Goal: Task Accomplishment & Management: Manage account settings

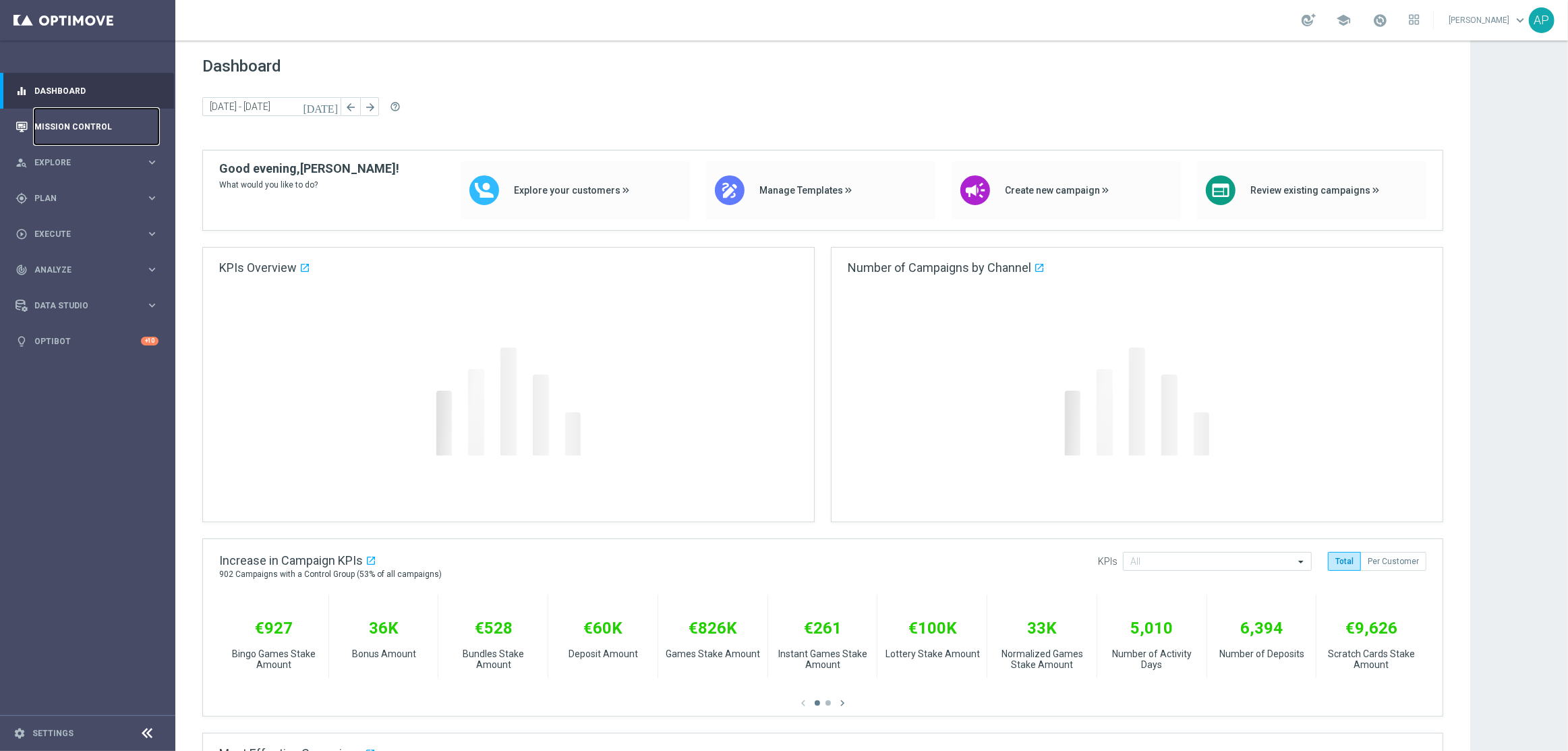
click at [93, 119] on link "Mission Control" at bounding box center [96, 126] width 124 height 36
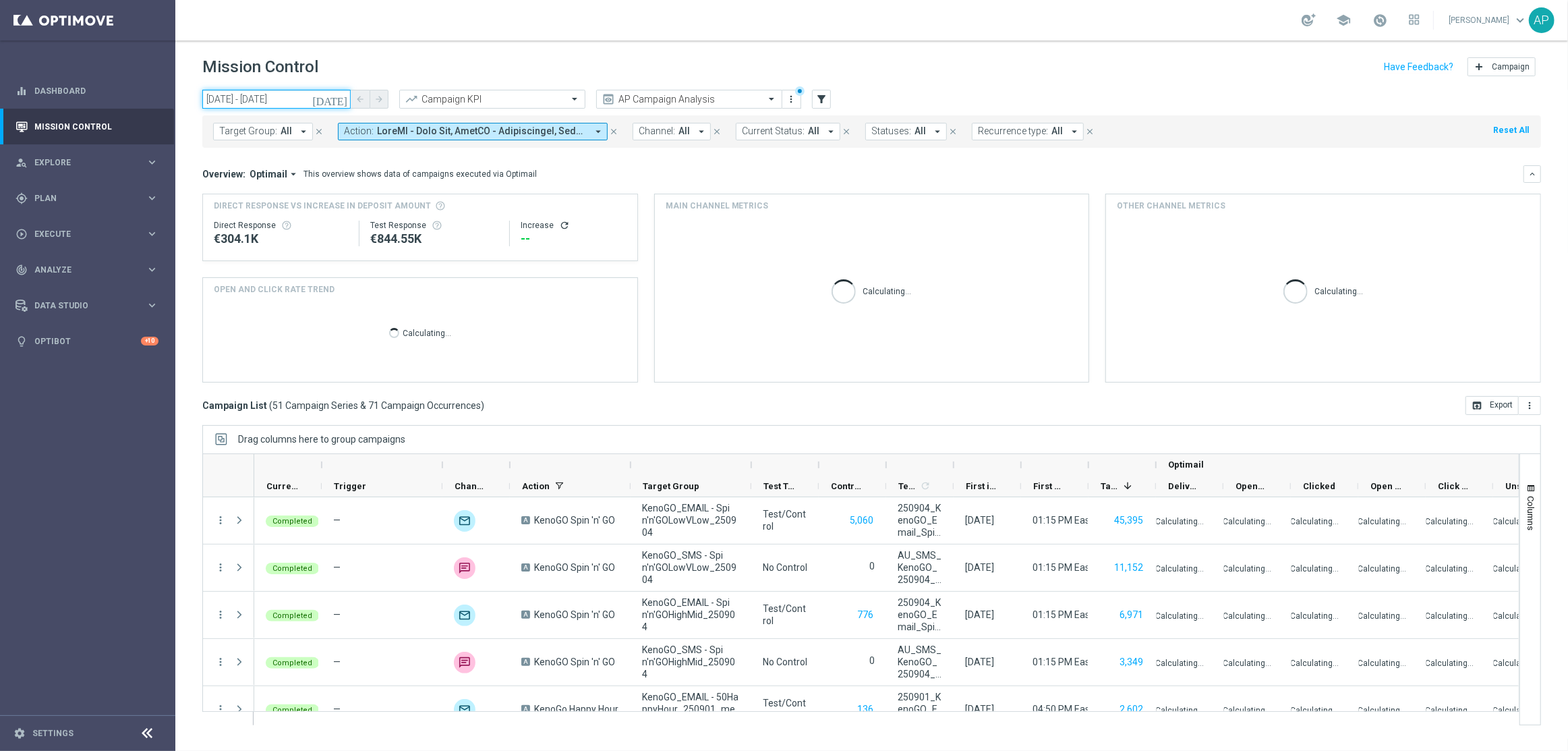
click at [310, 101] on input "01 Sep 2025 - 04 Sep 2025" at bounding box center [276, 99] width 149 height 19
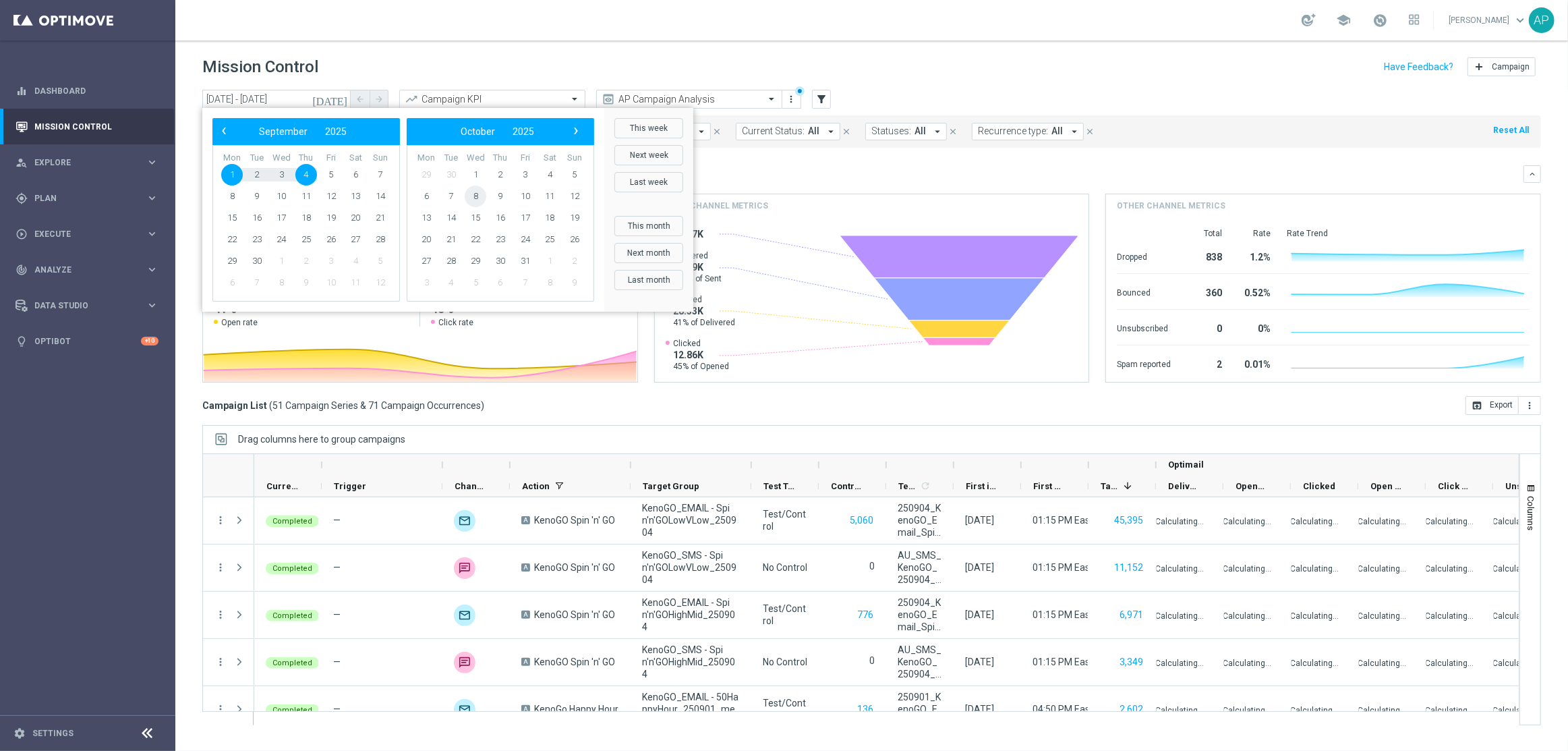
click at [482, 195] on span "8" at bounding box center [475, 197] width 22 height 22
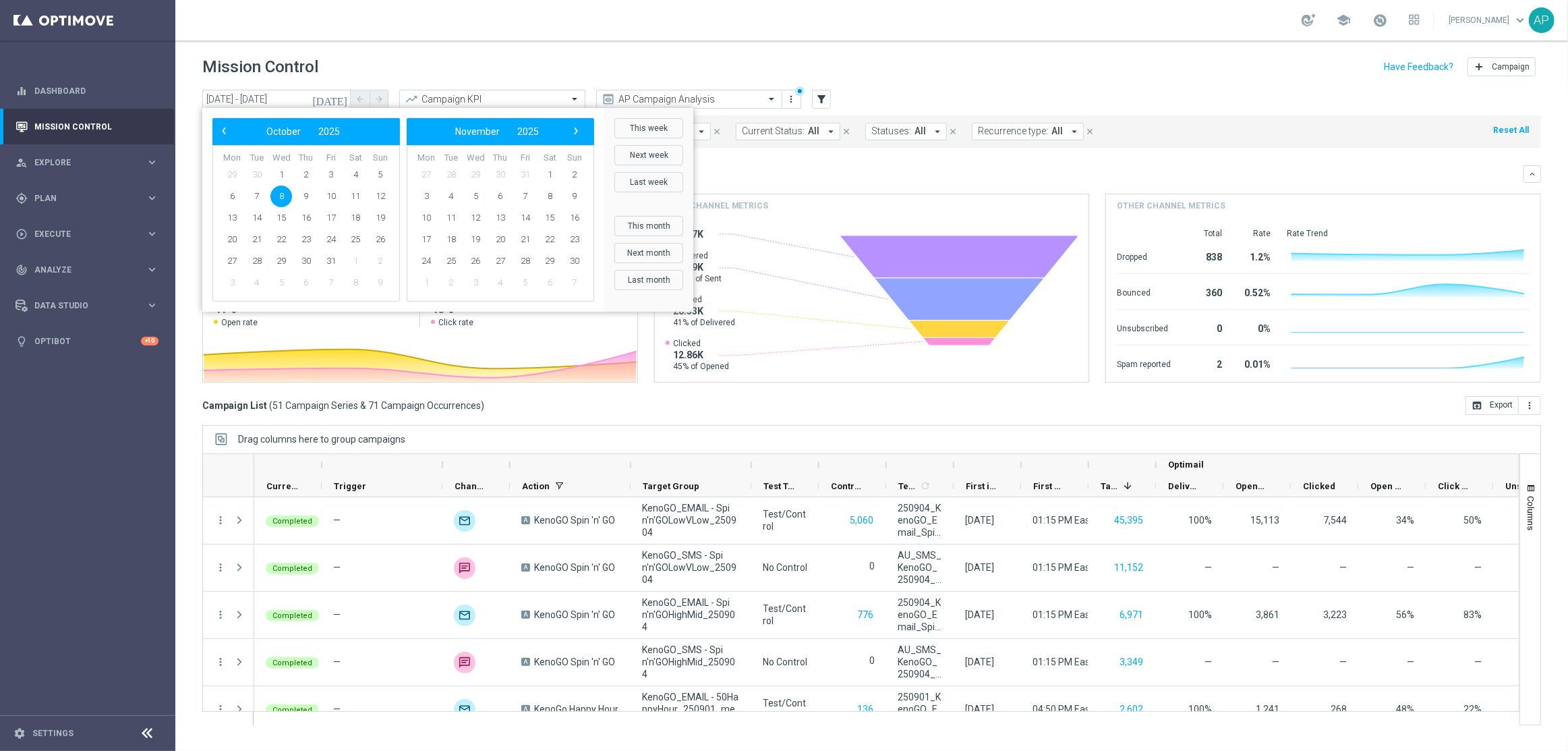
click at [280, 194] on span "8" at bounding box center [282, 197] width 22 height 22
type input "[DATE] - [DATE]"
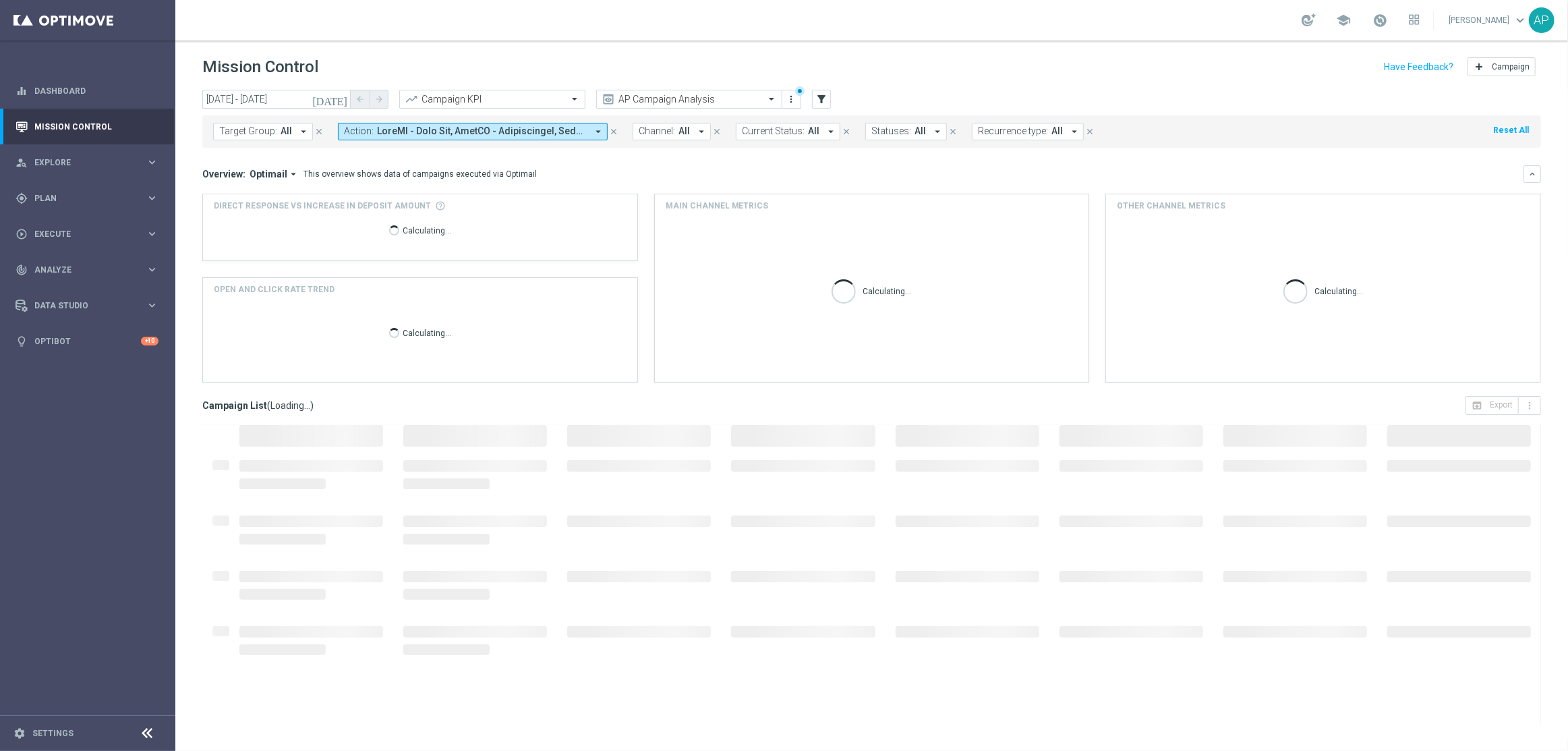
click at [397, 134] on span at bounding box center [482, 131] width 210 height 12
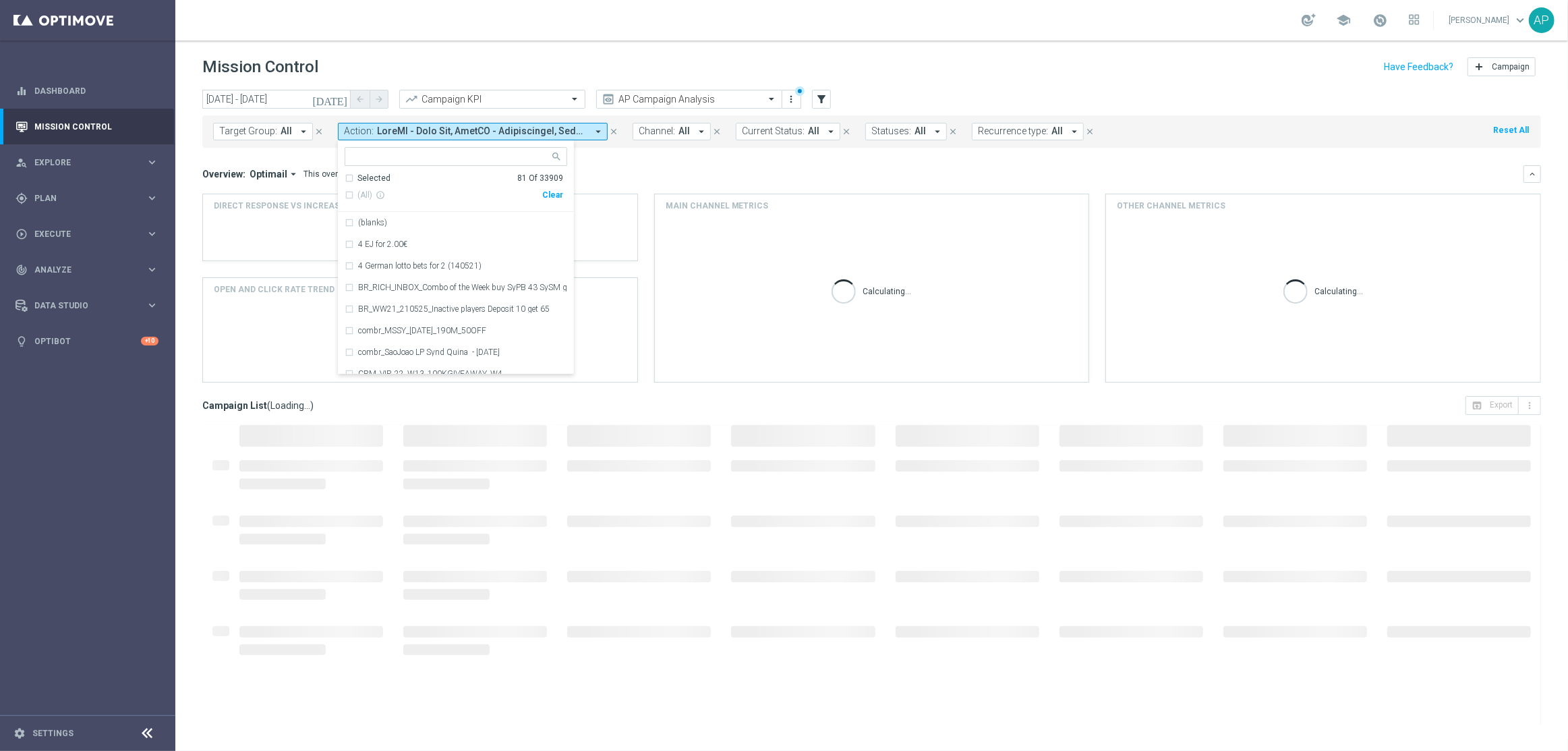
click at [533, 54] on div "Mission Control add Campaign" at bounding box center [871, 67] width 1339 height 26
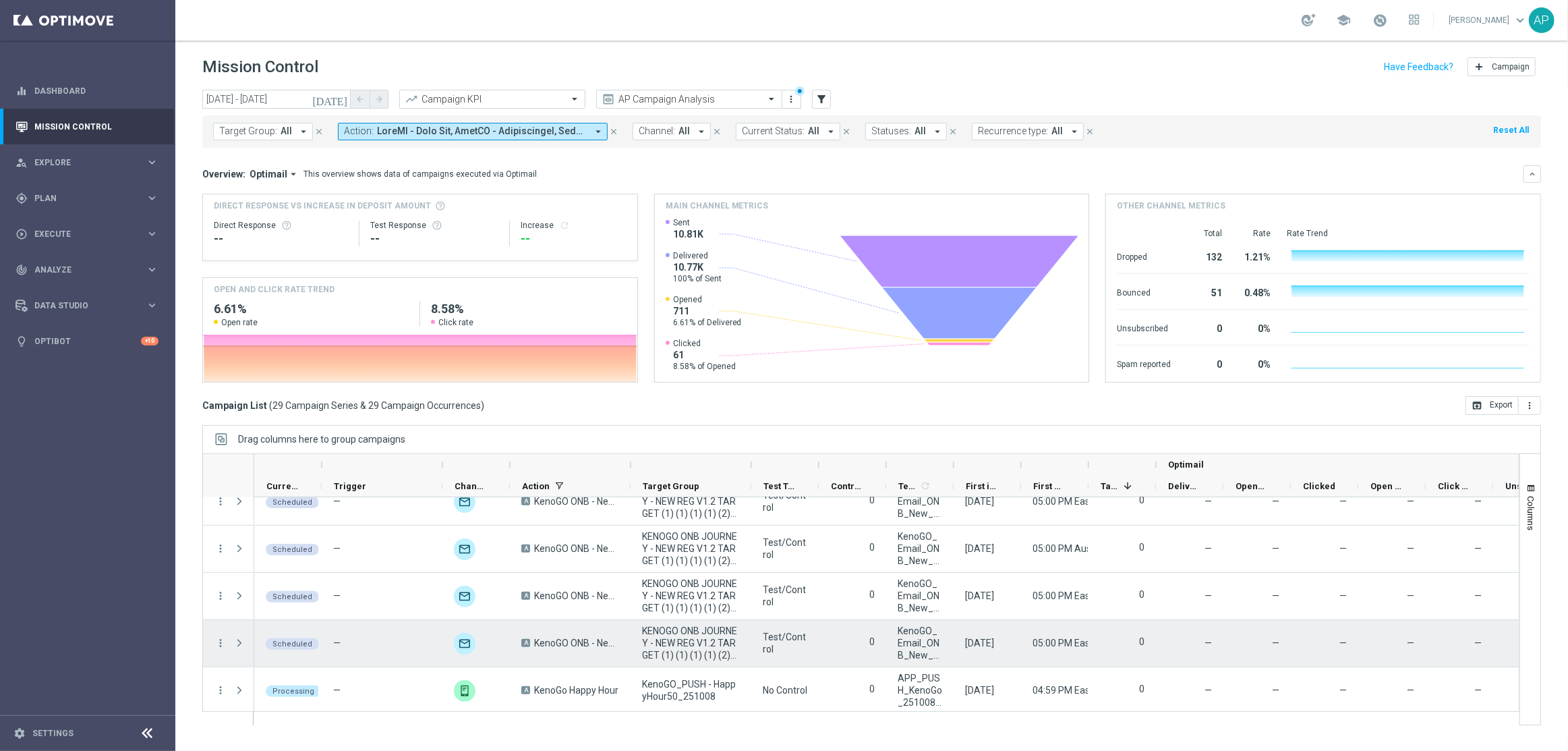
scroll to position [961, 0]
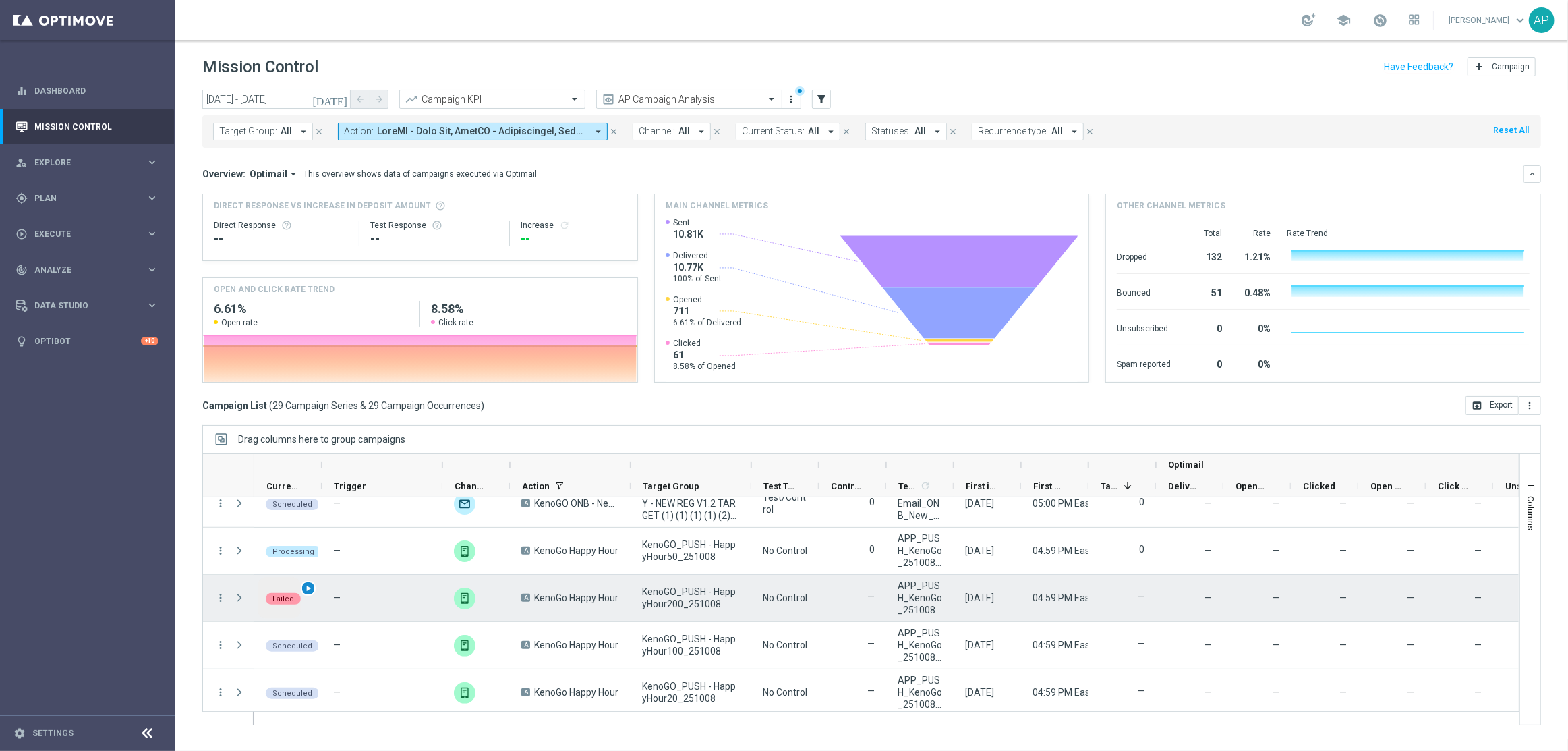
click at [312, 587] on span "play_arrow" at bounding box center [308, 589] width 10 height 10
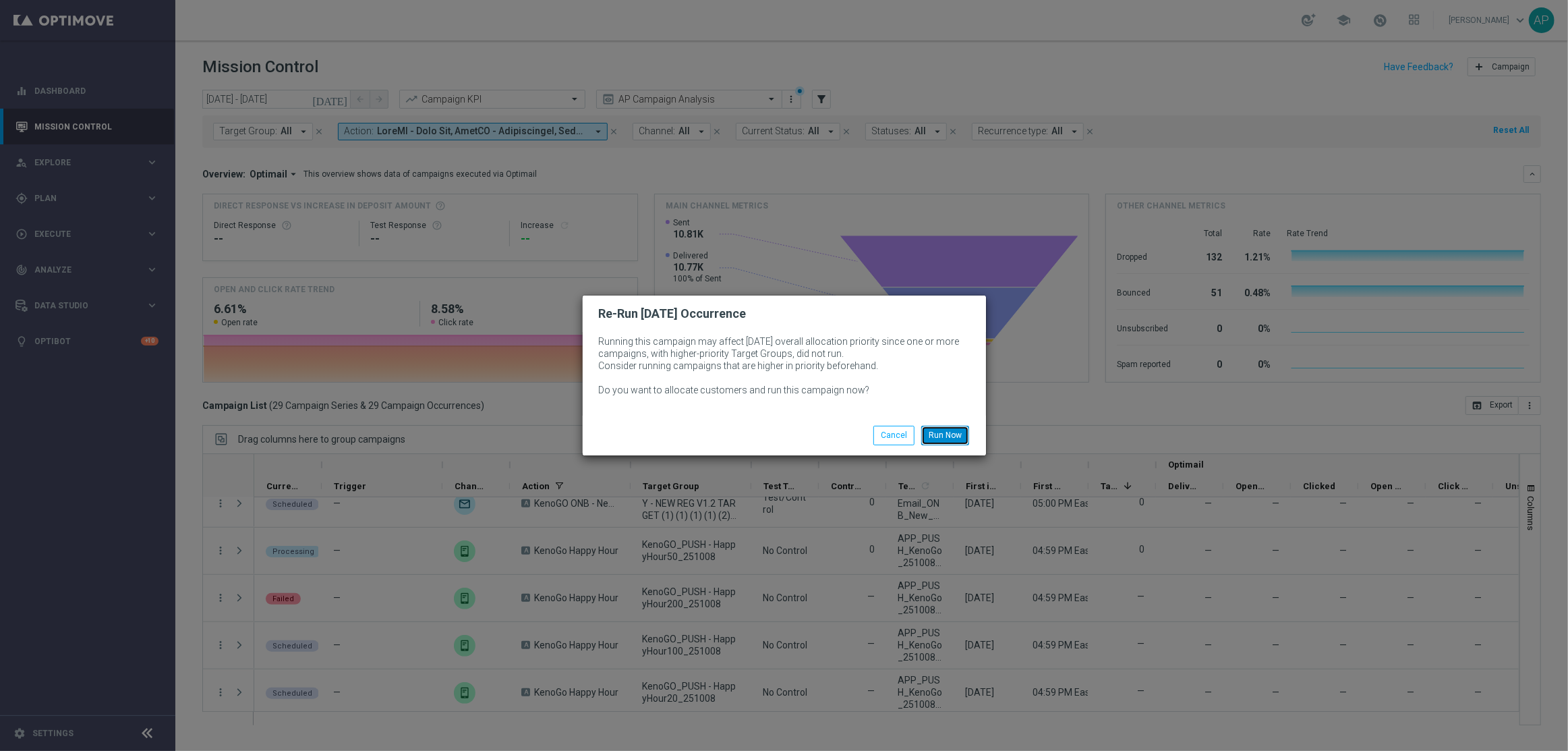
click at [944, 432] on button "Run Now" at bounding box center [945, 435] width 48 height 19
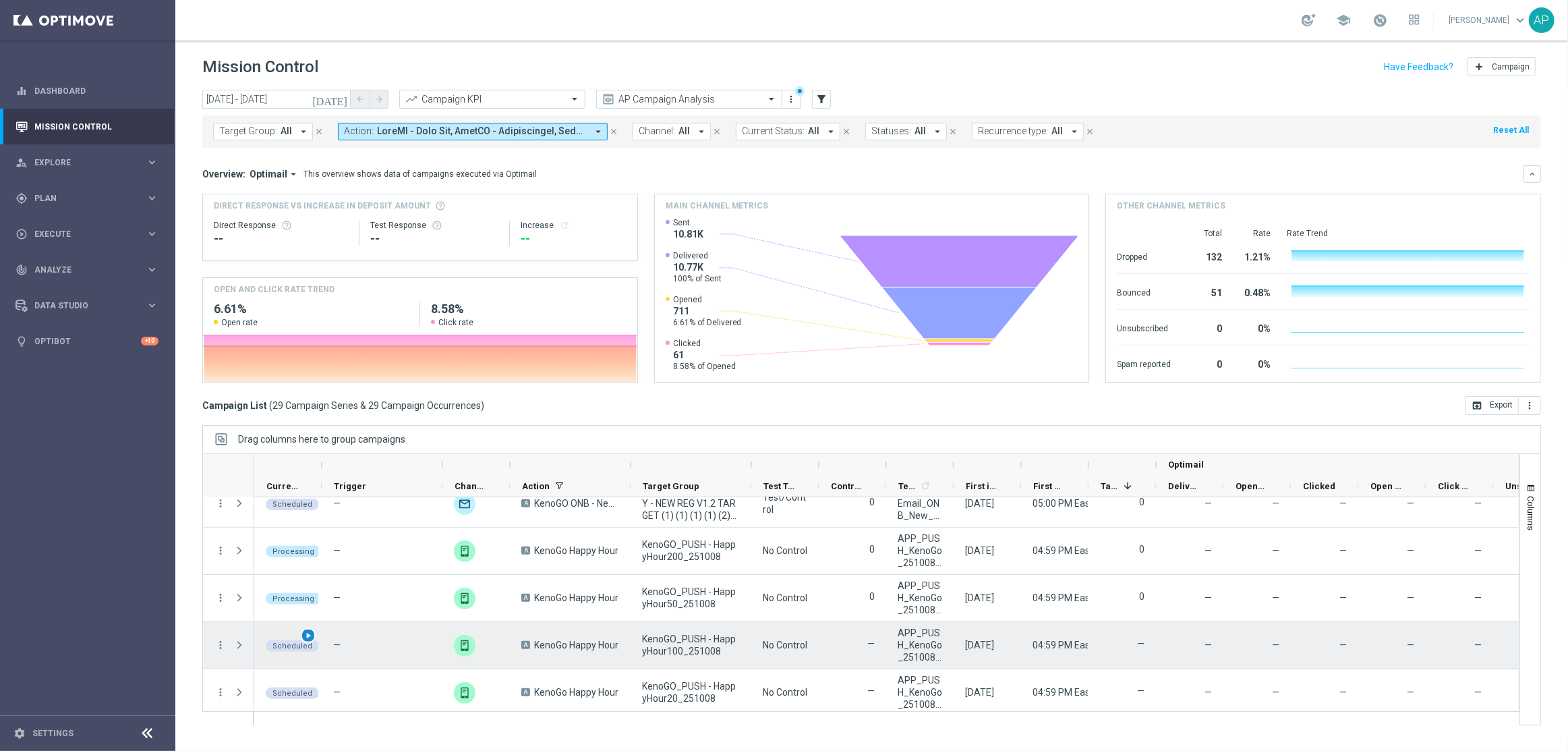
click at [310, 633] on span "play_arrow" at bounding box center [308, 635] width 10 height 10
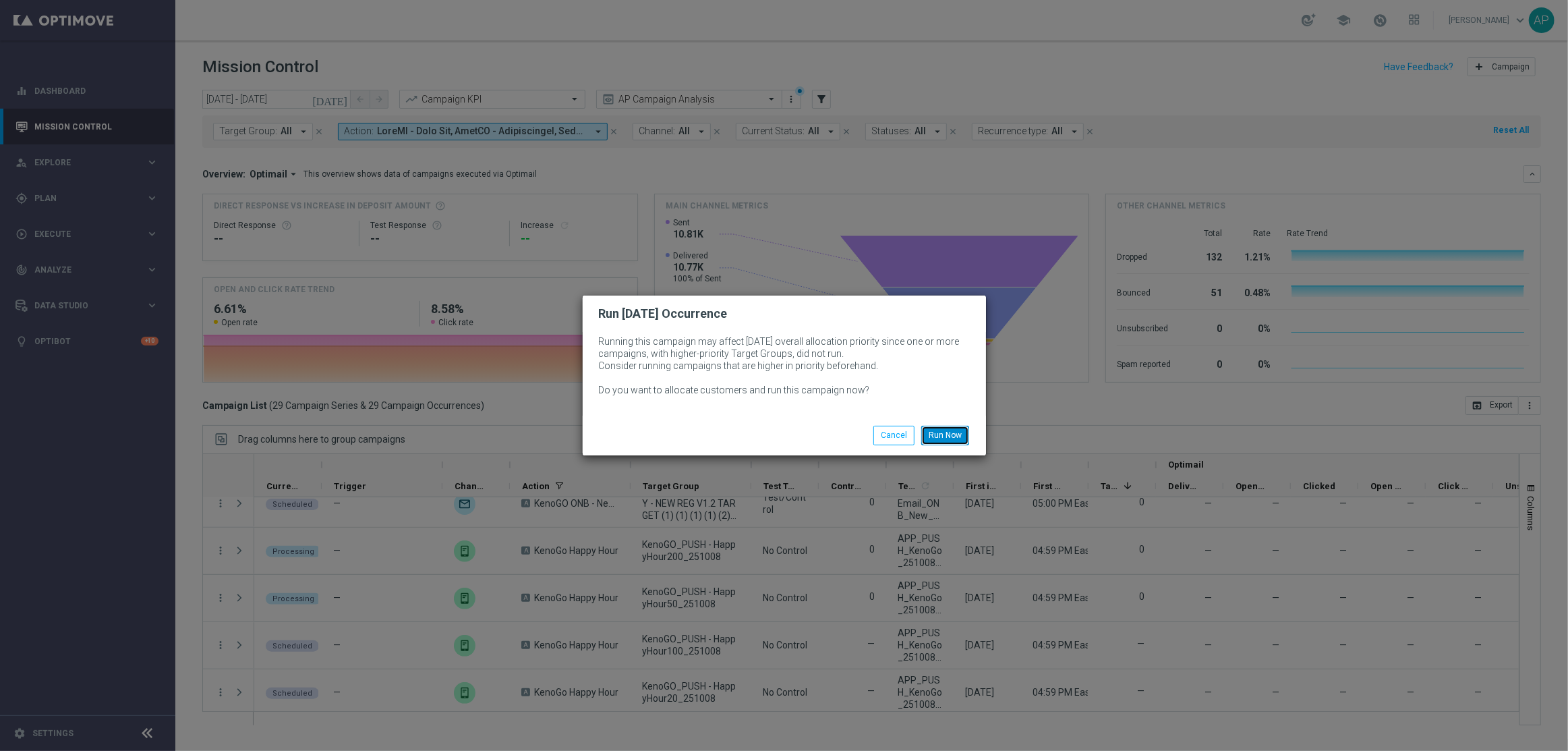
click at [945, 432] on button "Run Now" at bounding box center [945, 435] width 48 height 19
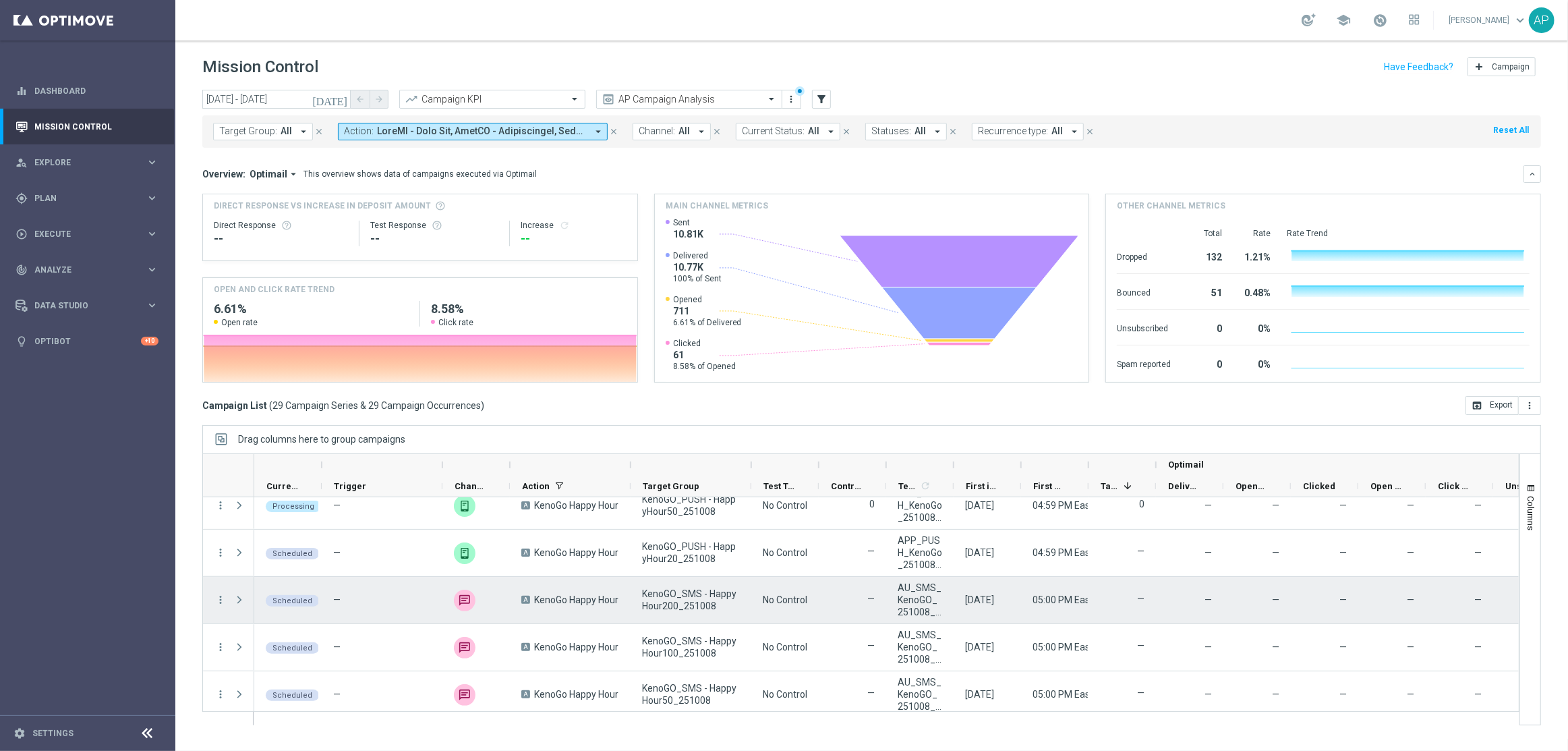
scroll to position [1106, 0]
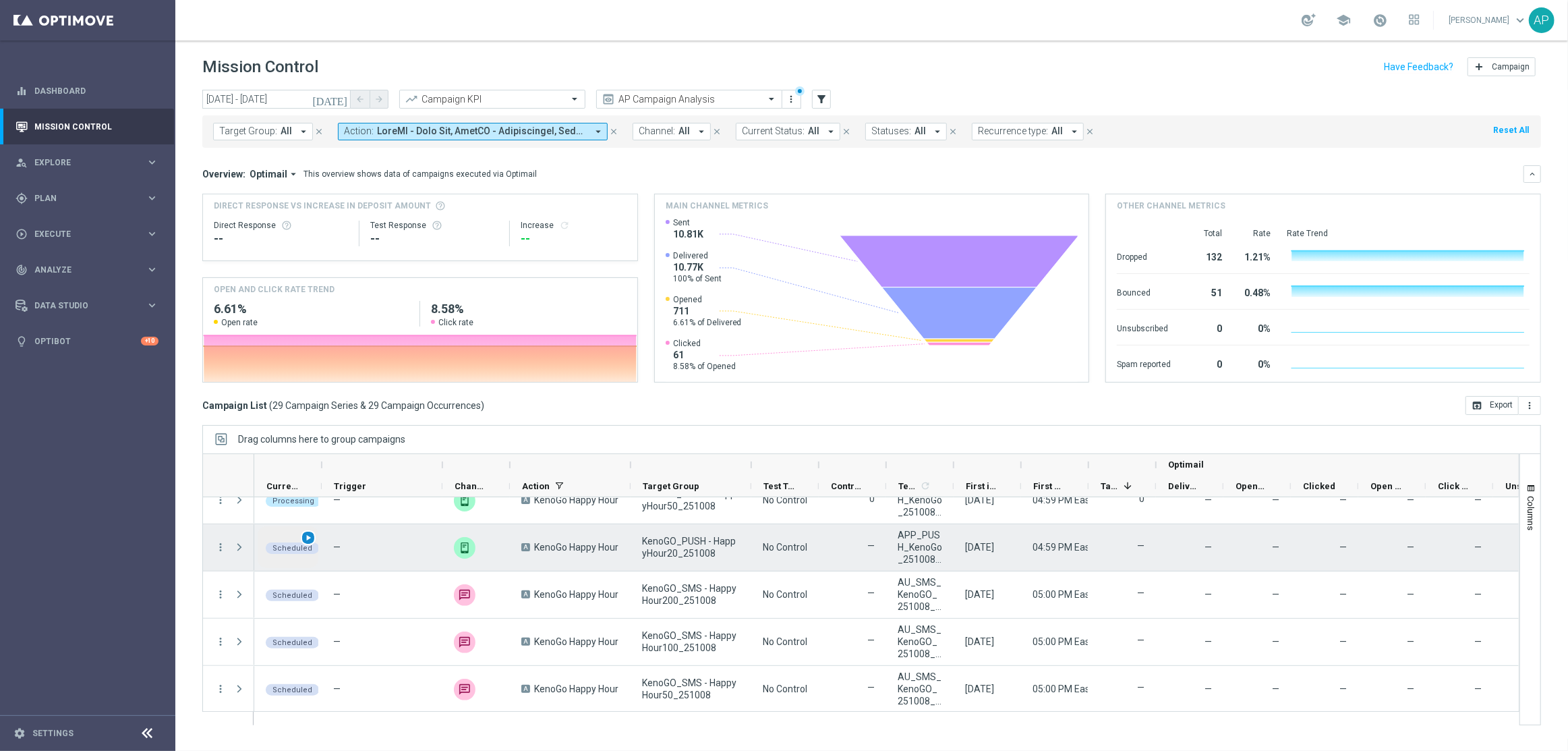
click at [308, 541] on span "play_arrow" at bounding box center [308, 538] width 10 height 10
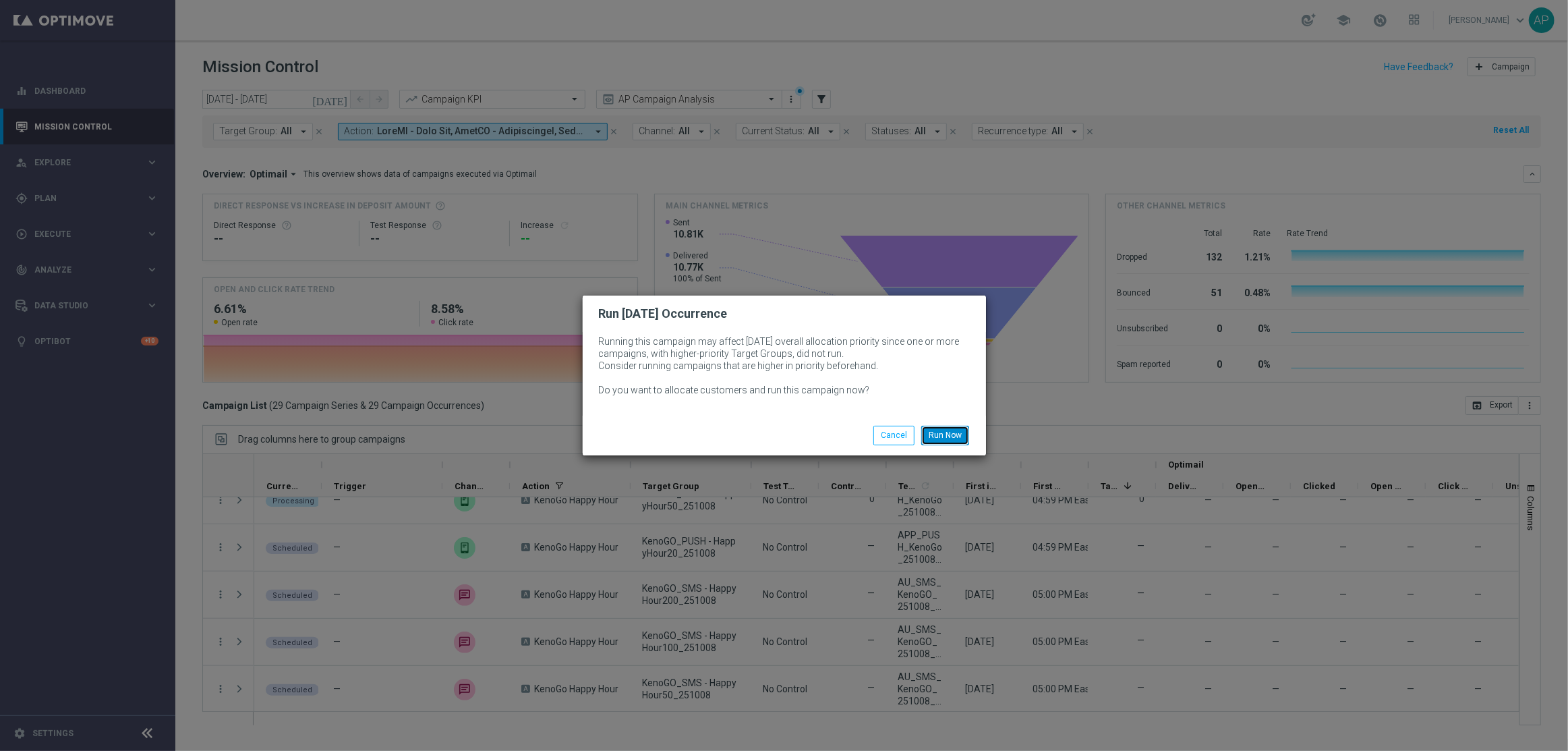
click at [932, 429] on button "Run Now" at bounding box center [945, 435] width 48 height 19
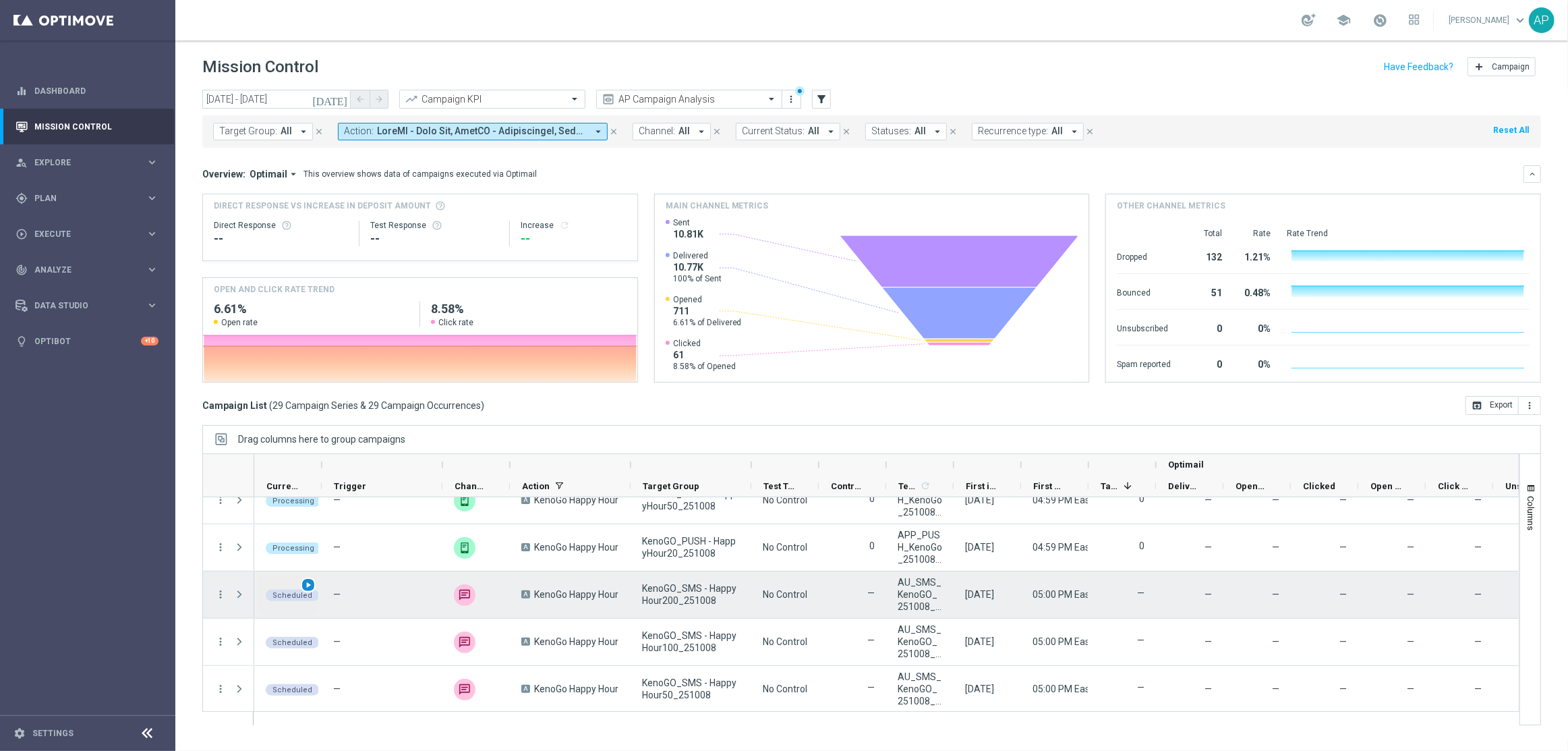
click at [307, 587] on span "play_arrow" at bounding box center [308, 585] width 10 height 10
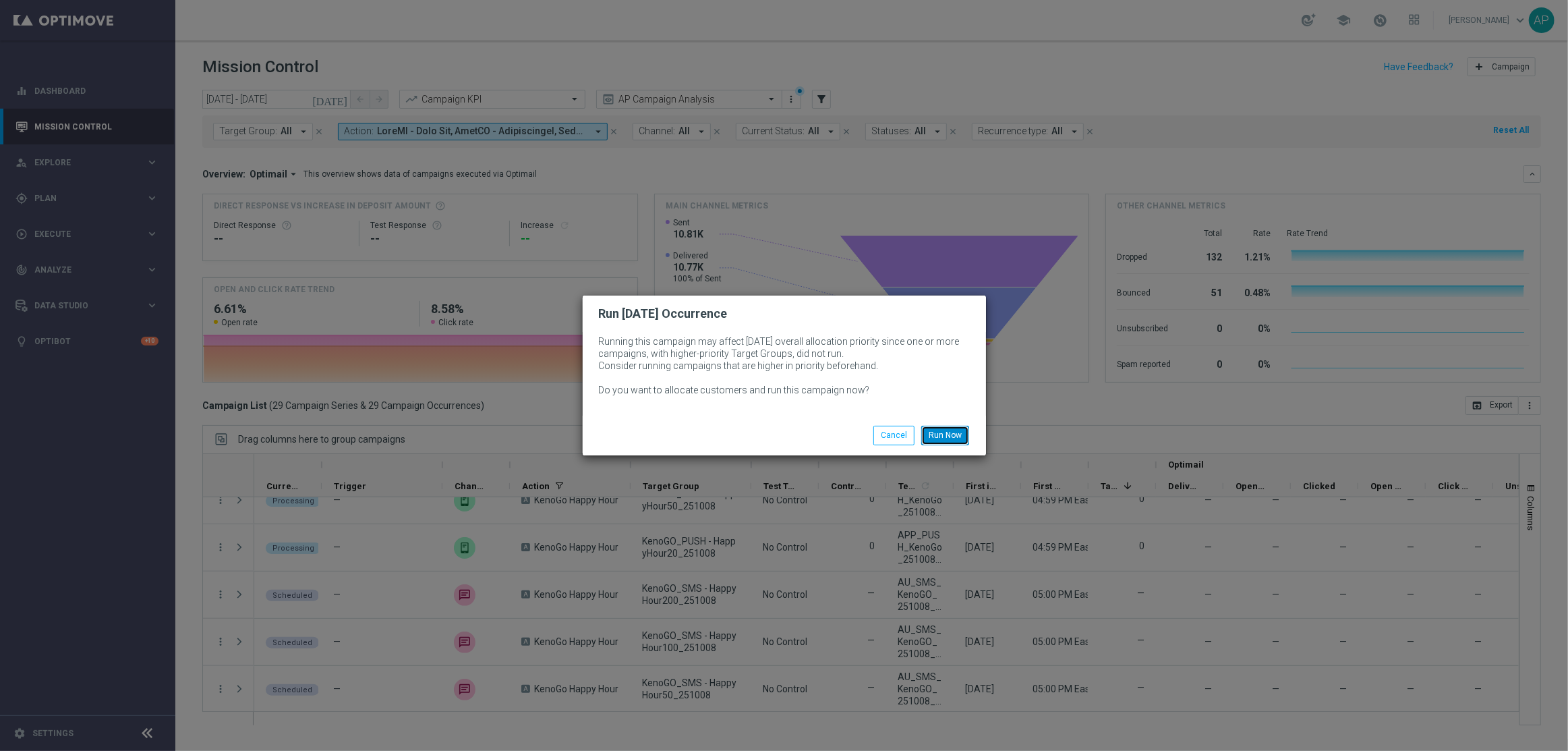
click at [958, 431] on button "Run Now" at bounding box center [945, 435] width 48 height 19
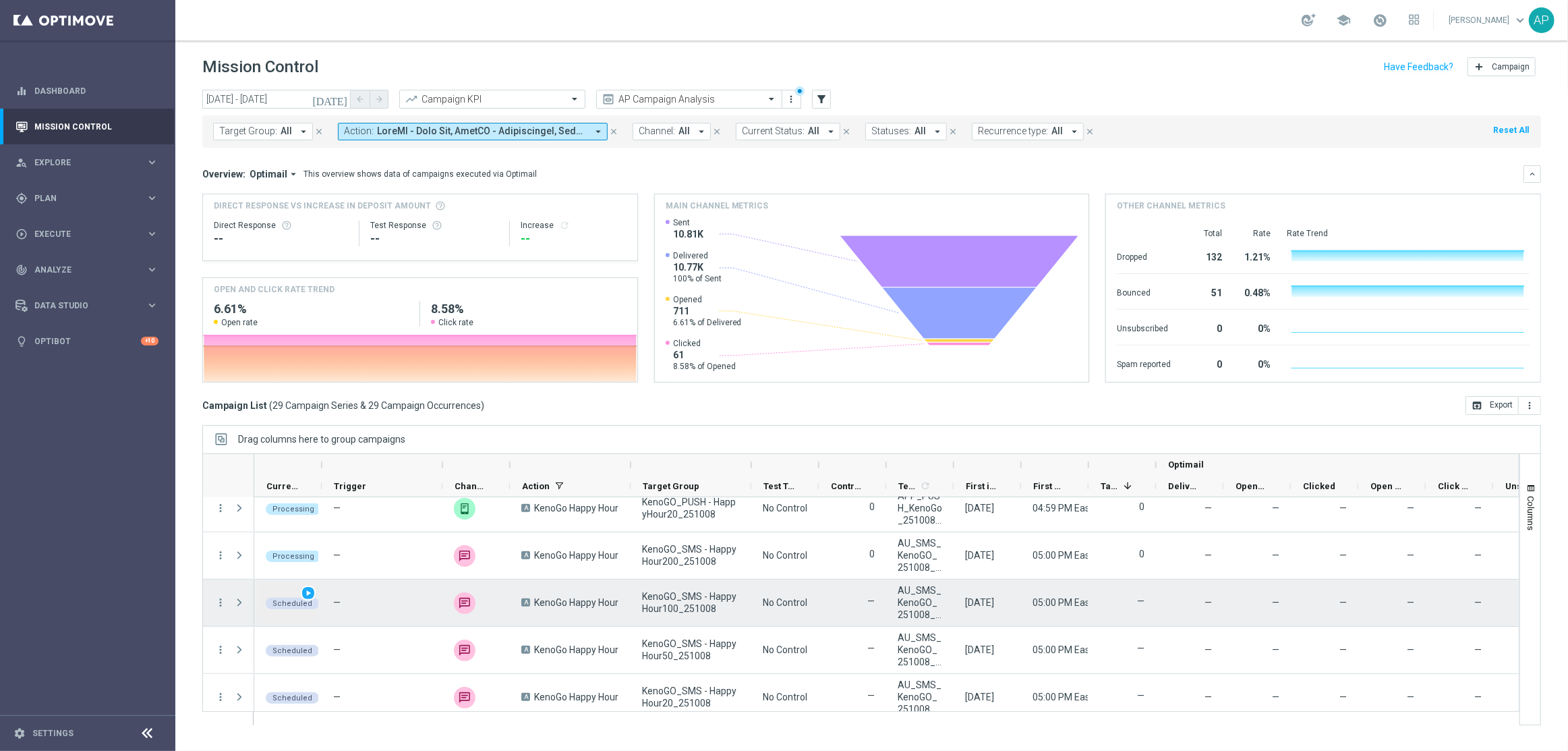
scroll to position [1156, 0]
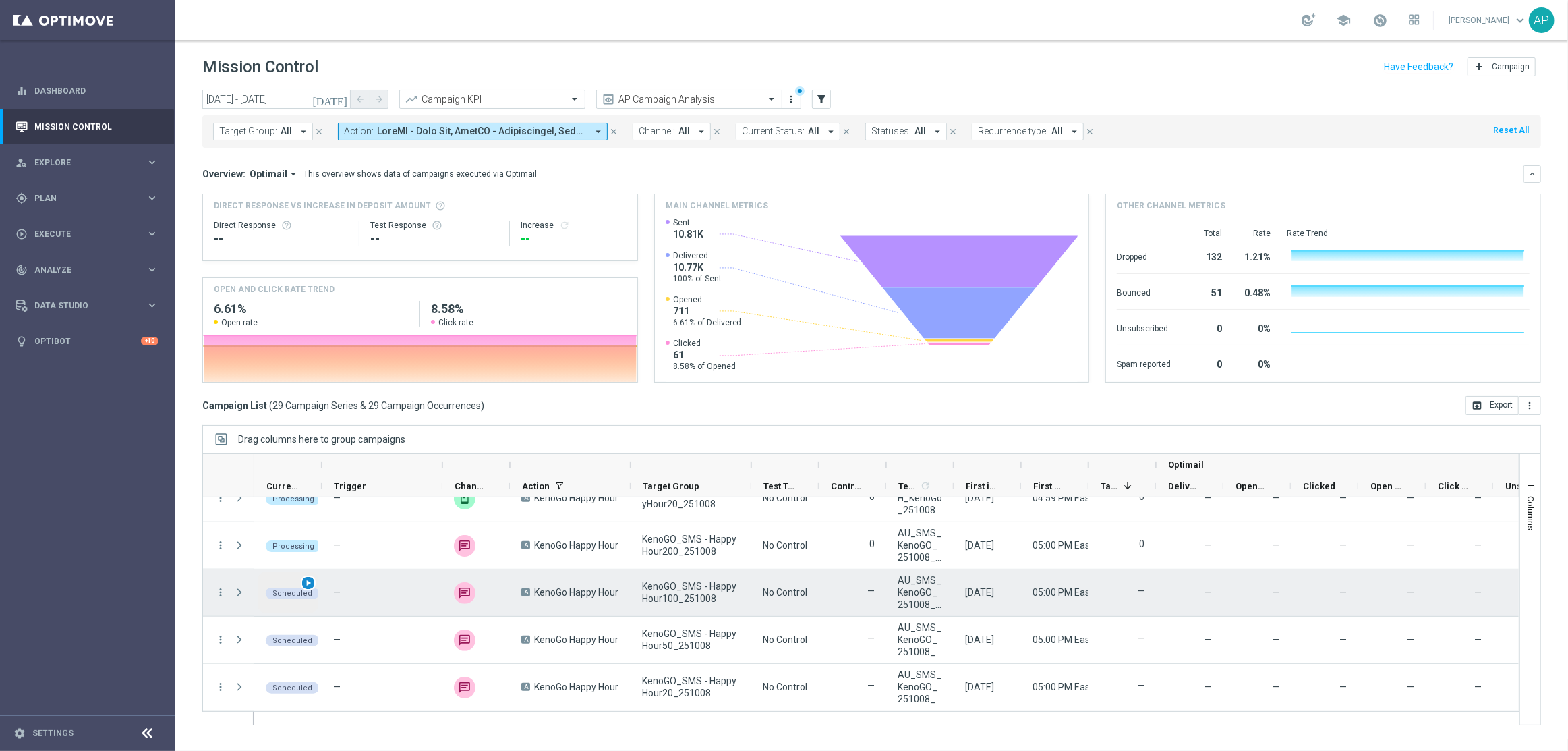
click at [308, 585] on span "play_arrow" at bounding box center [308, 583] width 10 height 10
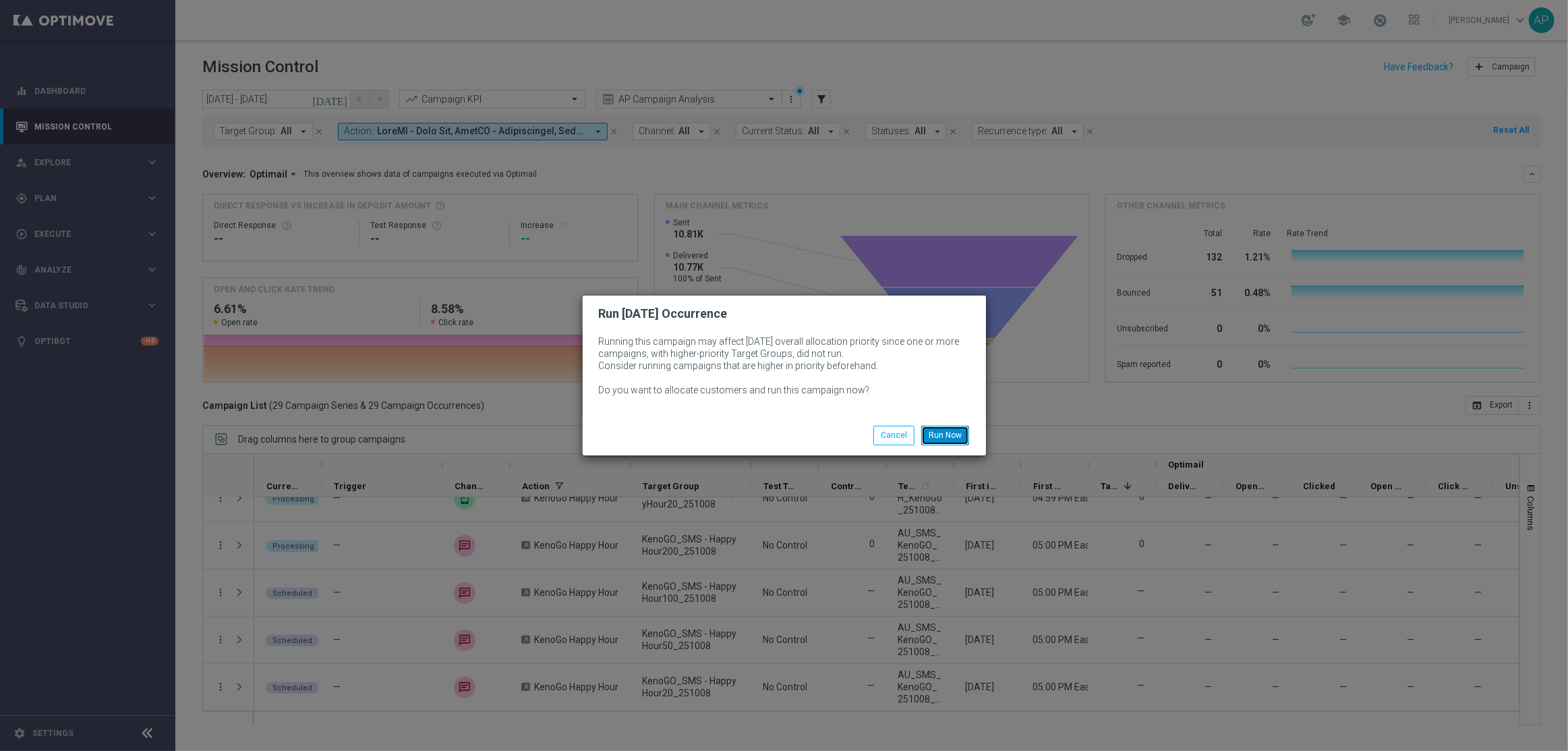
click at [941, 436] on button "Run Now" at bounding box center [945, 435] width 48 height 19
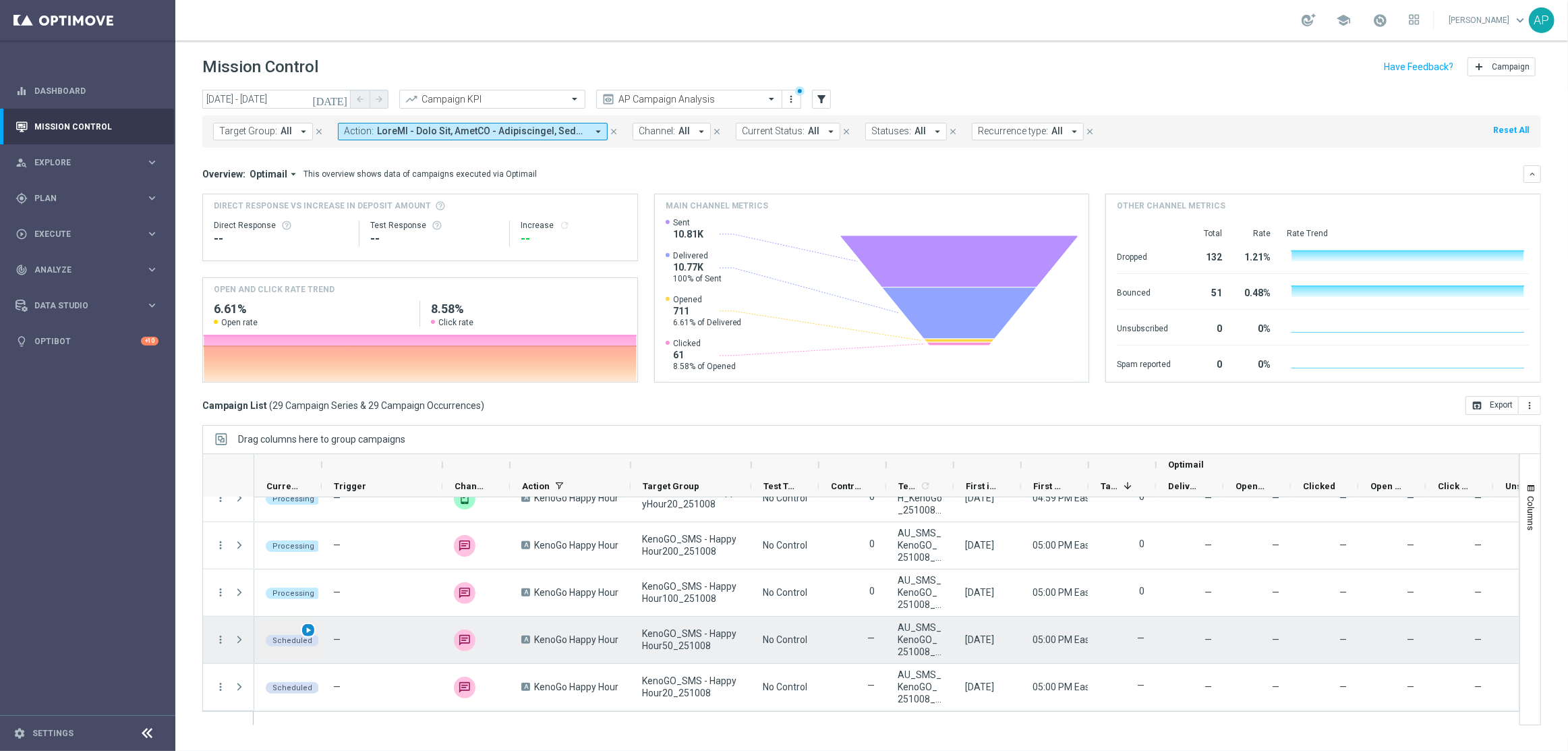
click at [309, 628] on span "play_arrow" at bounding box center [308, 630] width 10 height 10
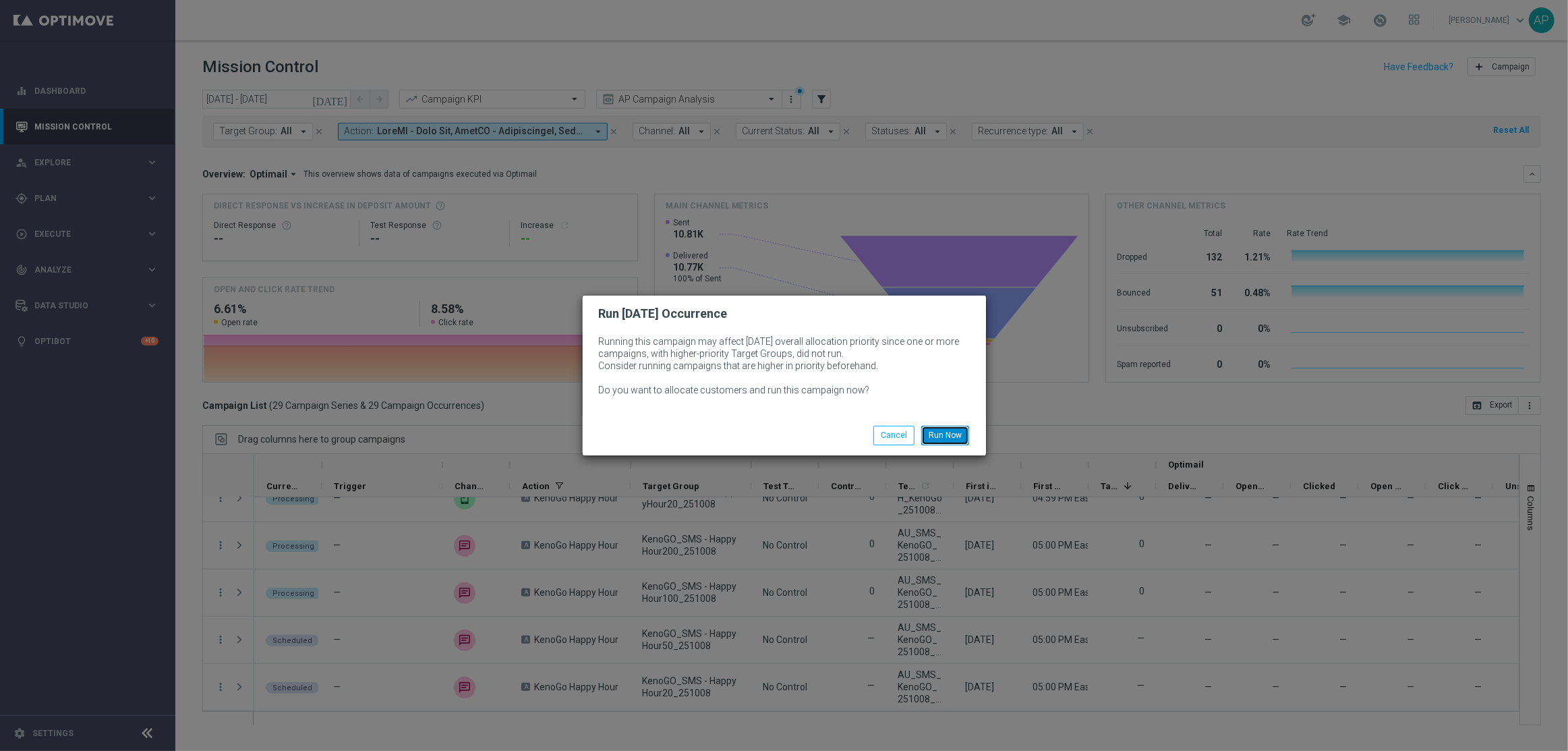
click at [949, 430] on button "Run Now" at bounding box center [945, 435] width 48 height 19
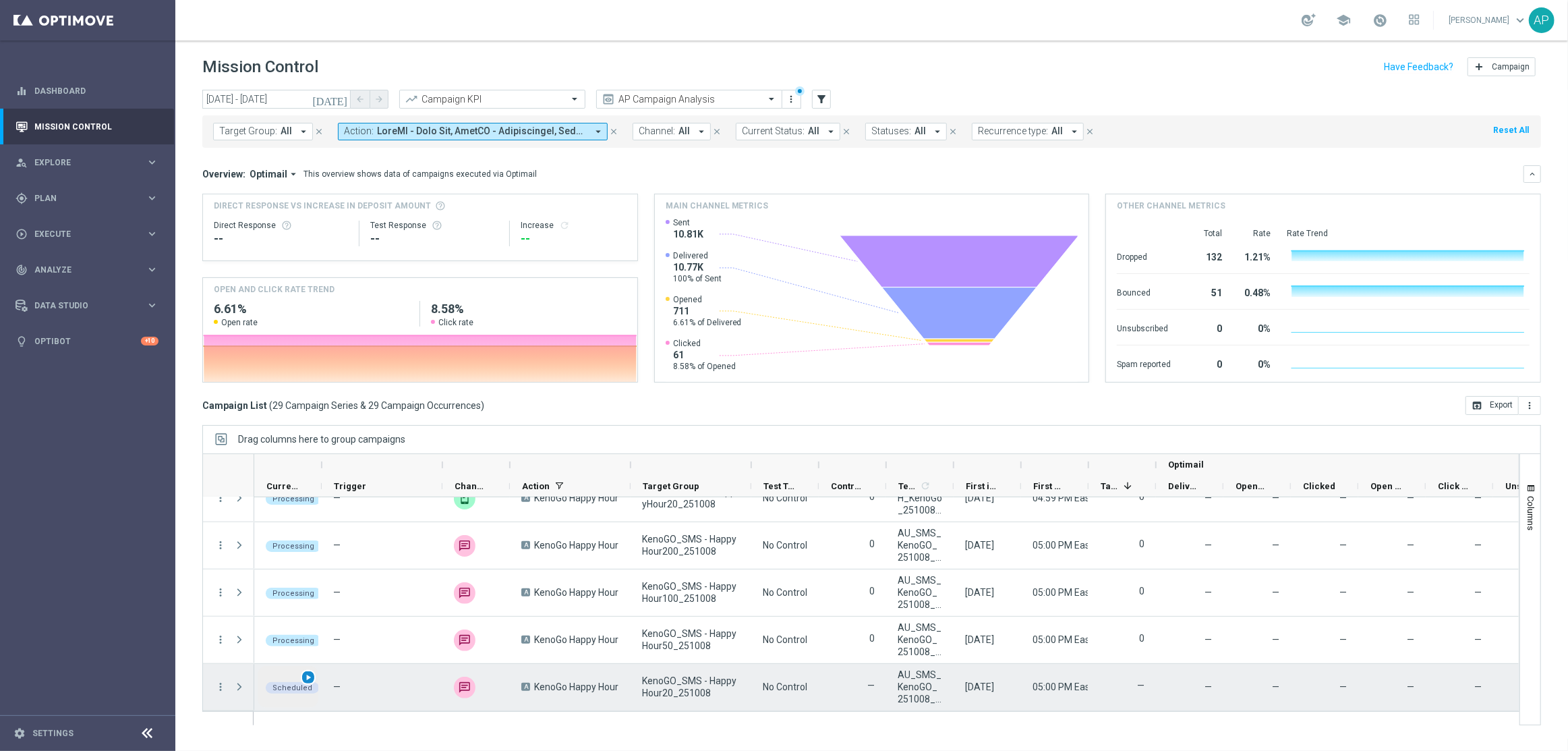
click at [307, 680] on span "play_arrow" at bounding box center [308, 677] width 10 height 10
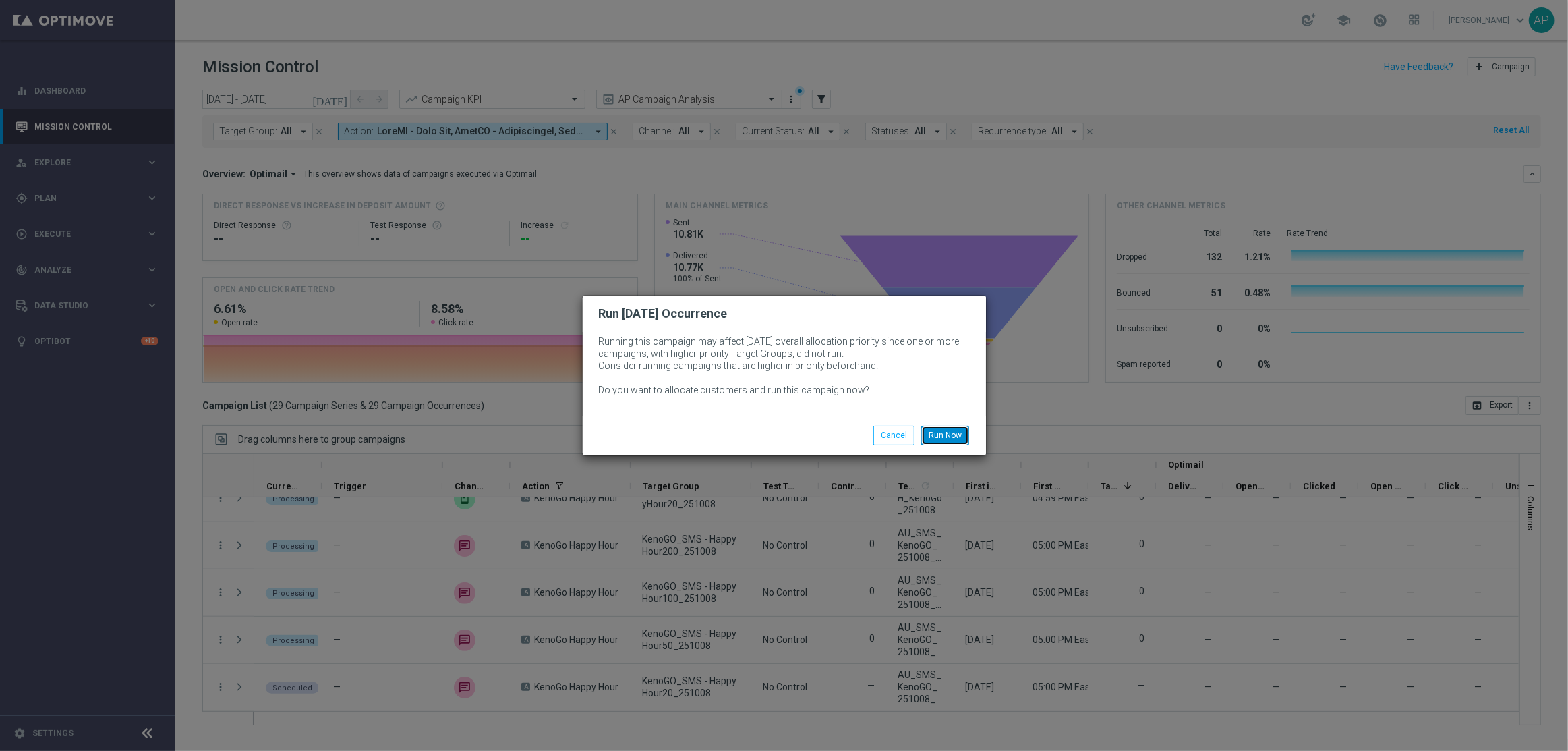
click at [938, 436] on button "Run Now" at bounding box center [945, 435] width 48 height 19
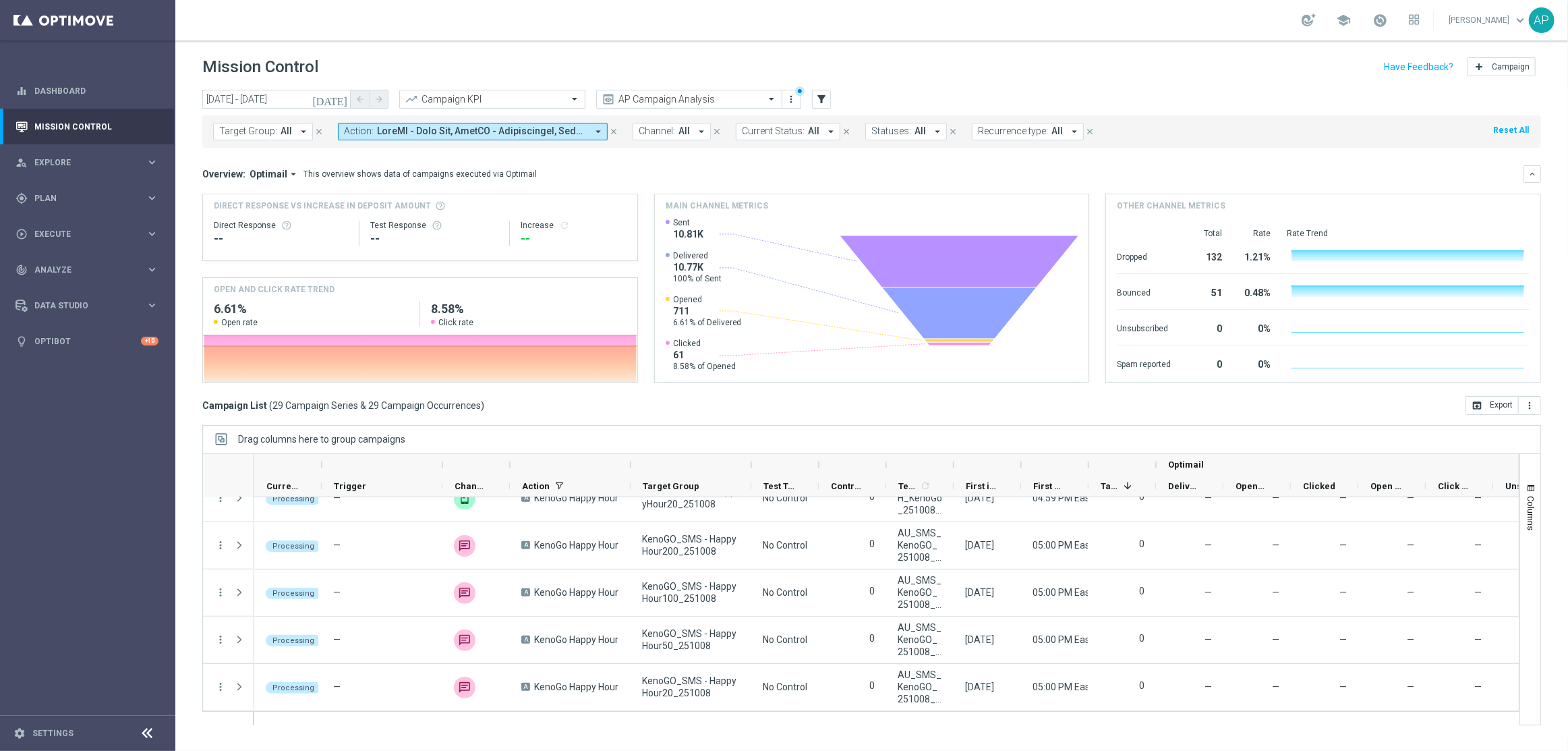
click at [666, 397] on div "Campaign List ( 29 Campaign Series & 29 Campaign Occurrences ) open_in_browser …" at bounding box center [871, 406] width 1339 height 19
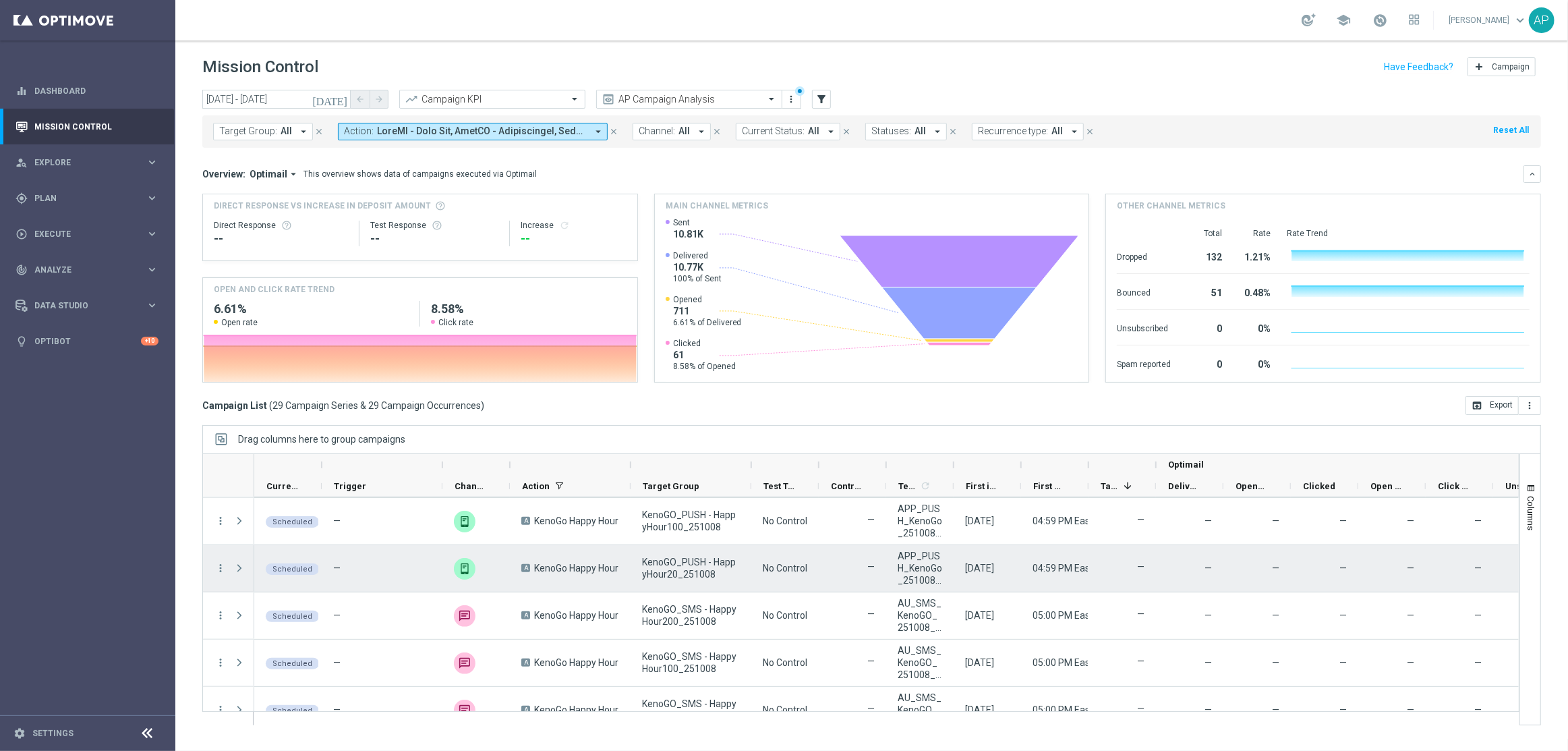
scroll to position [1156, 0]
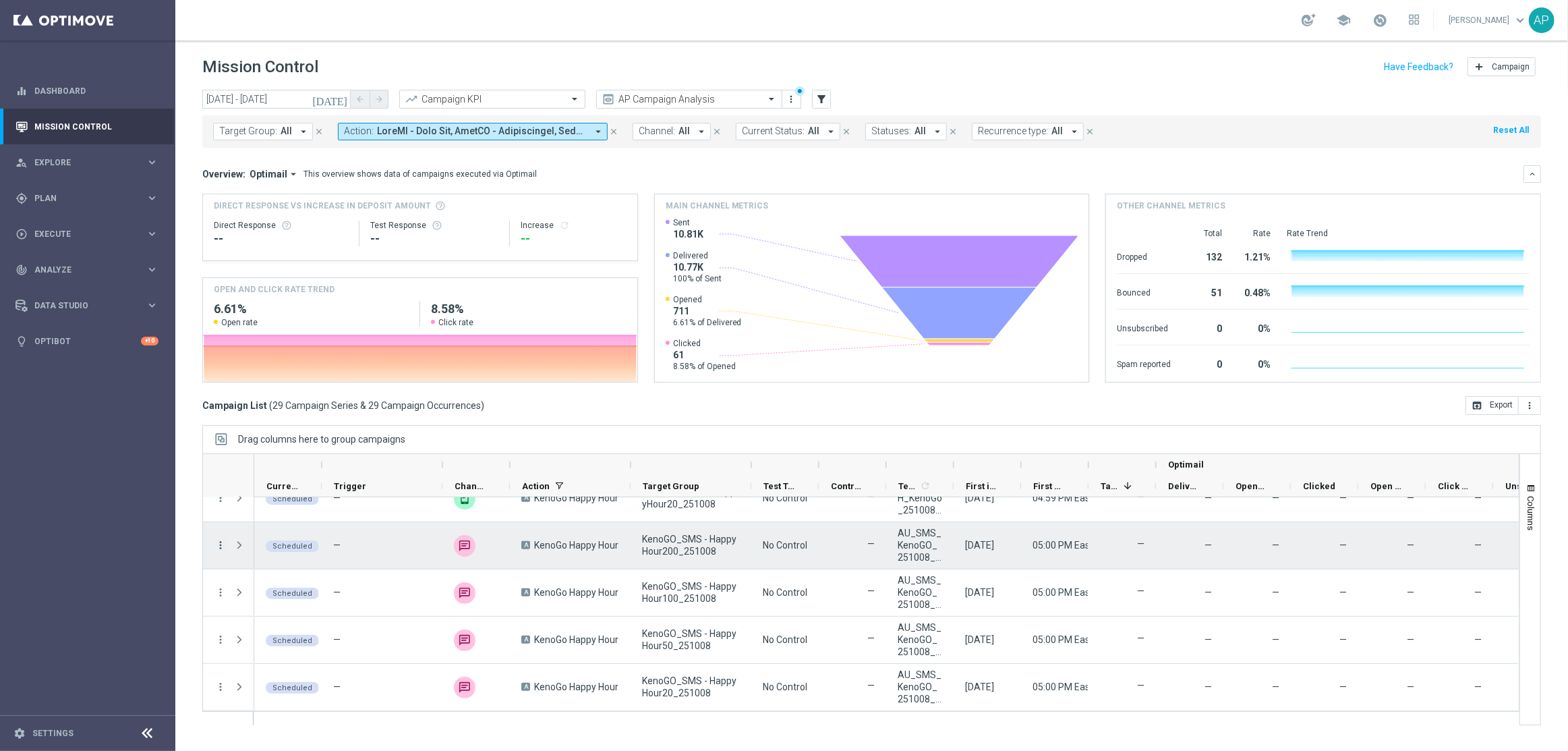
click at [221, 544] on icon "more_vert" at bounding box center [221, 545] width 12 height 12
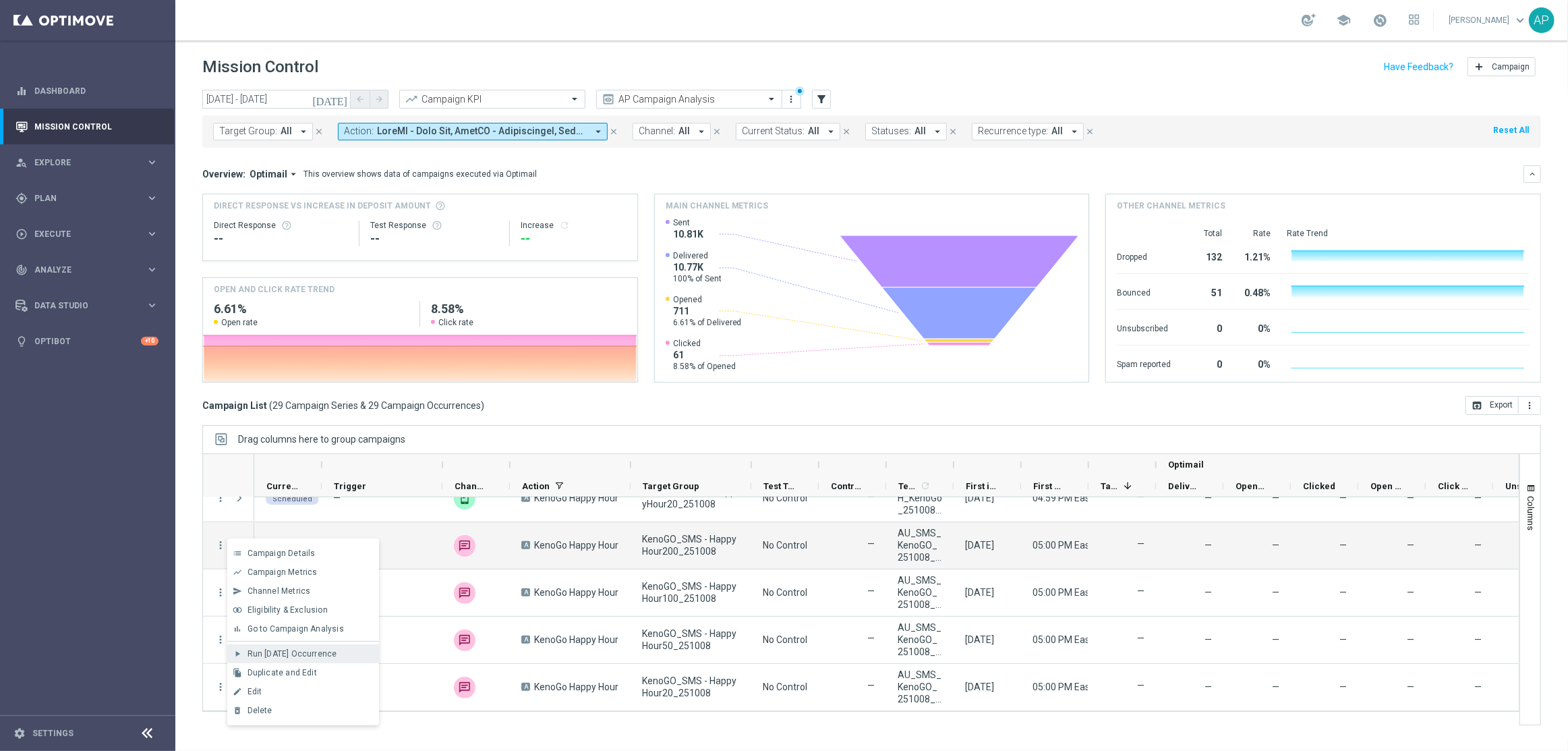
click at [293, 654] on span "Run [DATE] Occurrence" at bounding box center [292, 654] width 90 height 10
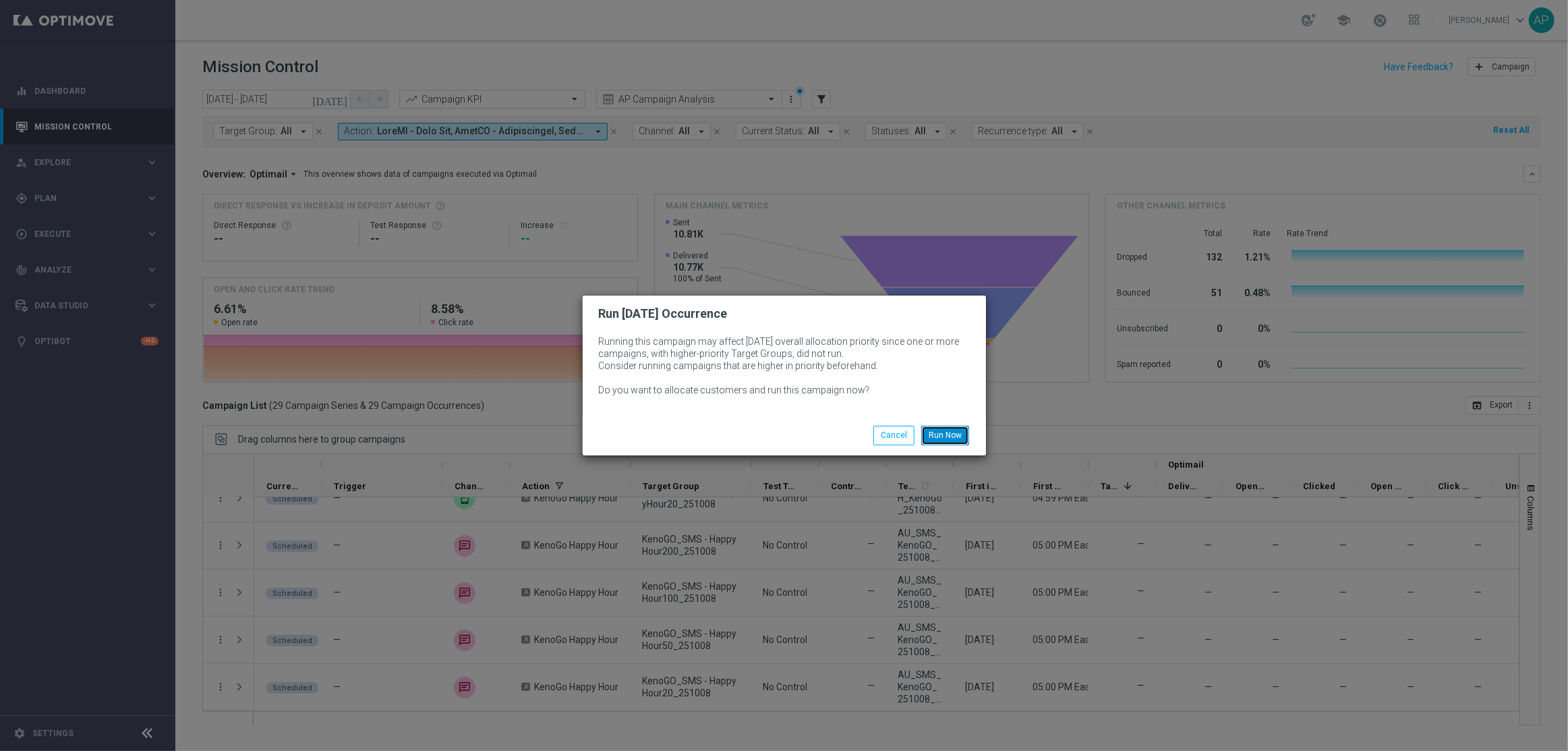
click at [958, 439] on button "Run Now" at bounding box center [945, 435] width 48 height 19
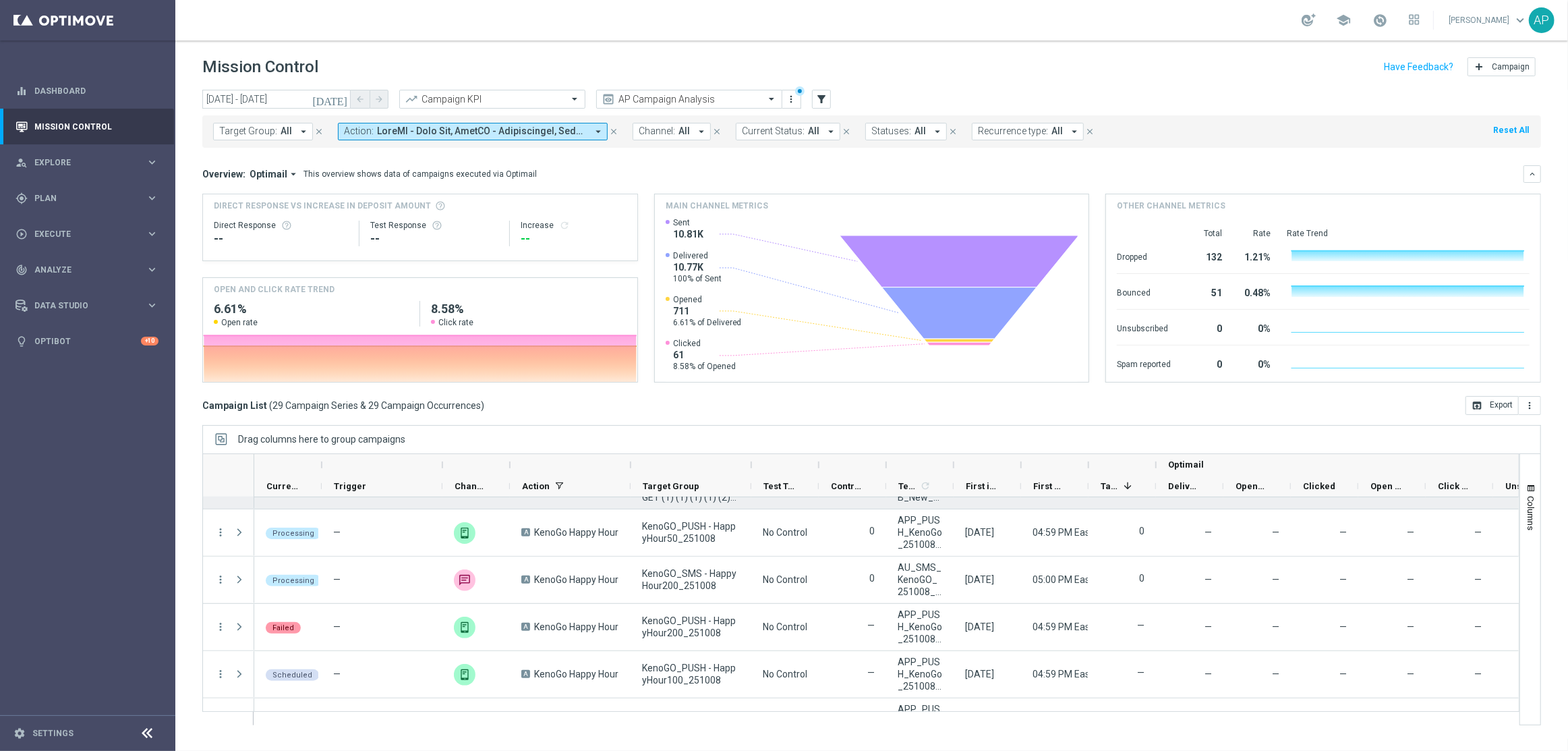
scroll to position [985, 0]
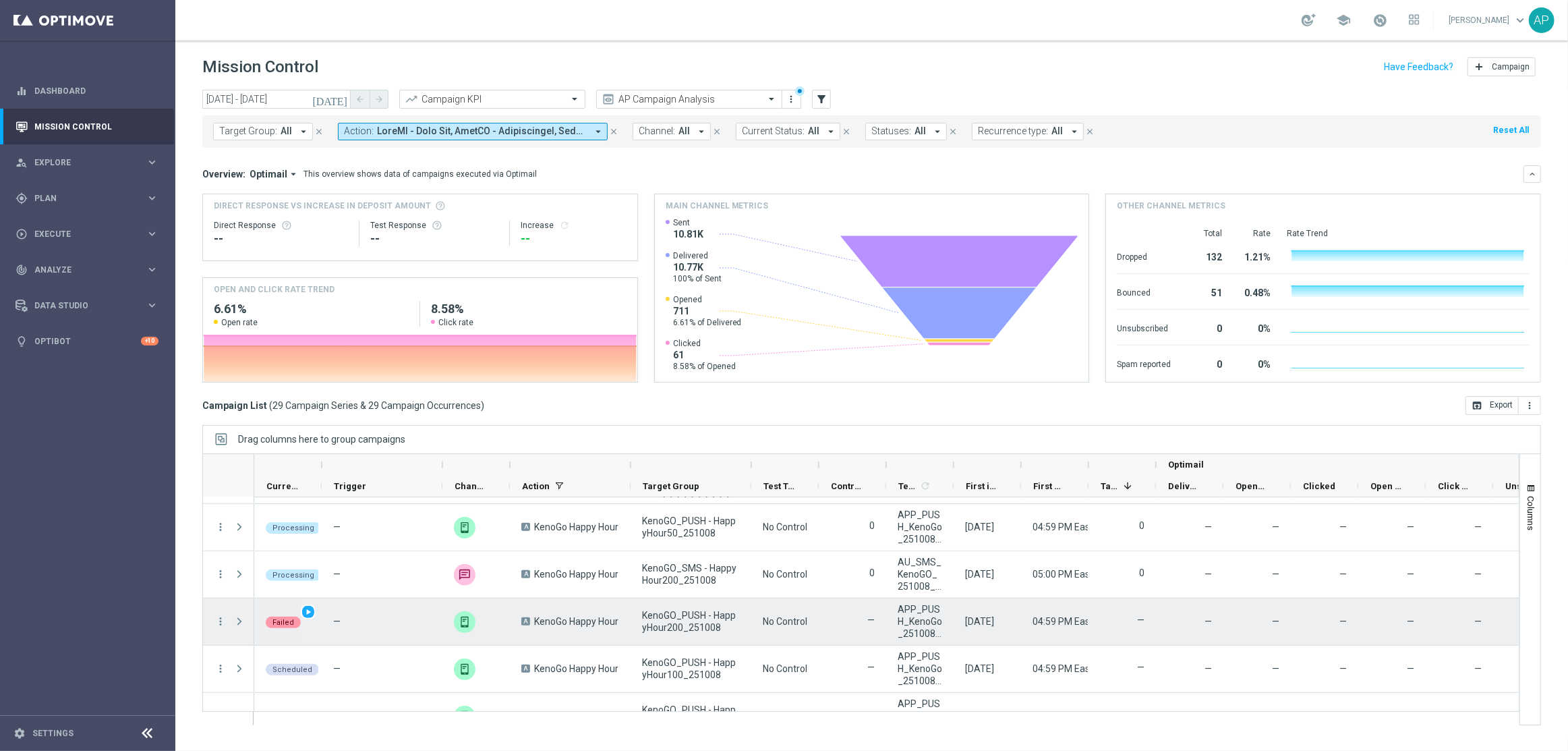
click at [282, 620] on span "Failed" at bounding box center [284, 622] width 22 height 9
click at [222, 625] on icon "more_vert" at bounding box center [221, 621] width 12 height 12
click at [318, 446] on div "Campaign Details" at bounding box center [310, 444] width 125 height 10
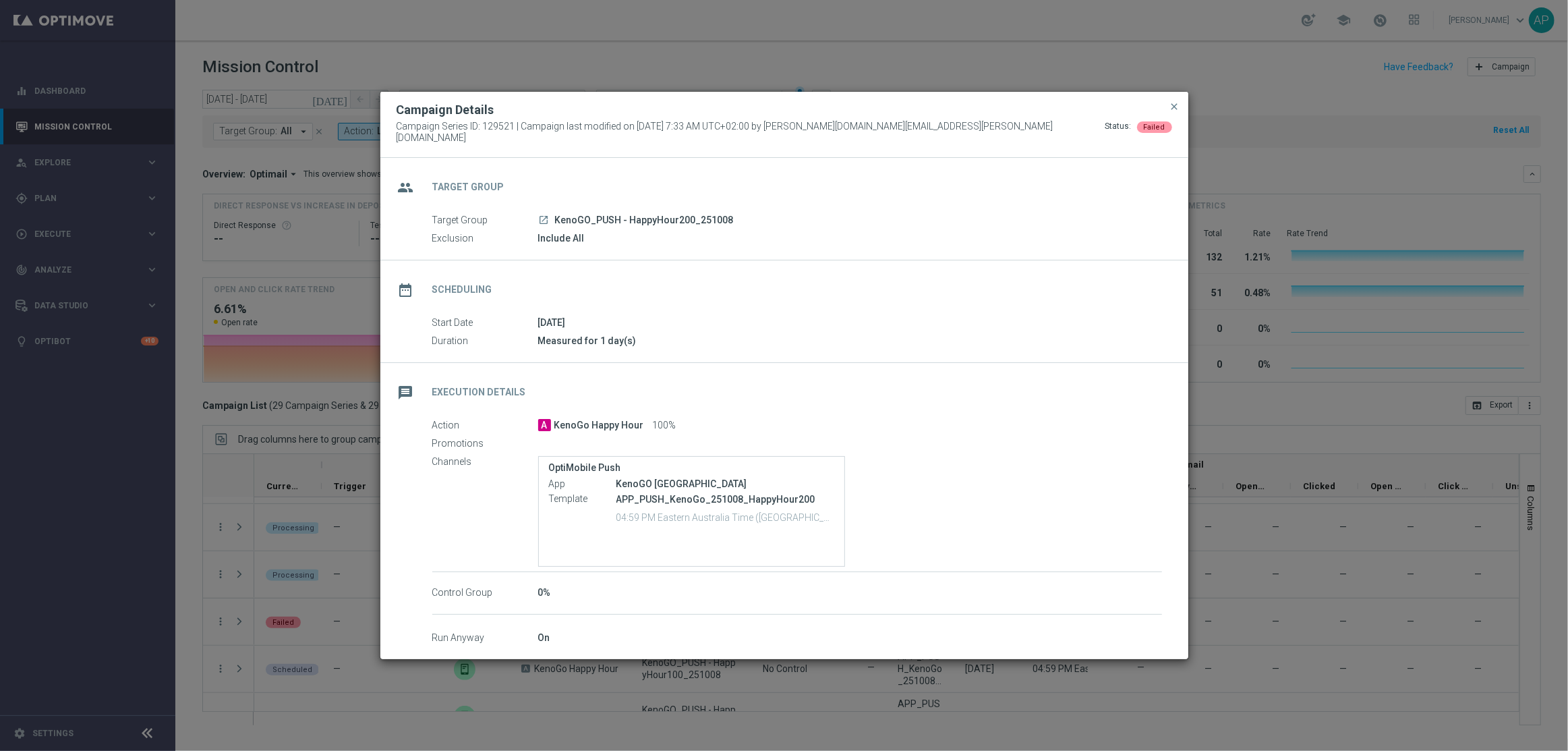
click at [1154, 131] on span "Failed" at bounding box center [1155, 127] width 22 height 9
click at [1171, 112] on span "close" at bounding box center [1175, 107] width 11 height 11
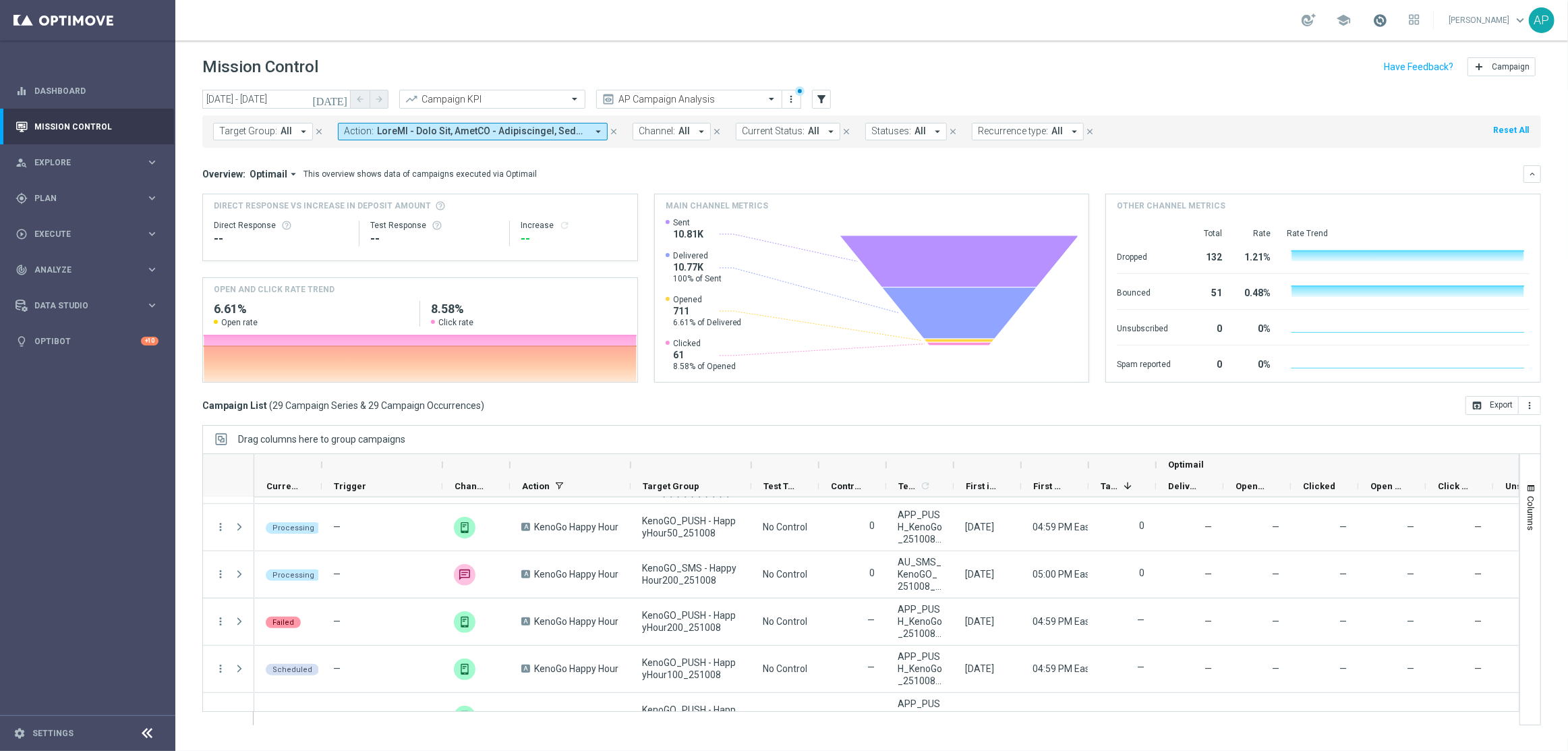
click at [1387, 19] on span at bounding box center [1380, 21] width 15 height 15
click at [1278, 103] on icon "error" at bounding box center [1274, 105] width 10 height 10
click at [1389, 19] on link at bounding box center [1380, 21] width 18 height 22
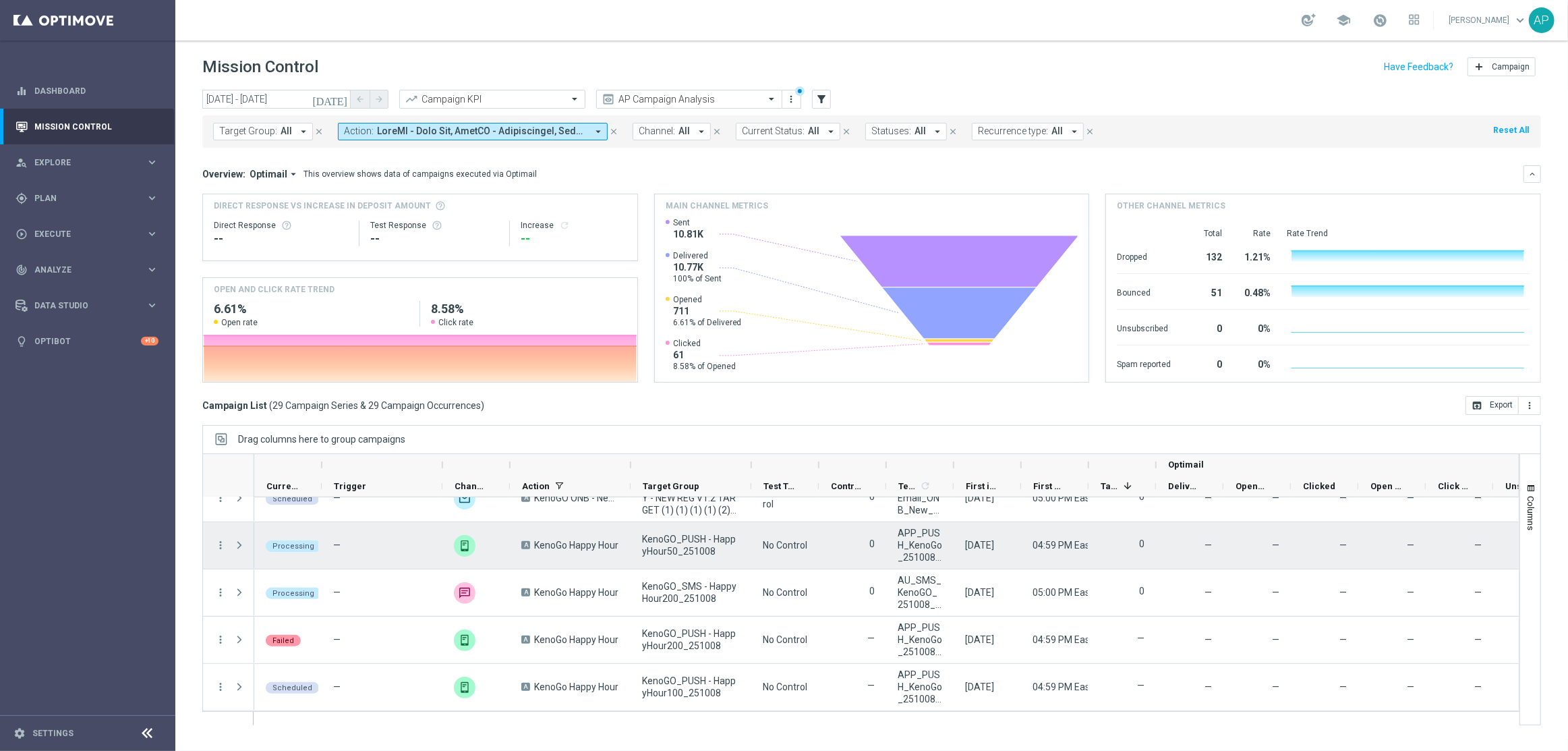
scroll to position [959, 0]
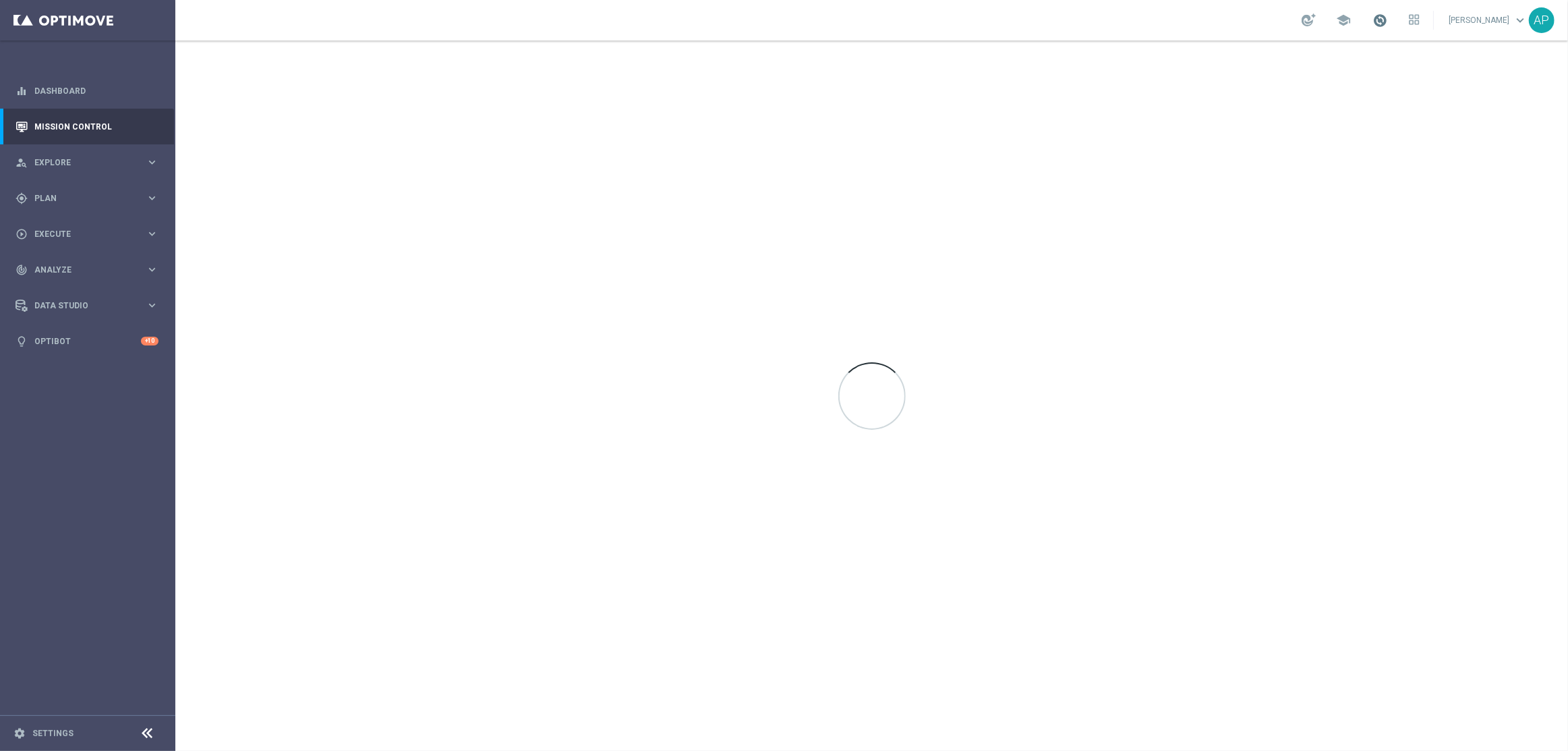
click at [1382, 19] on span at bounding box center [1380, 21] width 15 height 15
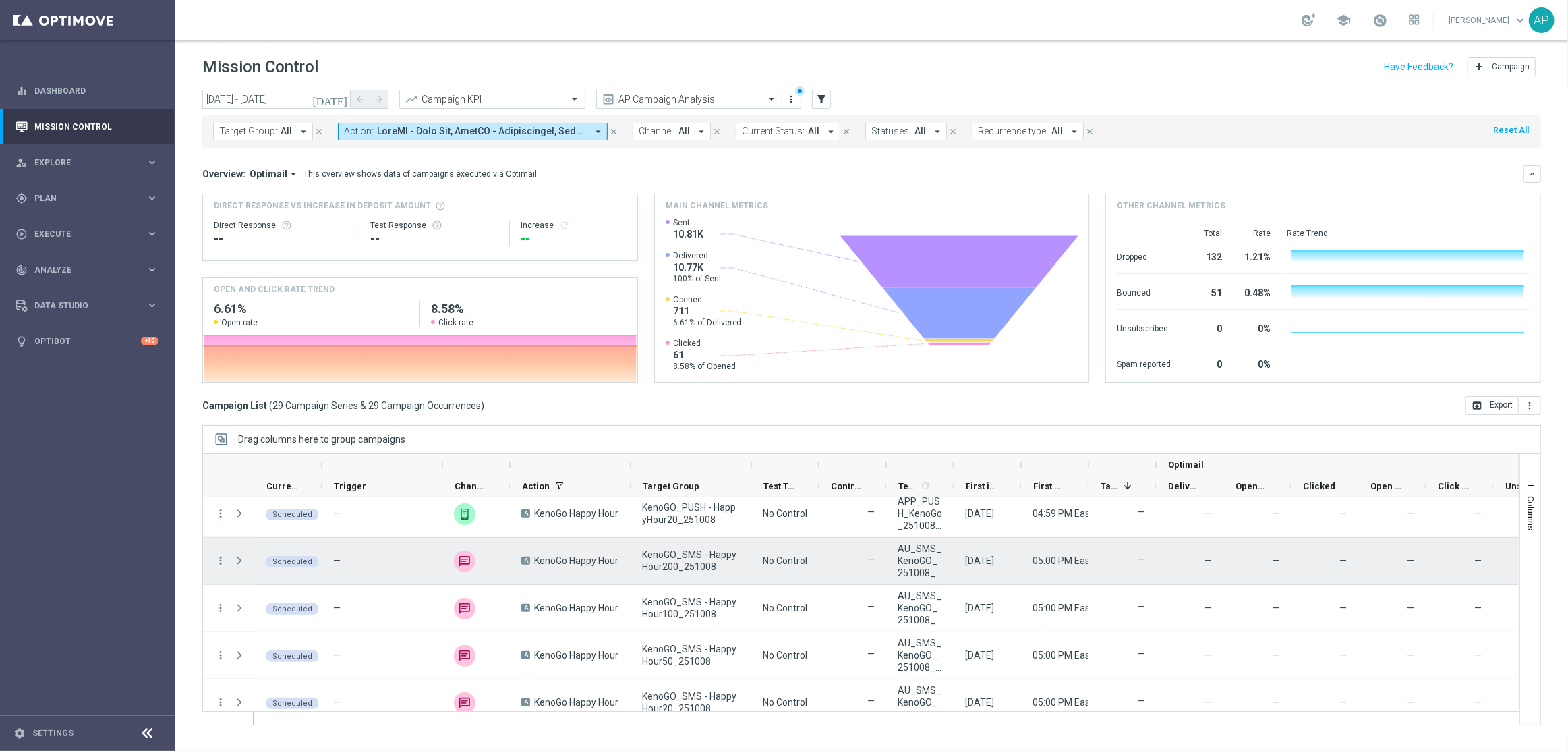
scroll to position [1156, 0]
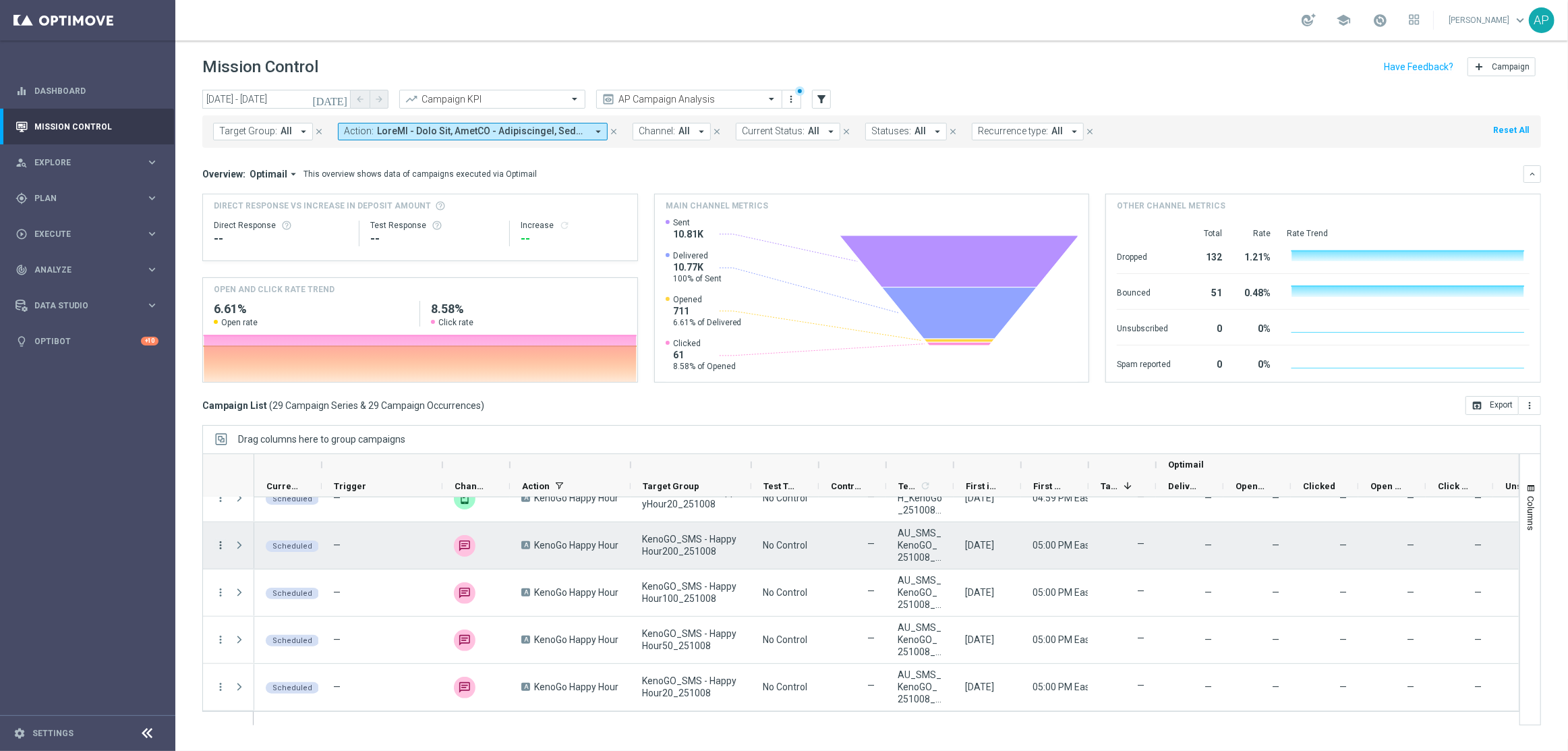
click at [221, 546] on icon "more_vert" at bounding box center [221, 545] width 12 height 12
click at [278, 698] on div "edit Edit" at bounding box center [303, 691] width 151 height 19
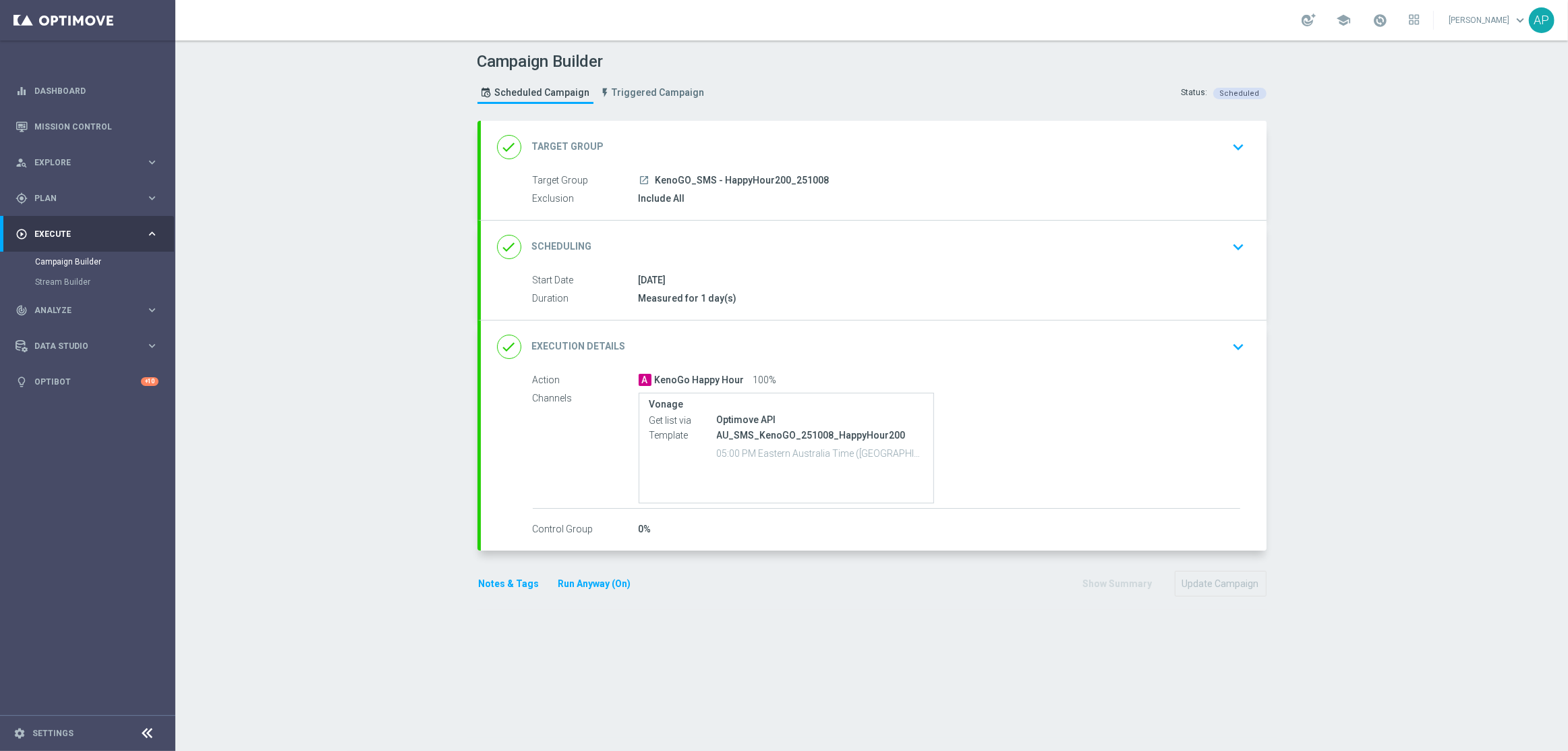
click at [593, 587] on button "Run Anyway (On)" at bounding box center [595, 584] width 75 height 17
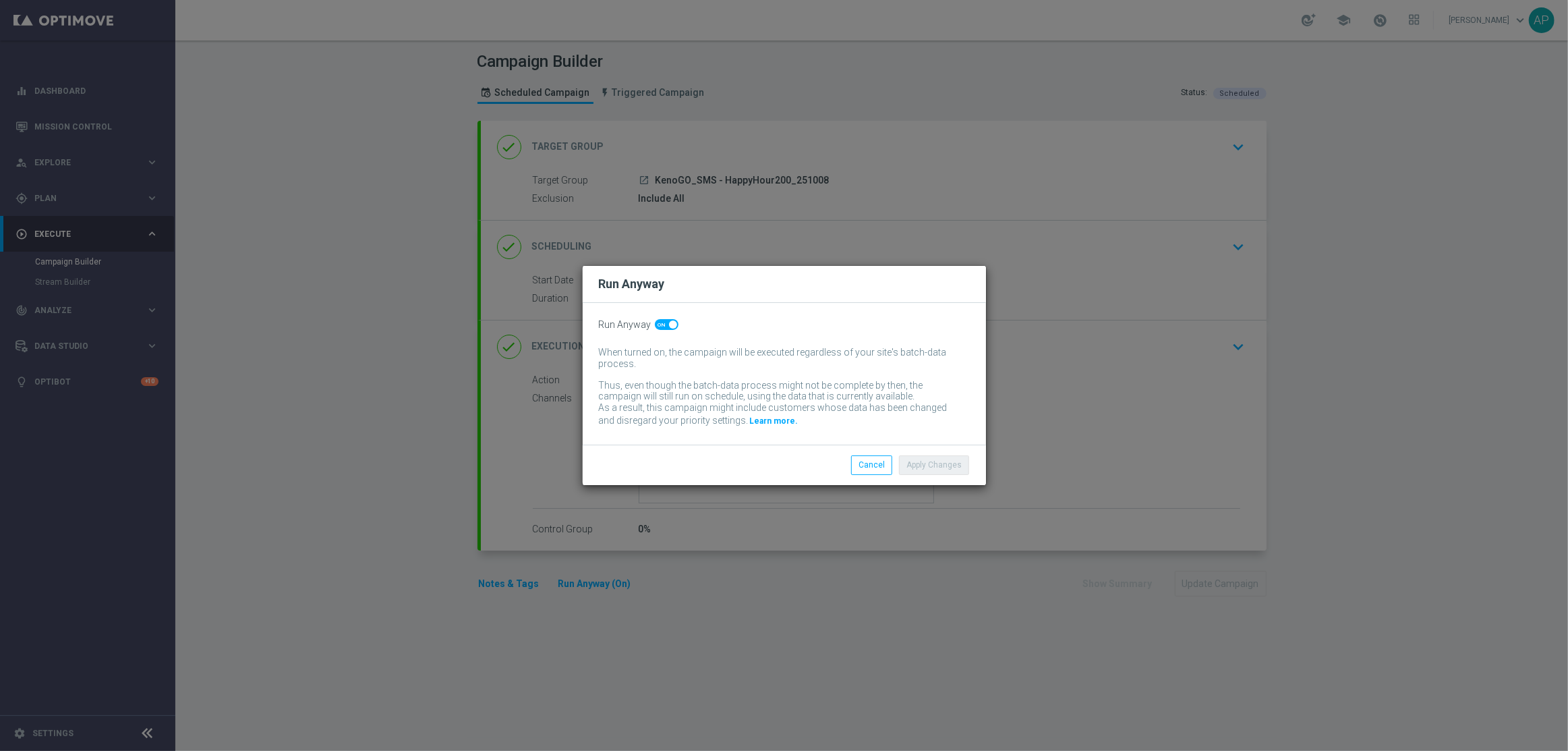
click at [658, 323] on span at bounding box center [667, 325] width 23 height 11
click at [658, 323] on input "checkbox" at bounding box center [667, 325] width 23 height 11
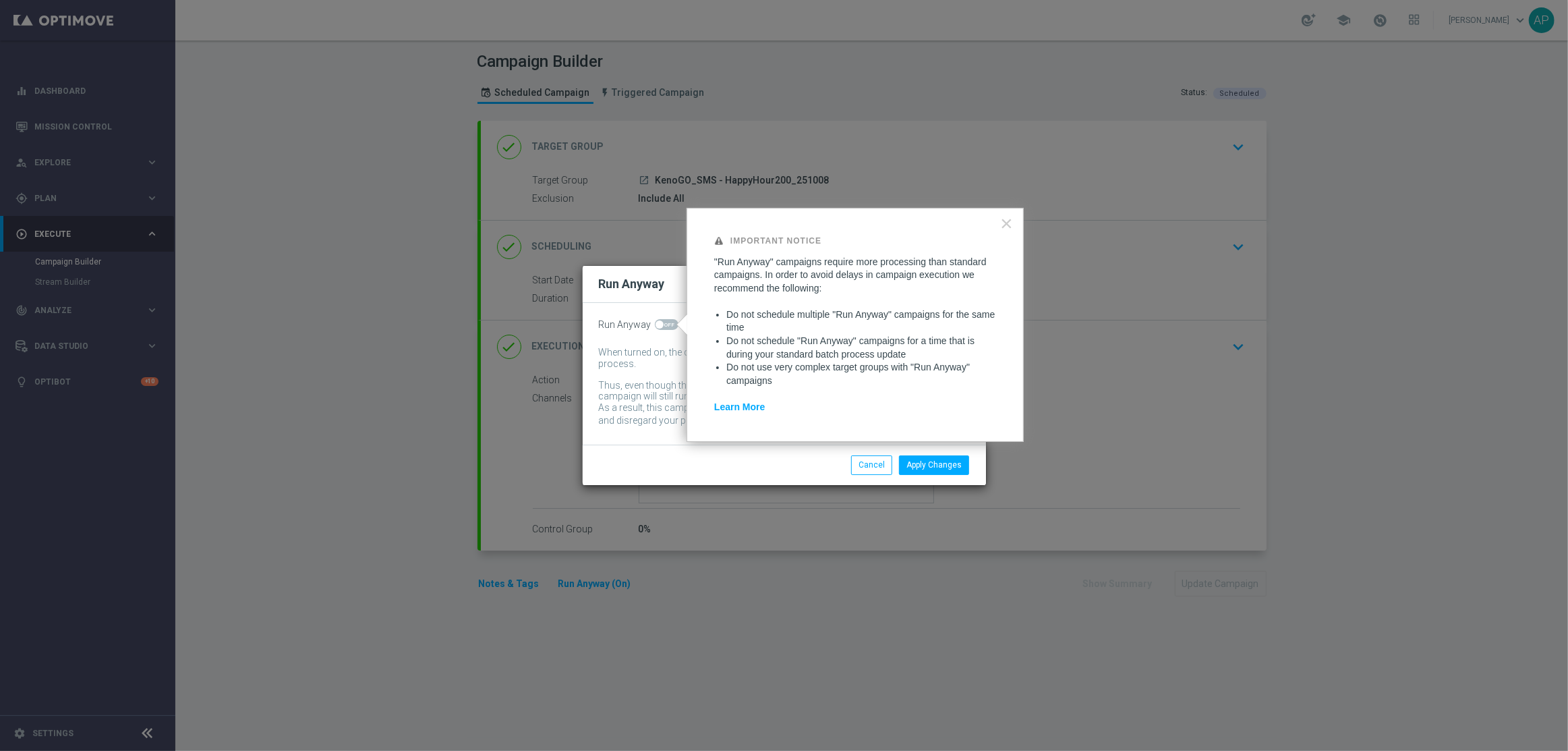
click at [988, 162] on modal-container "Run Anyway Run Anyway When turned on, the campaign will be executed regardless …" at bounding box center [784, 376] width 1568 height 751
click at [1005, 225] on button "×" at bounding box center [1006, 223] width 13 height 22
click at [669, 323] on span at bounding box center [667, 325] width 23 height 11
click at [669, 323] on input "checkbox" at bounding box center [667, 325] width 23 height 11
checkbox input "true"
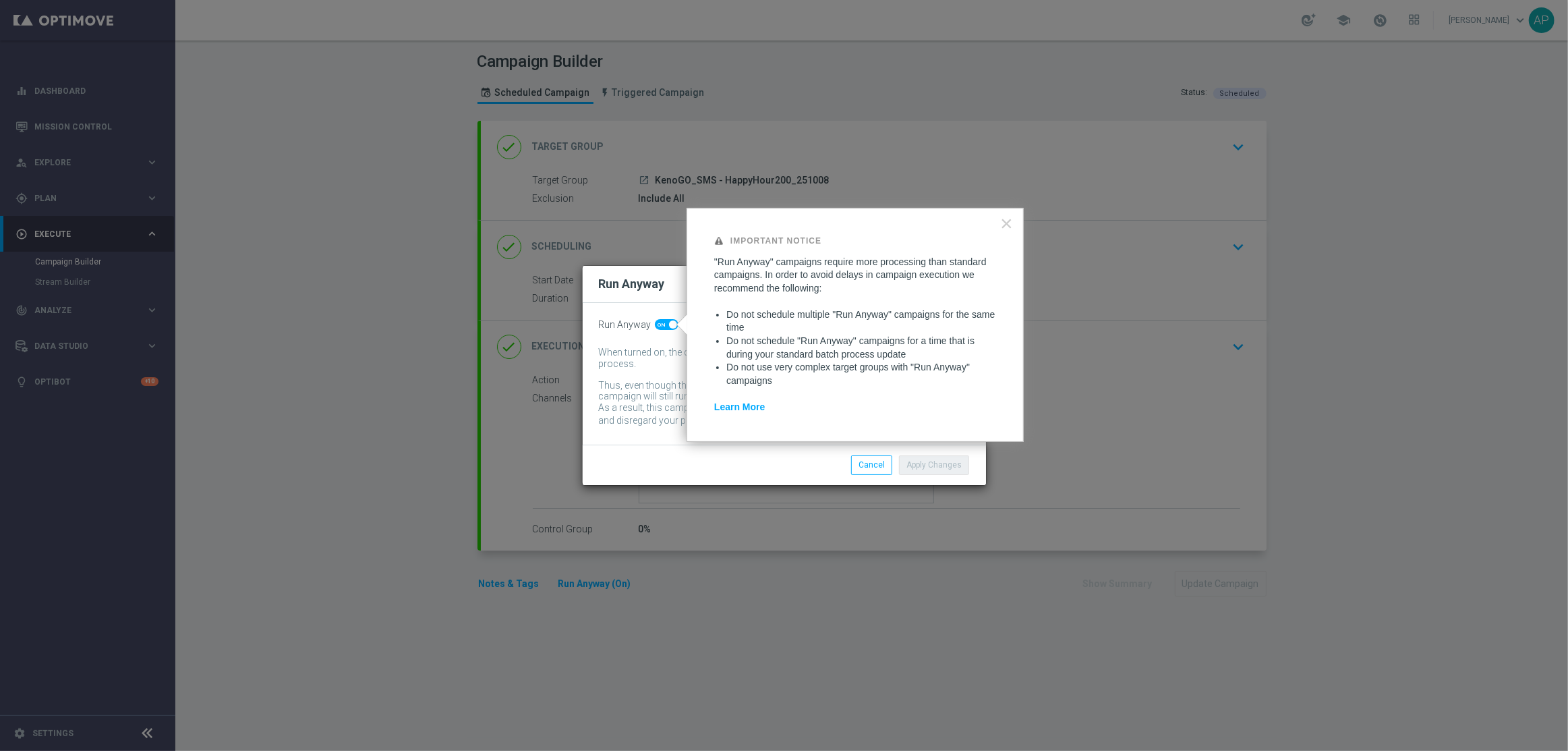
click at [965, 149] on modal-container "Run Anyway Run Anyway When turned on, the campaign will be executed regardless …" at bounding box center [784, 376] width 1568 height 751
click at [1004, 234] on button "×" at bounding box center [1006, 223] width 13 height 22
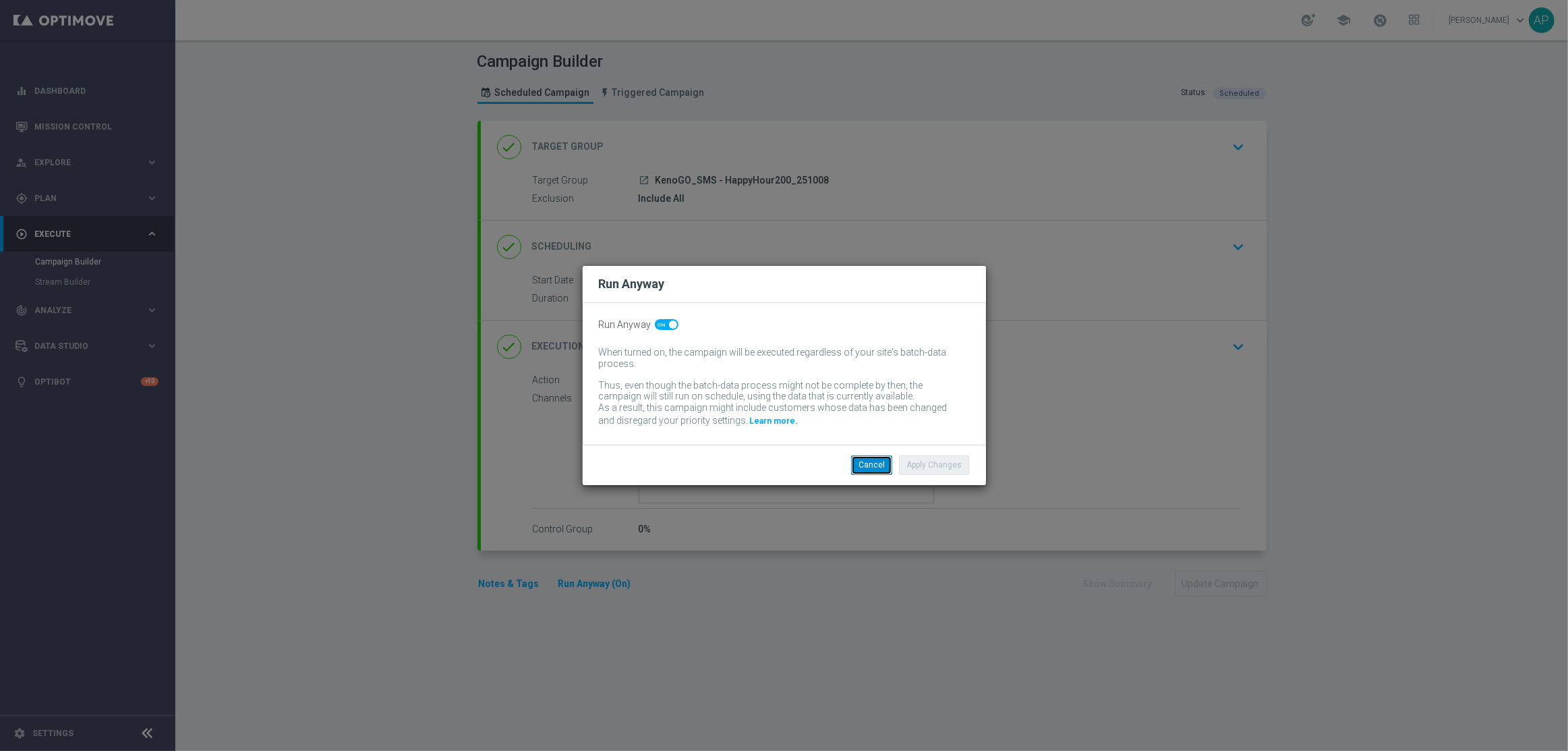
click at [876, 468] on button "Cancel" at bounding box center [871, 465] width 41 height 19
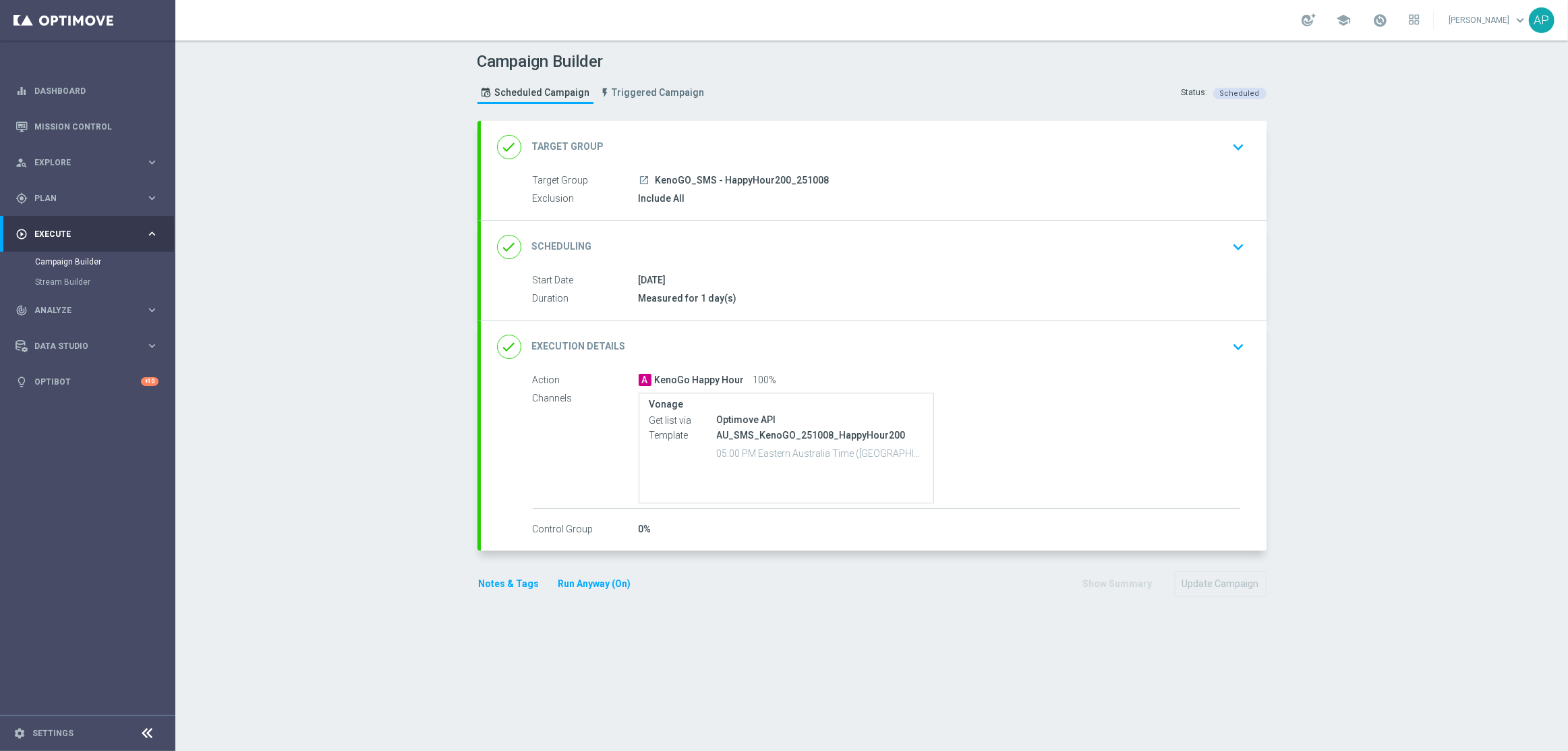
click at [1111, 221] on div "done Scheduling keyboard_arrow_down" at bounding box center [873, 247] width 786 height 53
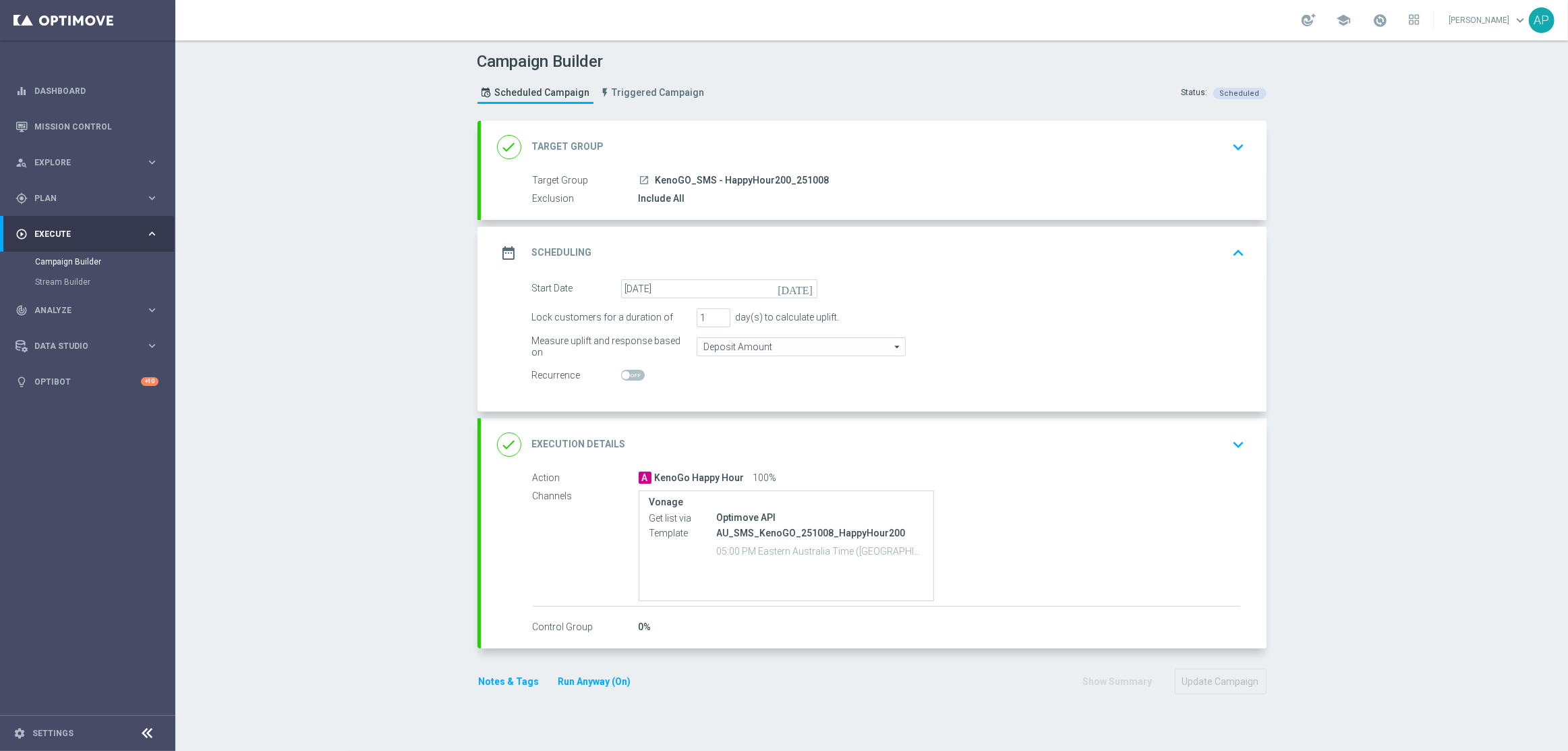
click at [859, 426] on div "done Execution Details keyboard_arrow_down" at bounding box center [873, 444] width 786 height 53
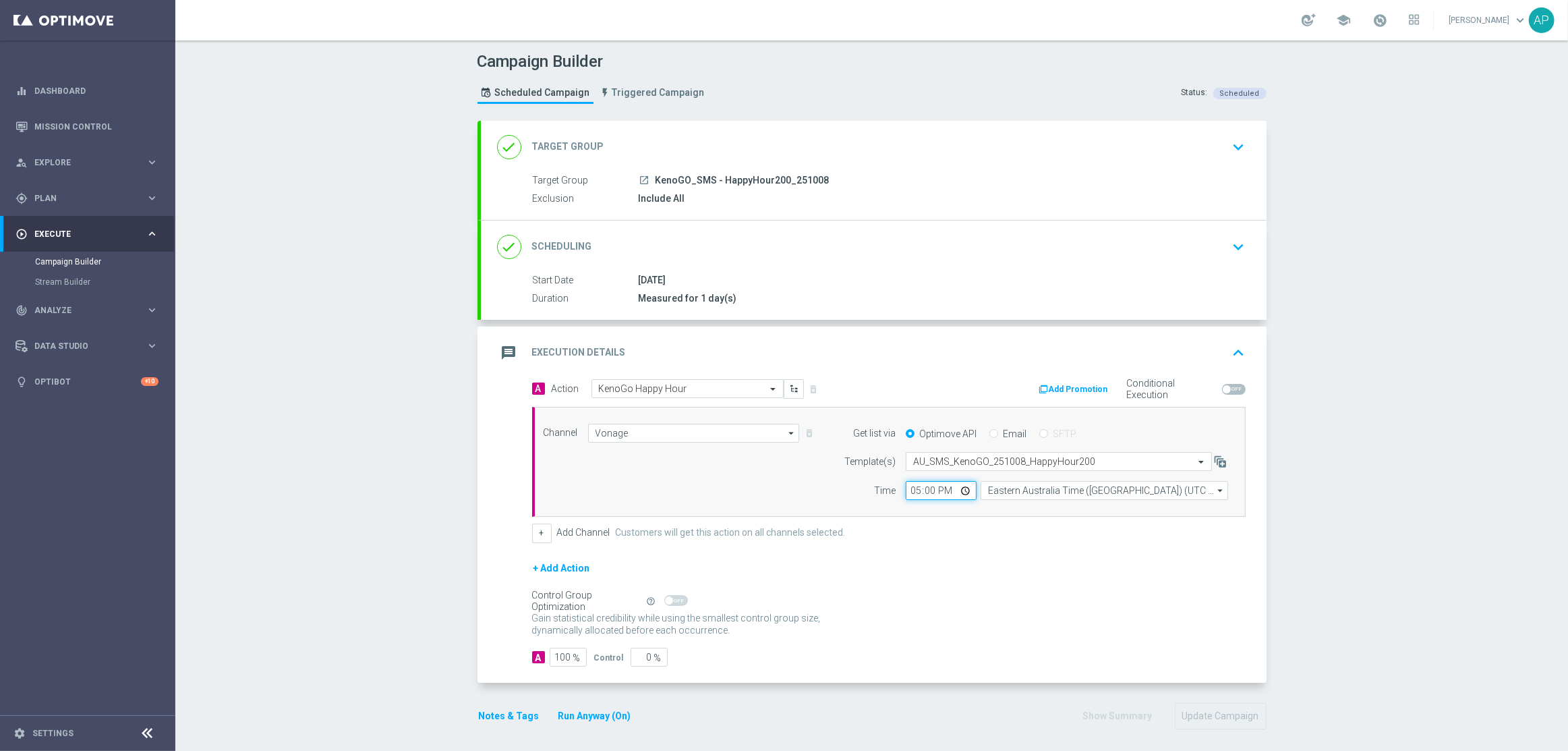
click at [928, 494] on input "17:00" at bounding box center [941, 491] width 71 height 19
click at [925, 616] on div "Gain statistical credibility while using the smallest control group size, dynam…" at bounding box center [889, 624] width 714 height 32
click at [1202, 720] on button "Update Campaign" at bounding box center [1221, 716] width 92 height 26
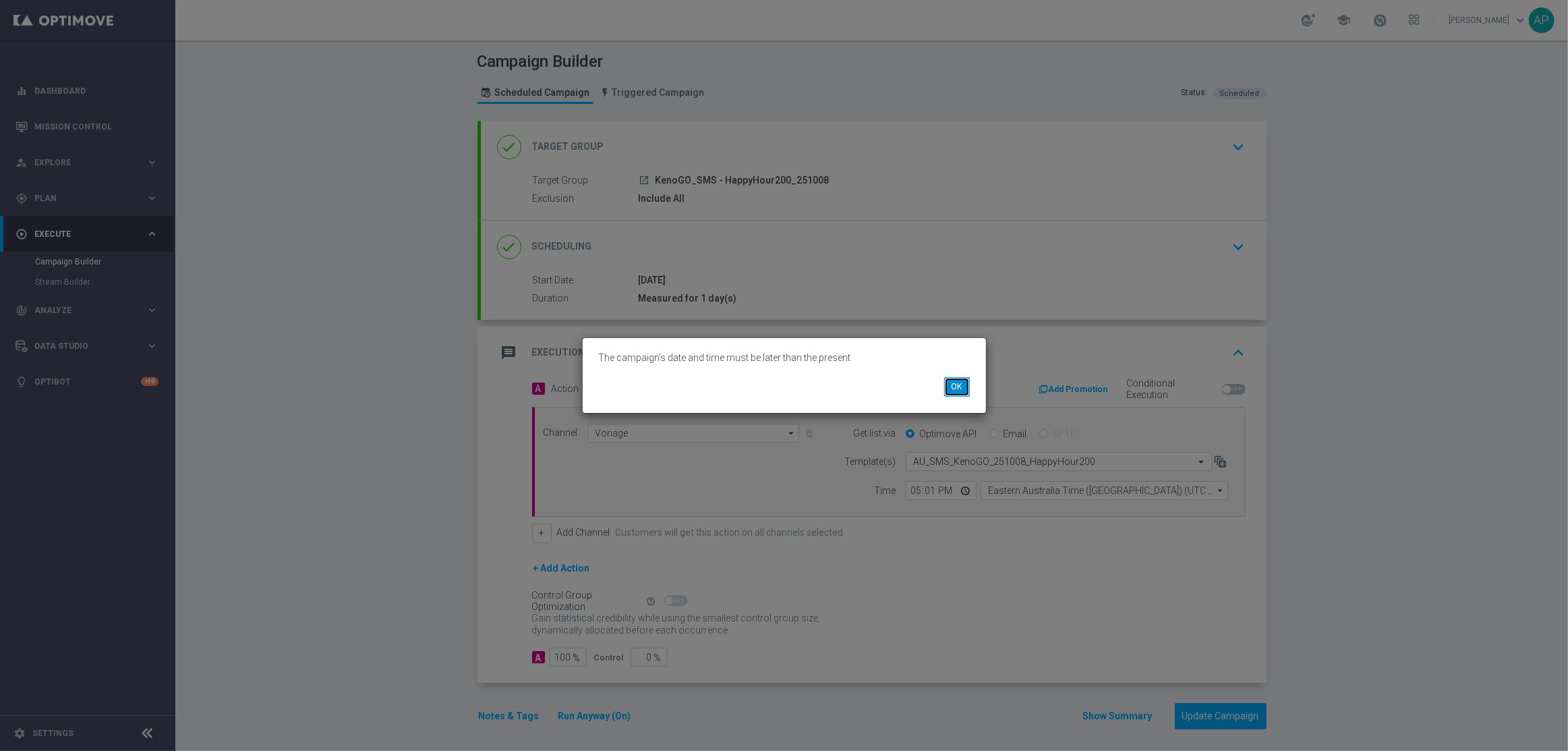
click at [948, 388] on button "OK" at bounding box center [956, 386] width 25 height 19
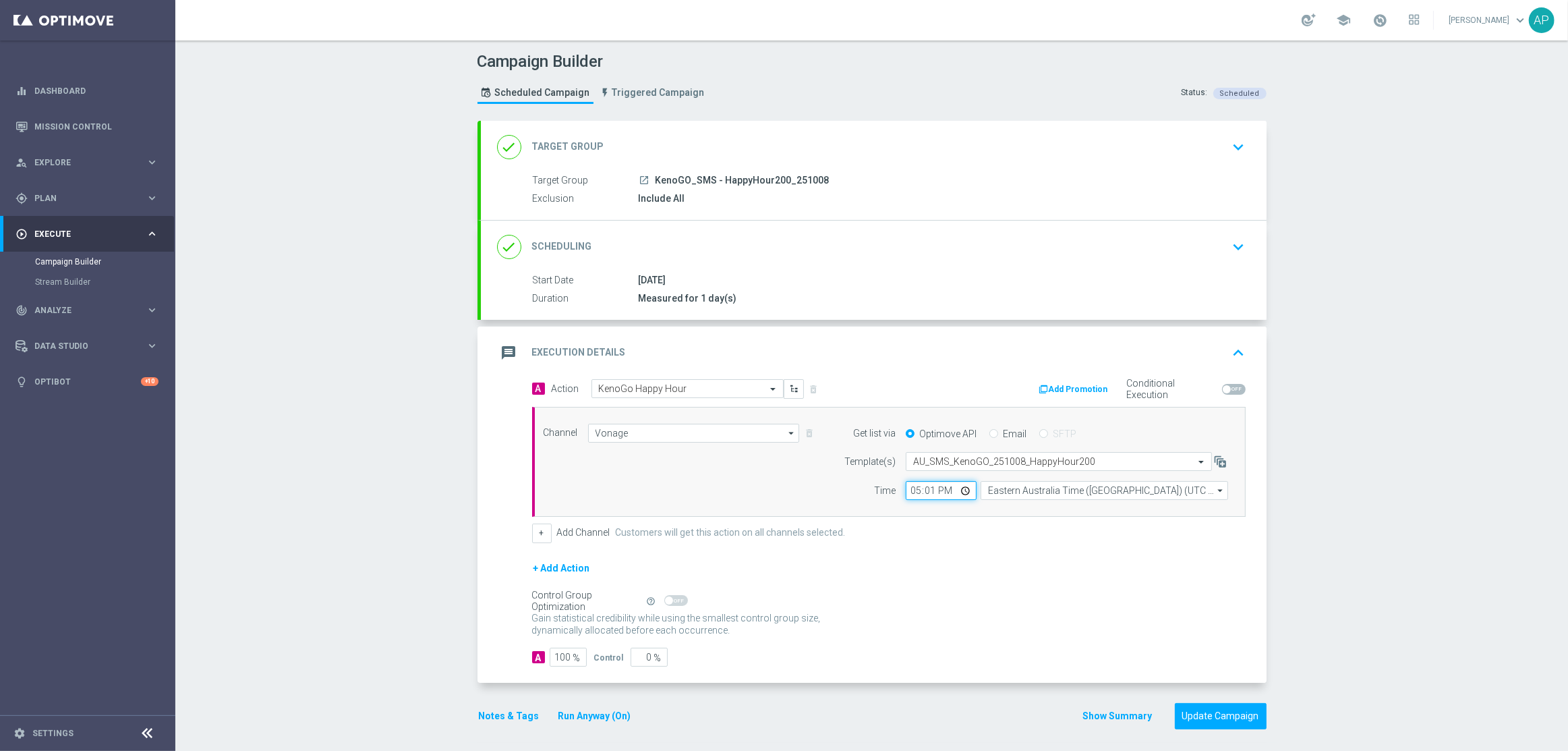
click at [922, 491] on input "17:01" at bounding box center [941, 491] width 71 height 19
type input "17:17"
click at [1198, 713] on button "Update Campaign" at bounding box center [1221, 716] width 92 height 26
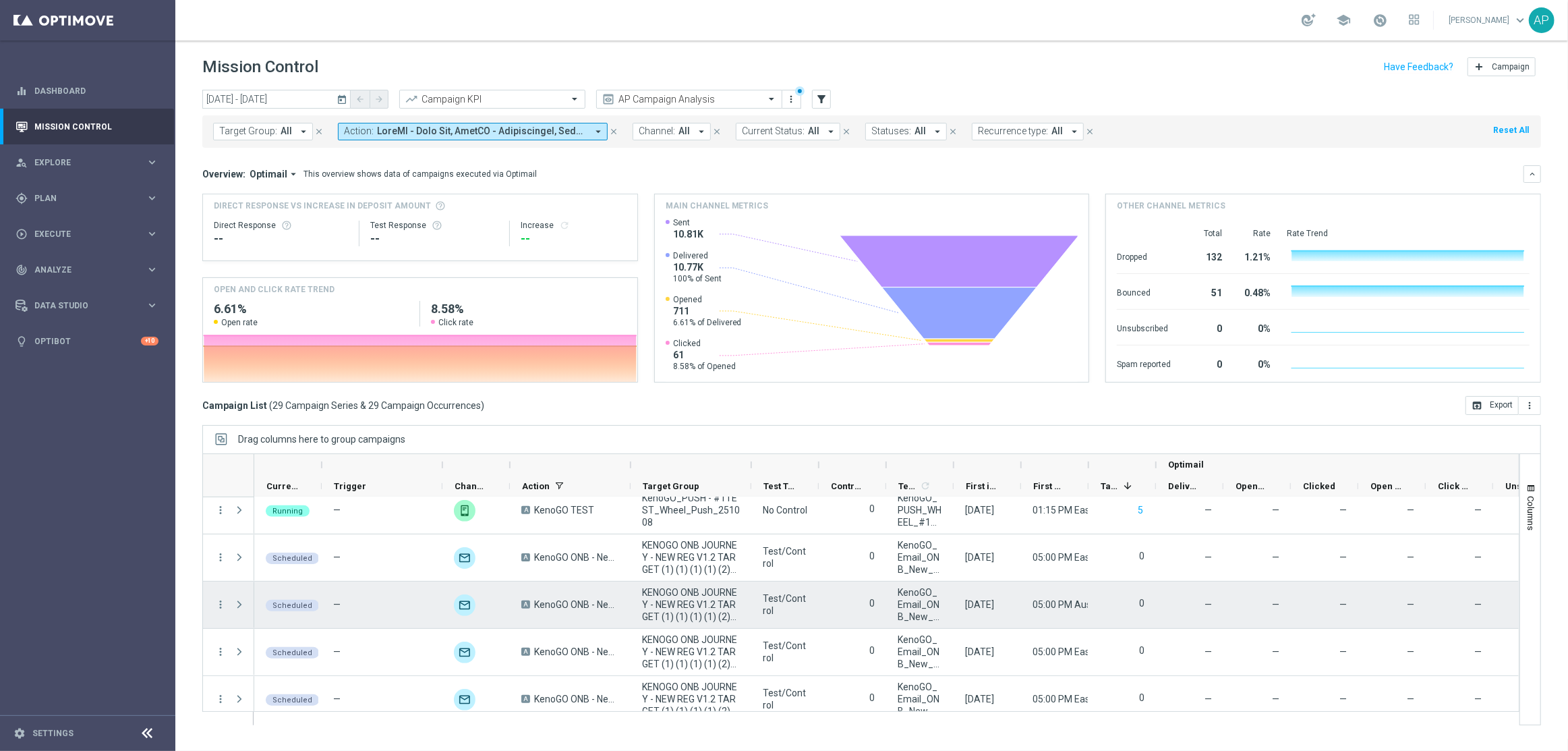
scroll to position [1156, 0]
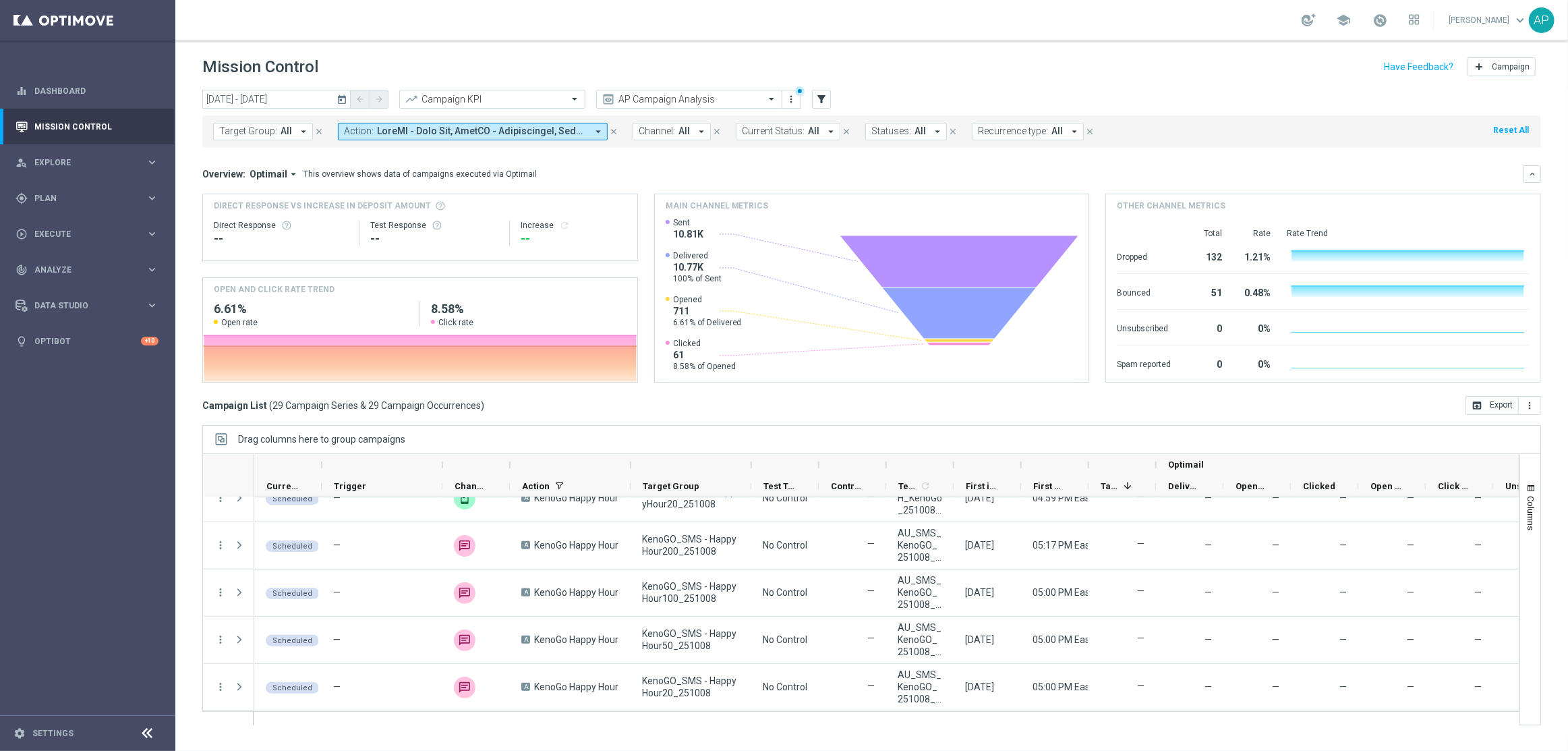
click at [921, 432] on div "Drag columns here to group campaigns" at bounding box center [871, 439] width 1339 height 28
click at [1380, 12] on link at bounding box center [1380, 21] width 18 height 22
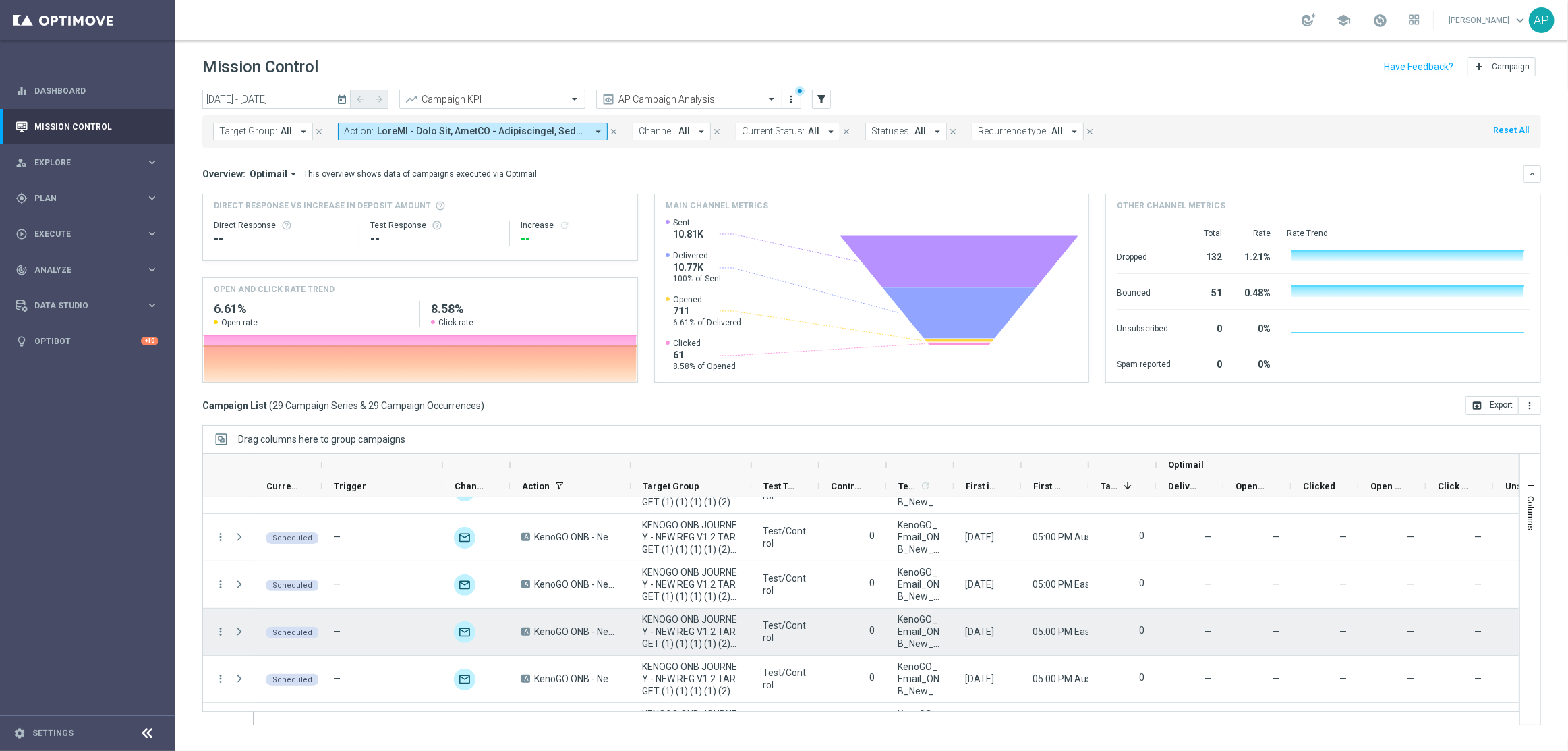
scroll to position [1156, 0]
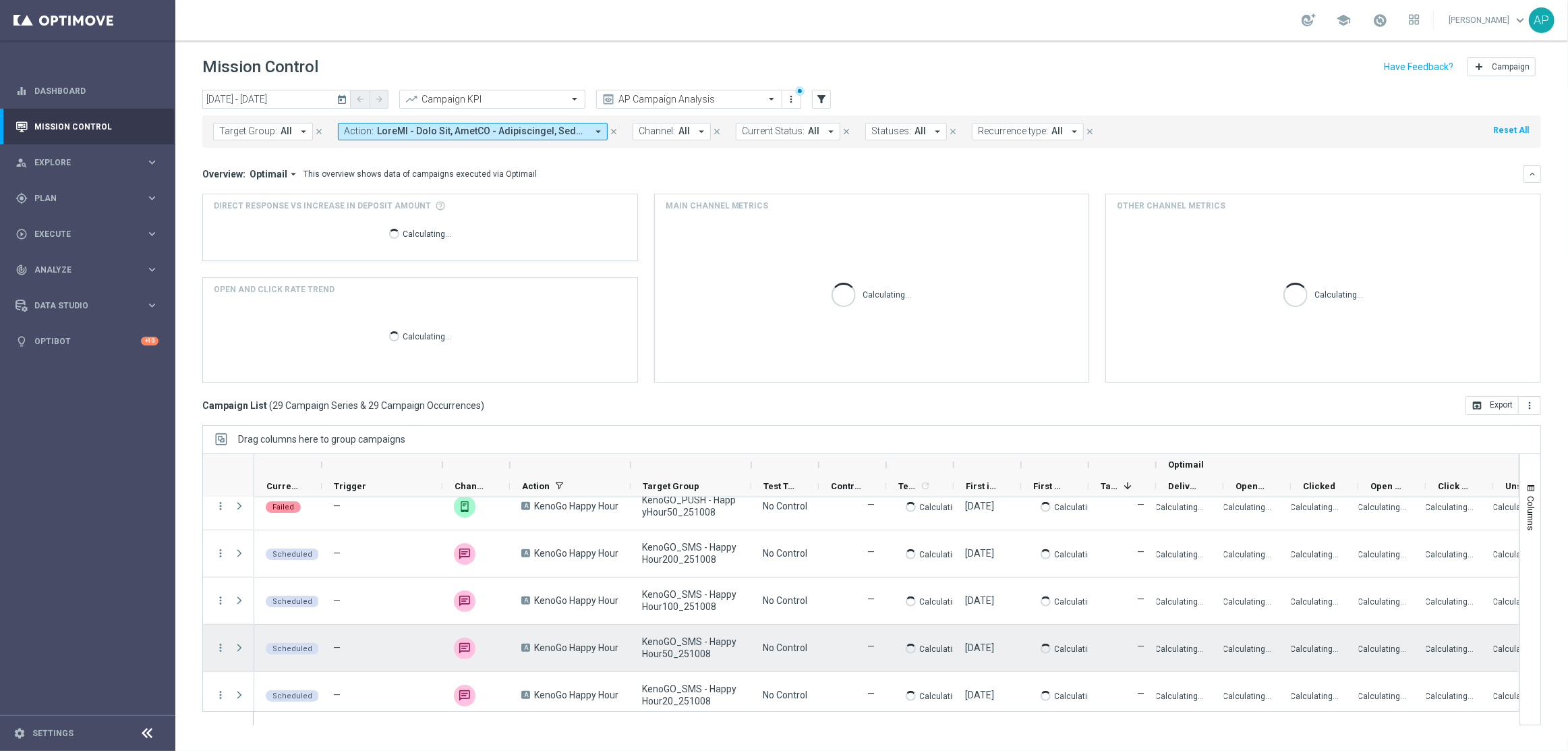
scroll to position [1156, 0]
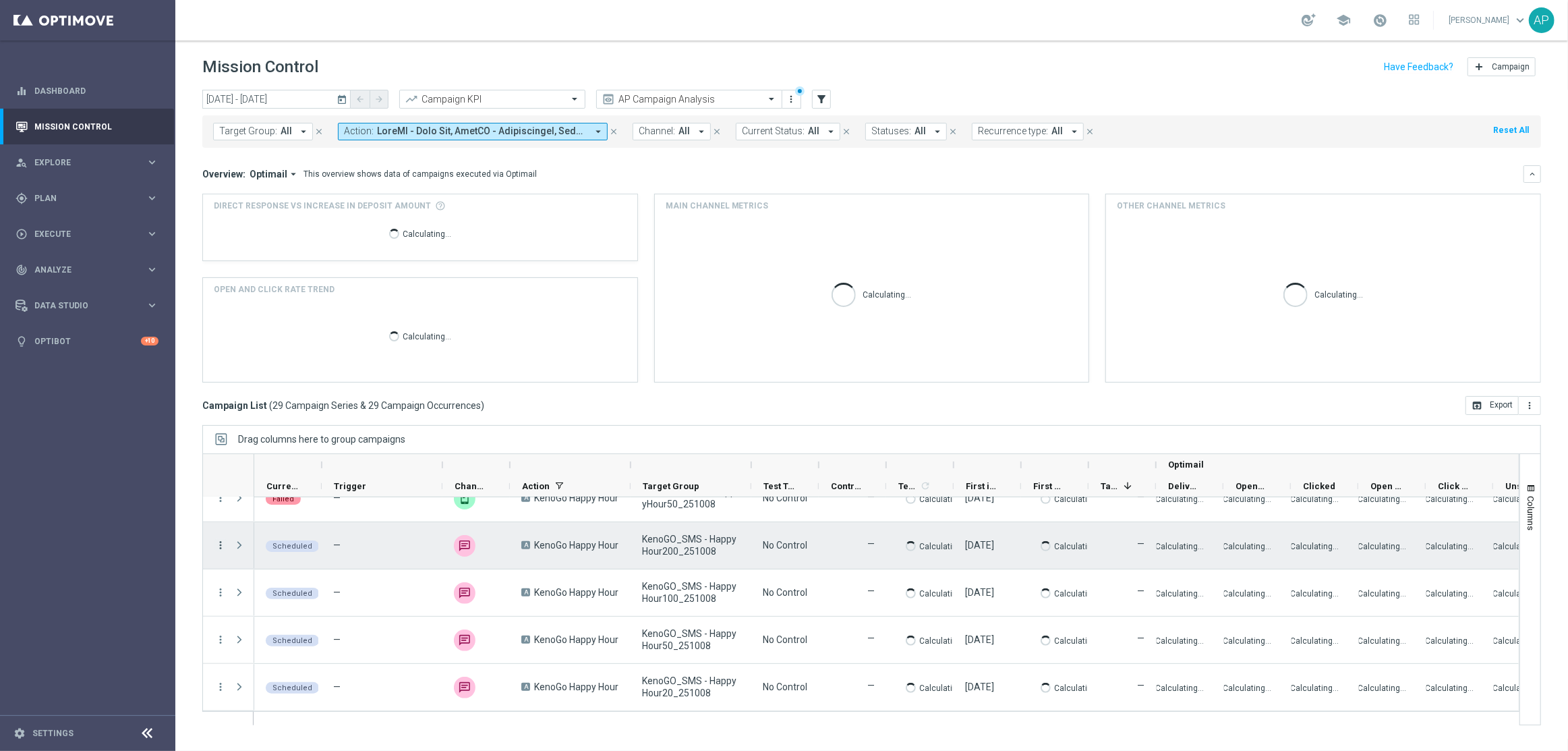
click at [222, 543] on icon "more_vert" at bounding box center [221, 545] width 12 height 12
click at [575, 406] on div "Campaign List ( 29 Campaign Series & 29 Campaign Occurrences ) open_in_browser …" at bounding box center [871, 406] width 1339 height 19
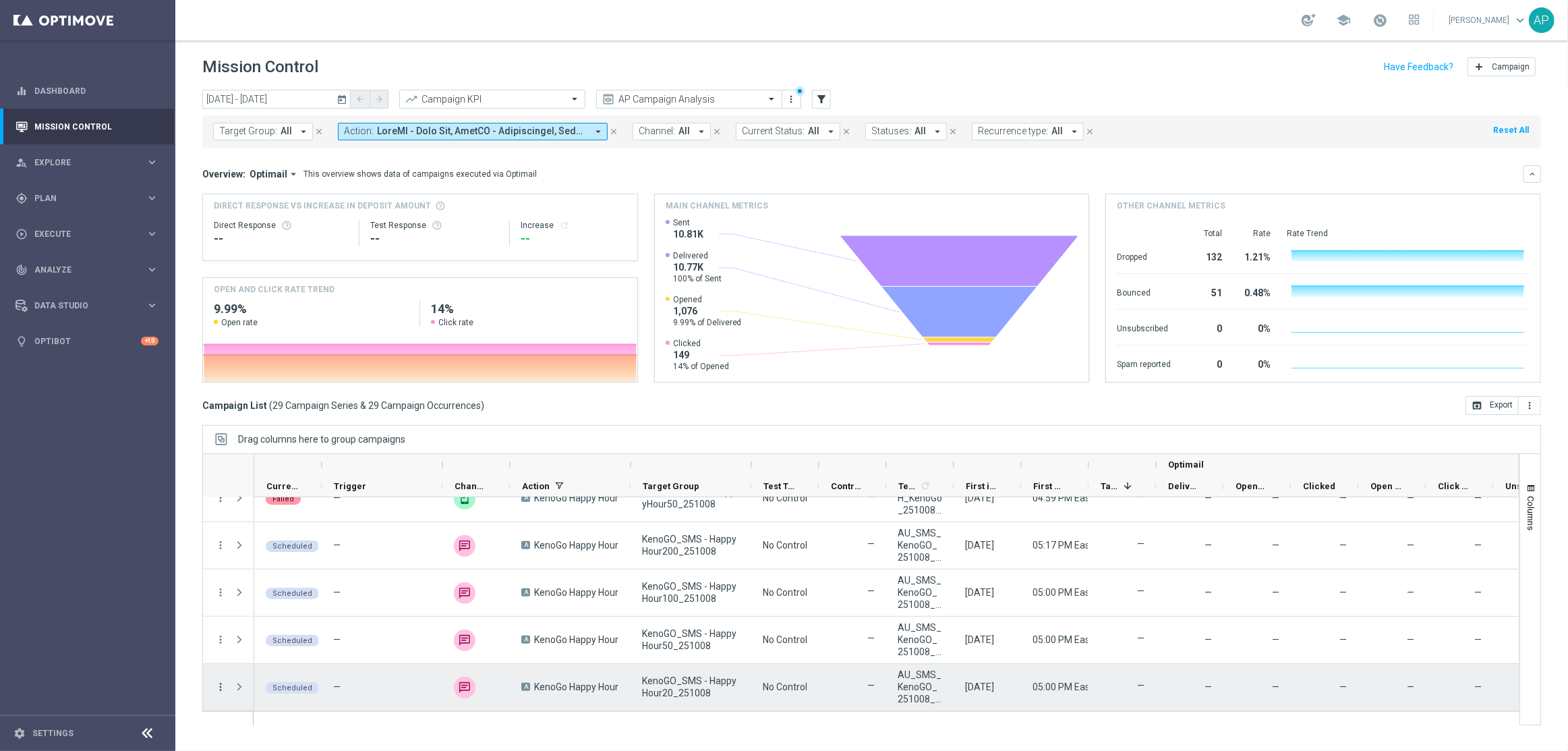
click at [220, 684] on icon "more_vert" at bounding box center [221, 687] width 12 height 12
click at [240, 666] on icon "delete_forever" at bounding box center [238, 665] width 10 height 10
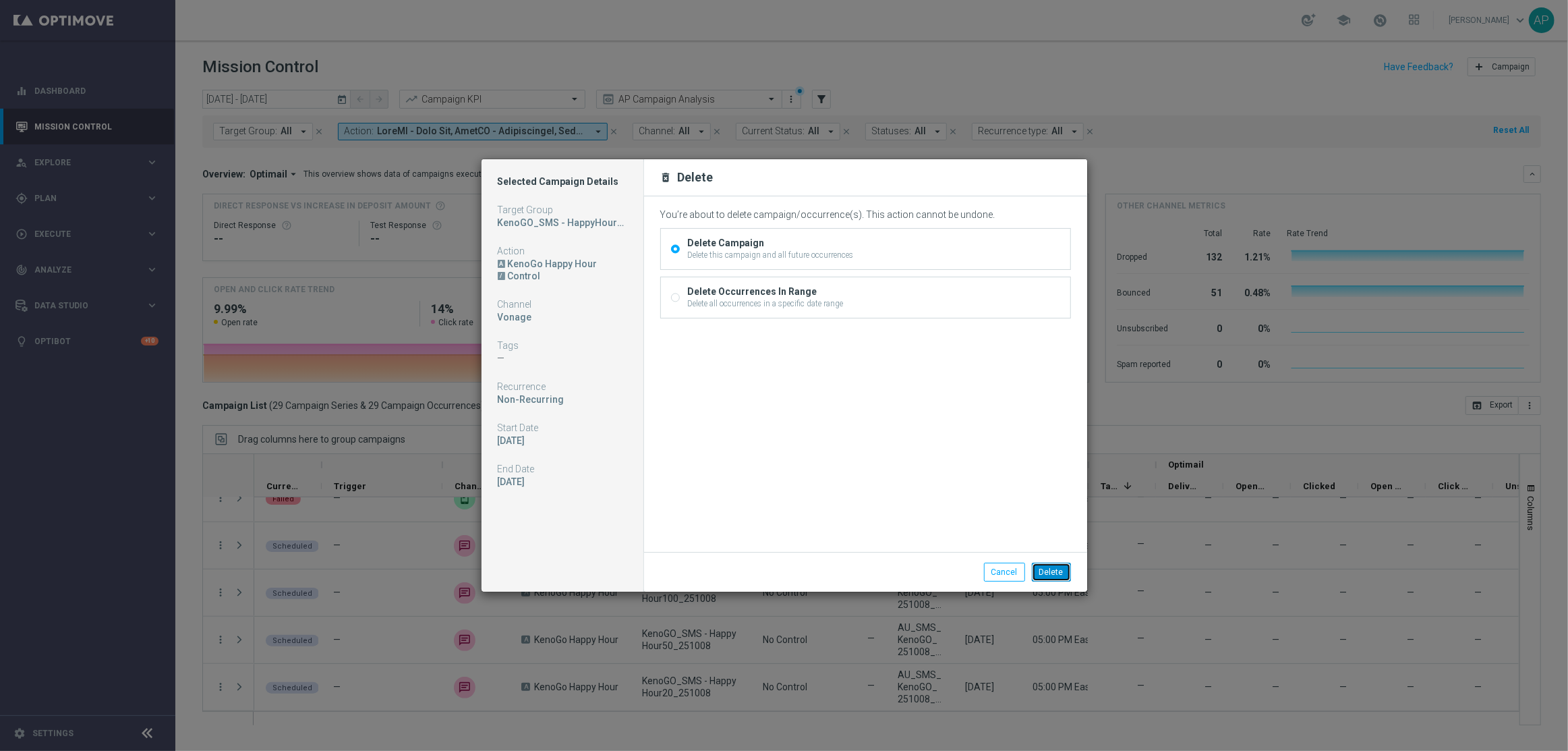
click at [1049, 564] on button "Delete" at bounding box center [1051, 572] width 39 height 19
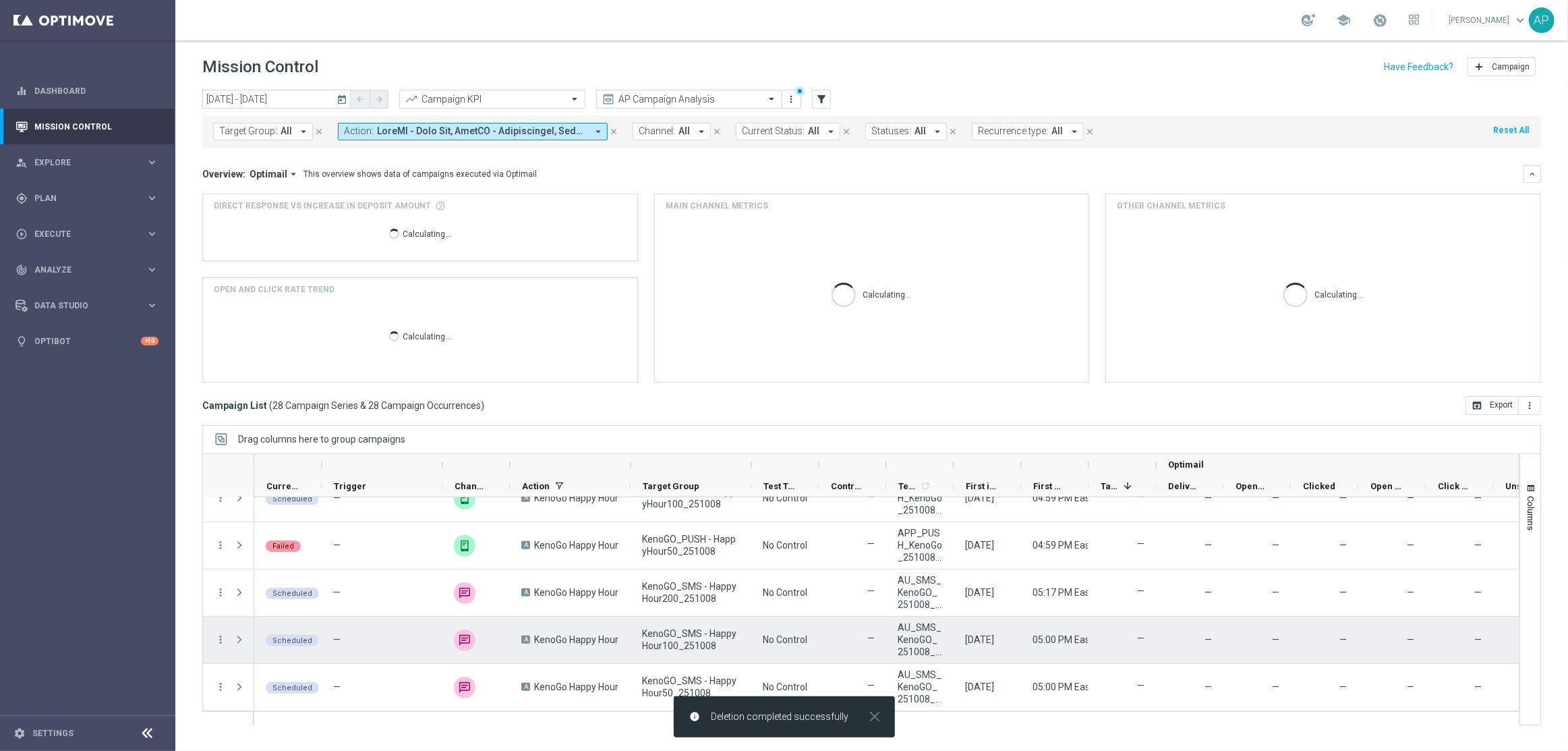
scroll to position [1109, 0]
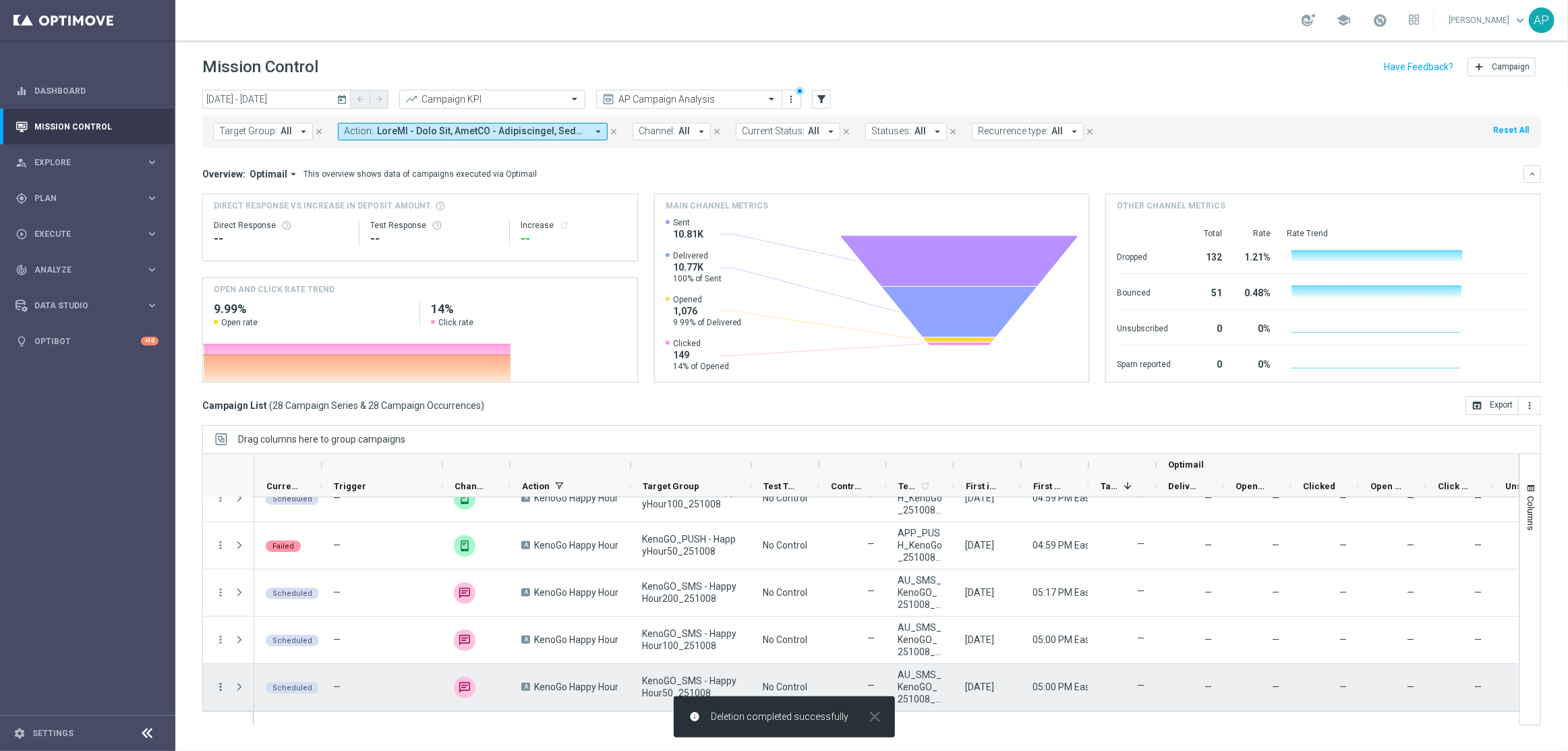
click at [219, 684] on icon "more_vert" at bounding box center [221, 687] width 12 height 12
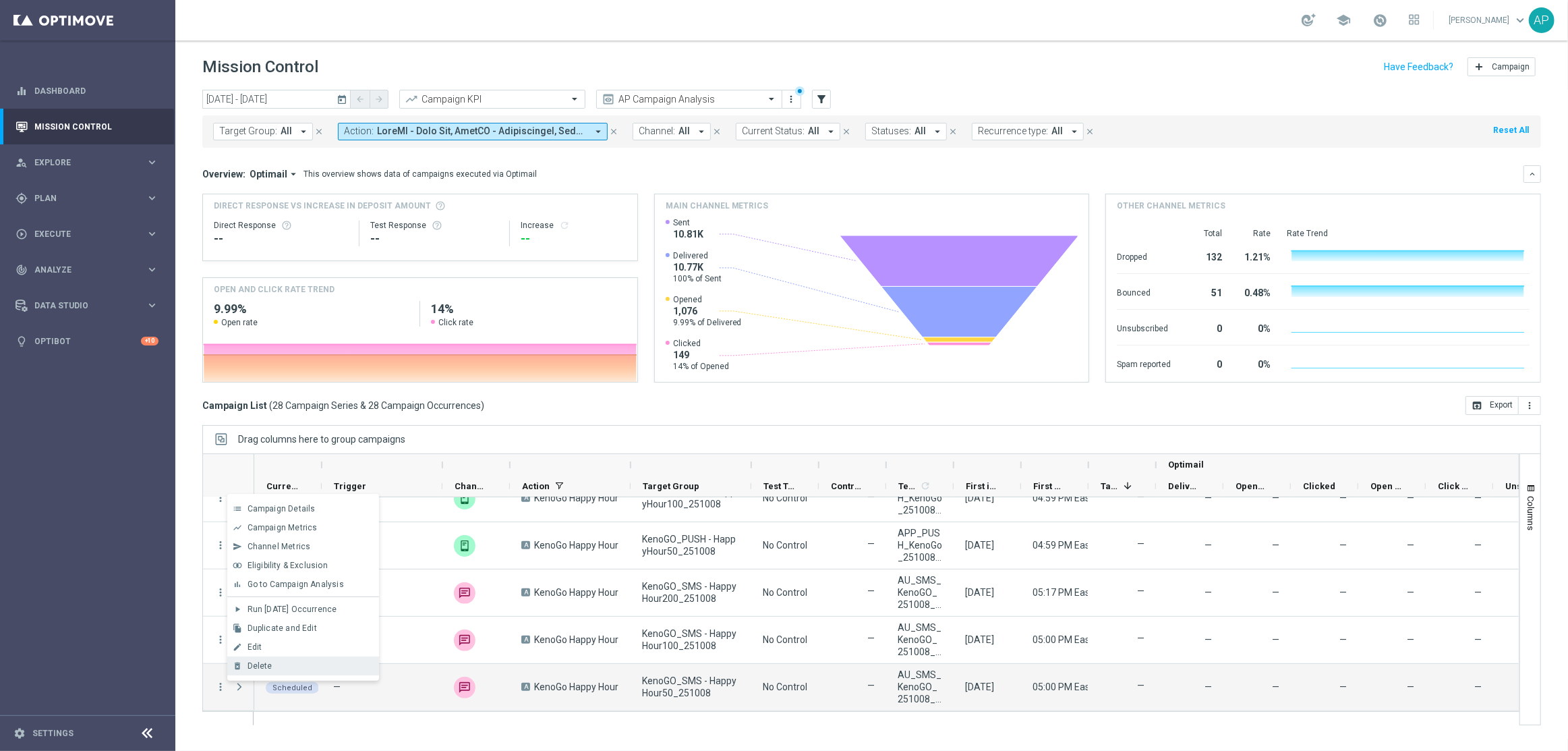
click at [275, 659] on div "delete_forever [GEOGRAPHIC_DATA]" at bounding box center [303, 666] width 151 height 19
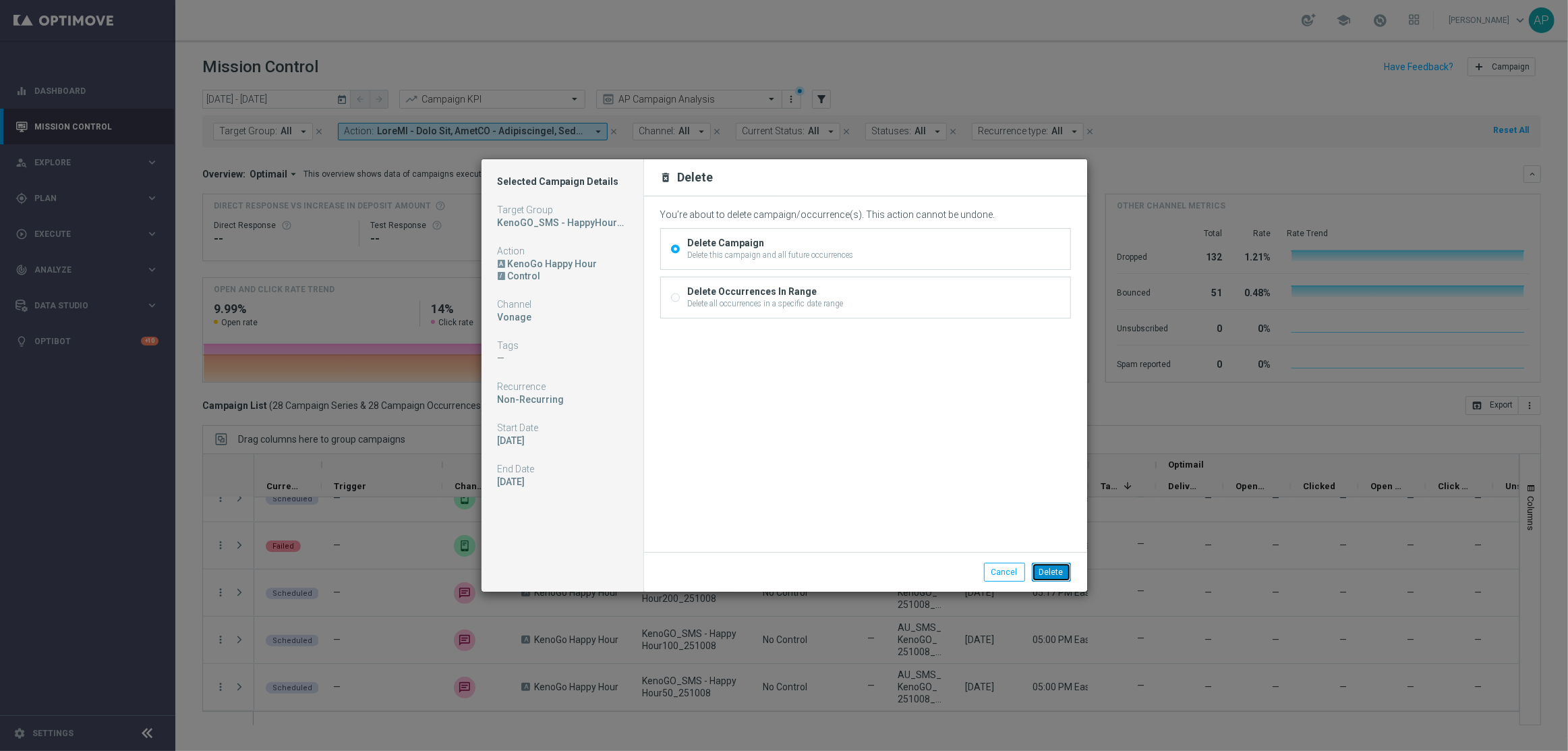
click at [1045, 565] on button "Delete" at bounding box center [1051, 572] width 39 height 19
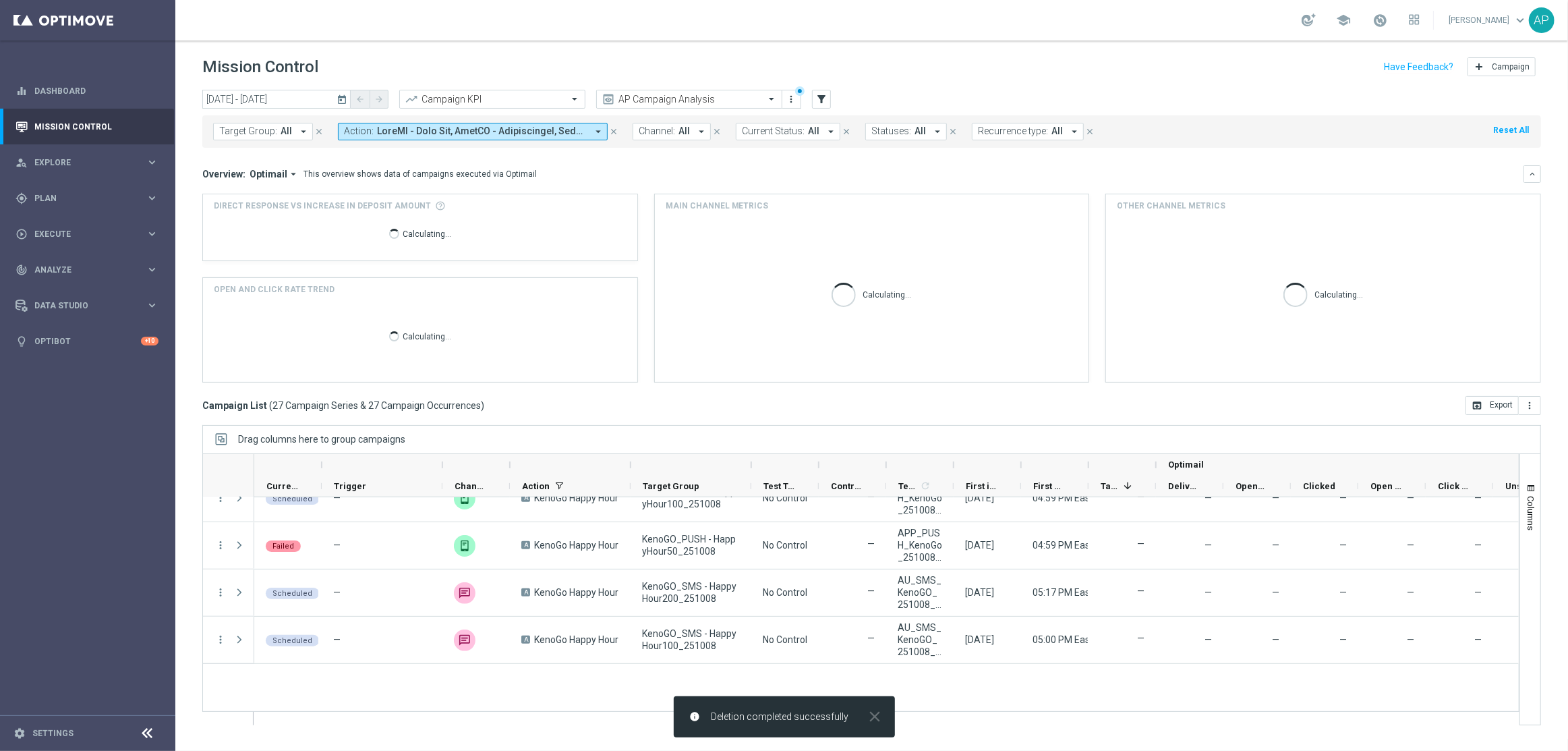
scroll to position [1062, 0]
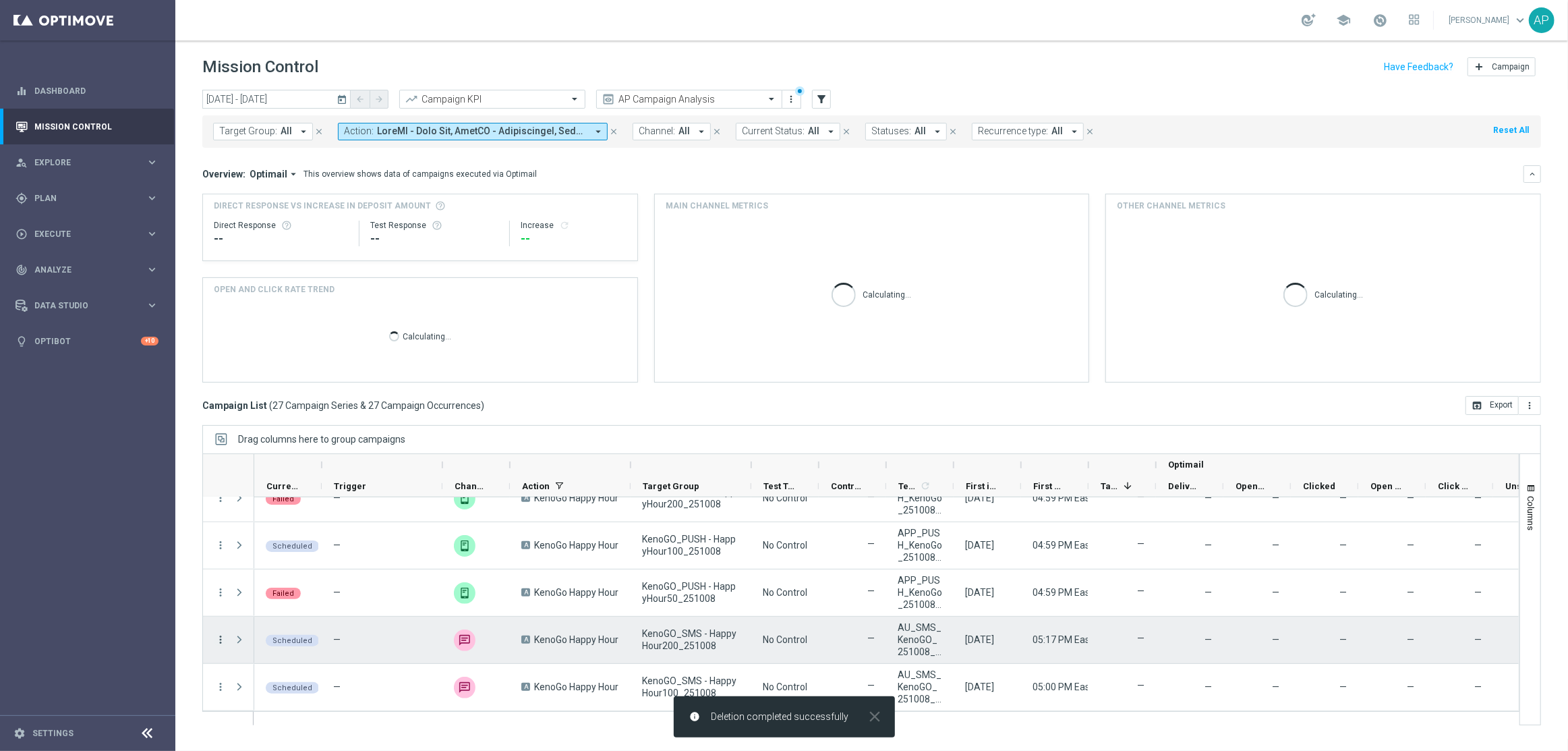
click at [223, 639] on icon "more_vert" at bounding box center [221, 639] width 12 height 12
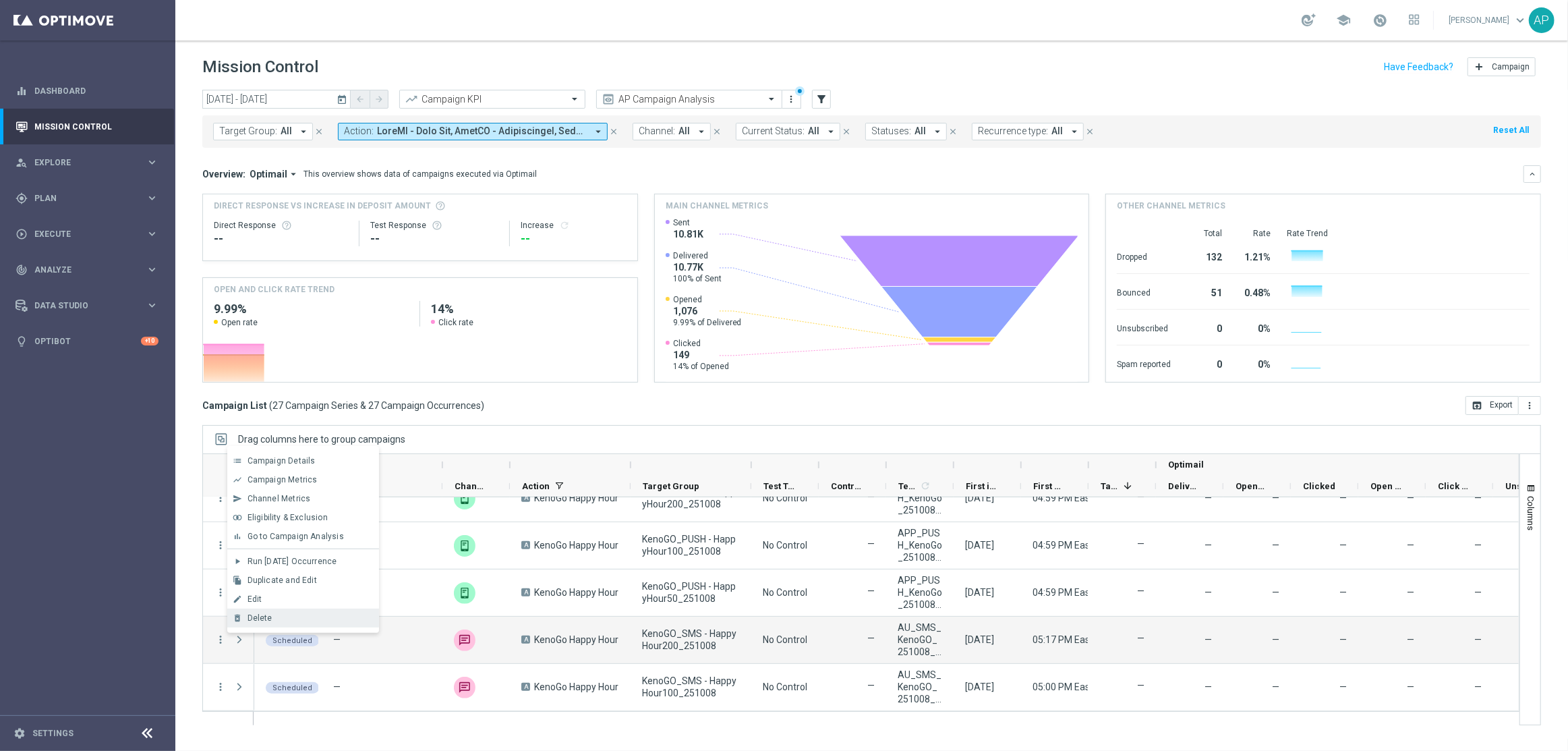
click at [297, 624] on div "delete_forever [GEOGRAPHIC_DATA]" at bounding box center [303, 618] width 151 height 19
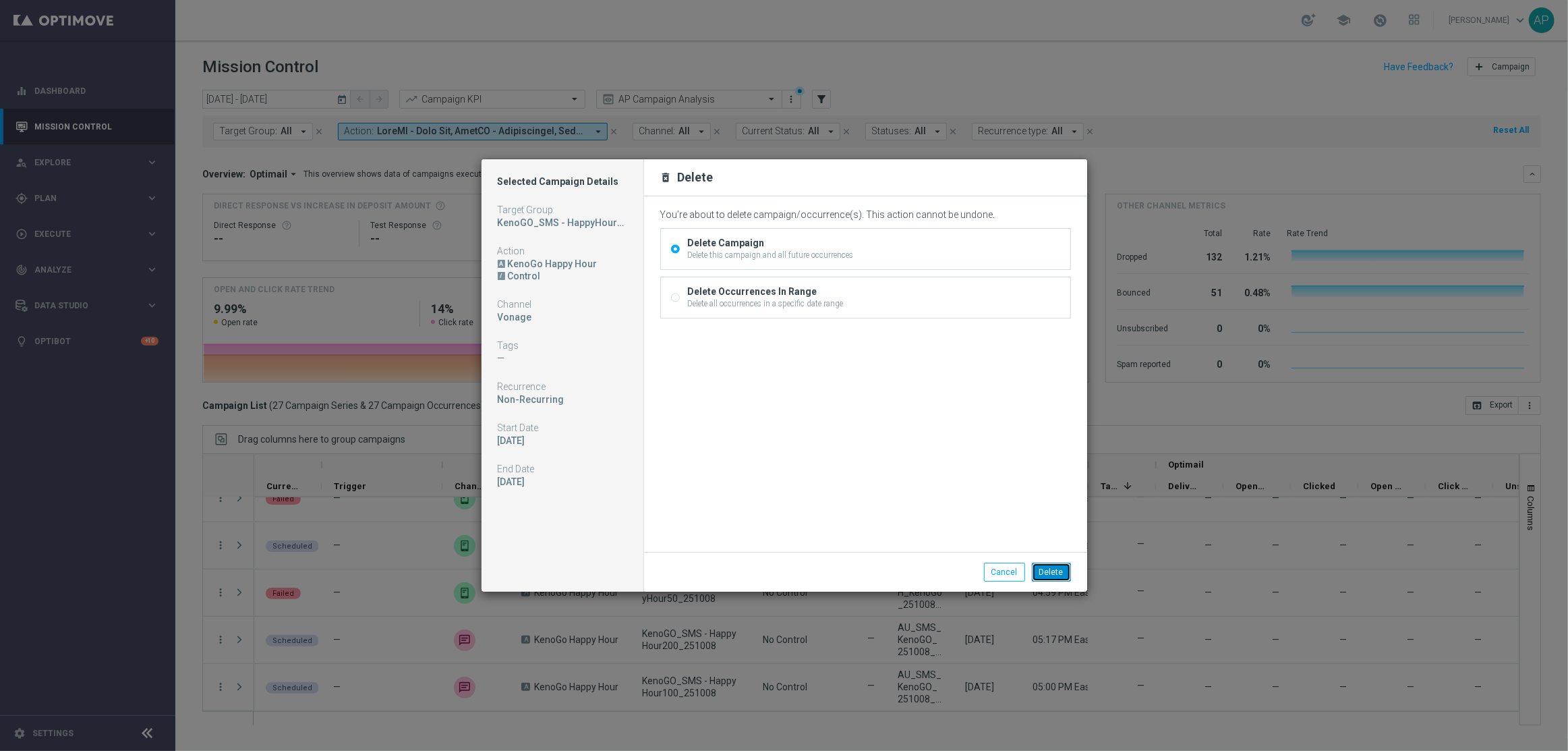
click at [1058, 564] on button "Delete" at bounding box center [1051, 572] width 39 height 19
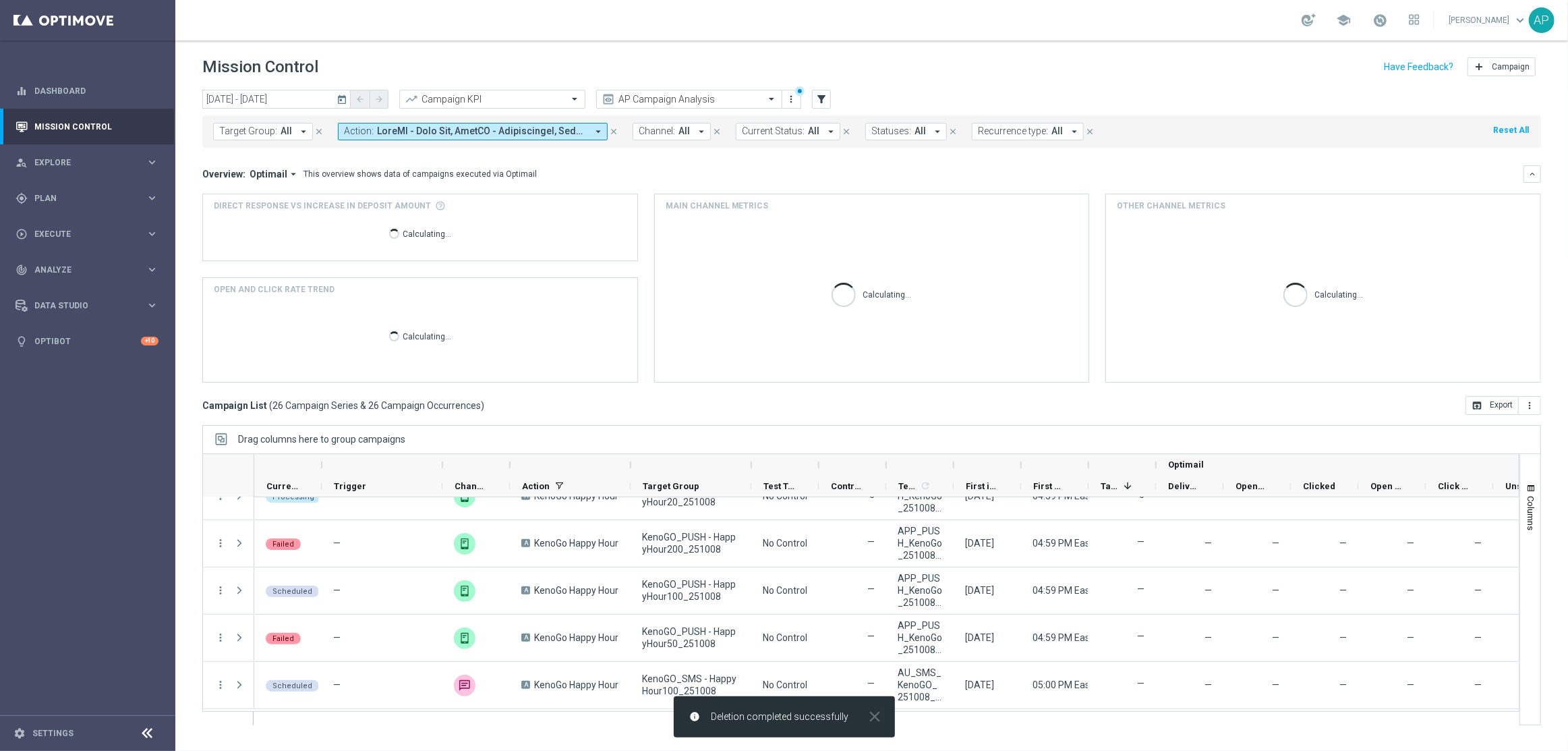
scroll to position [1015, 0]
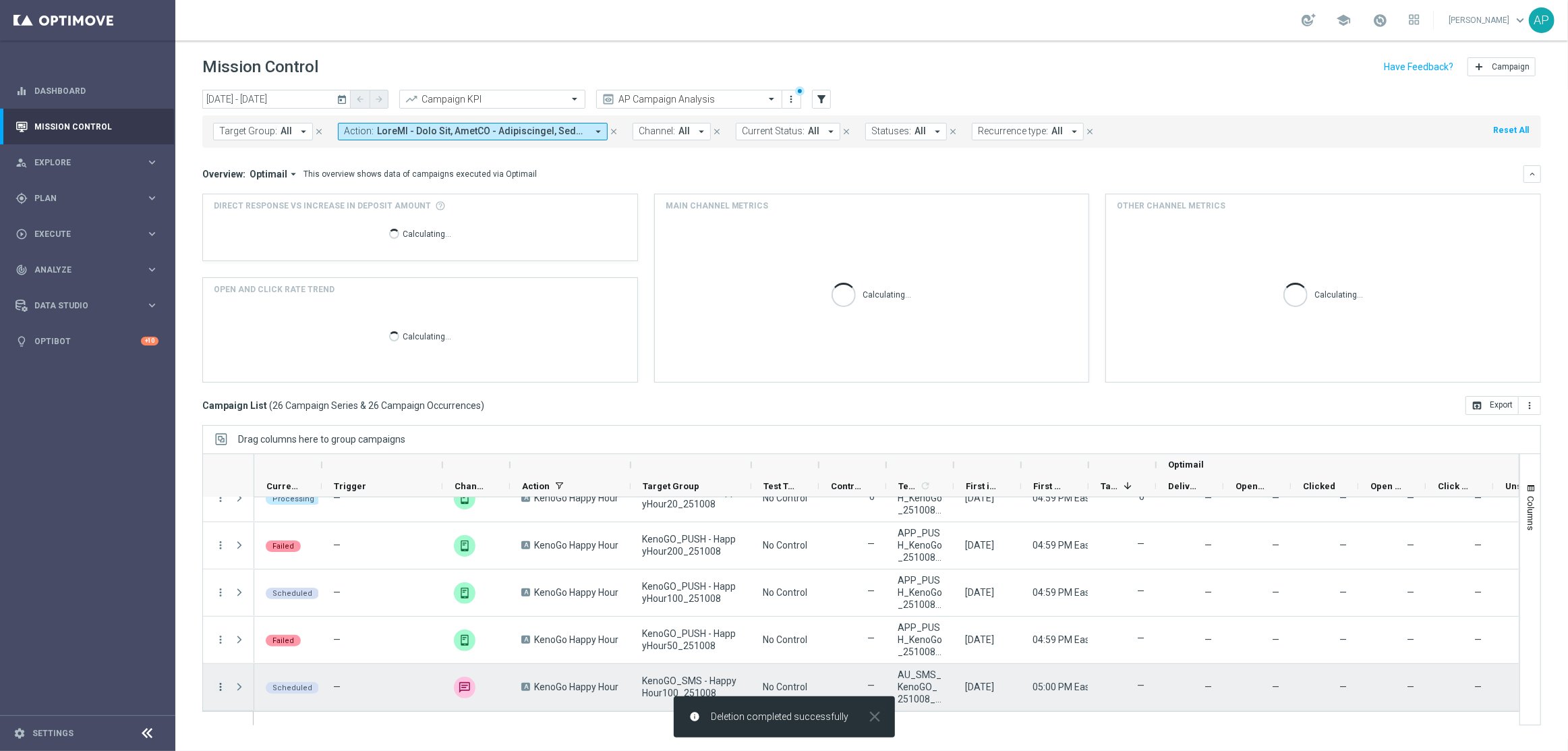
click at [224, 682] on icon "more_vert" at bounding box center [221, 687] width 12 height 12
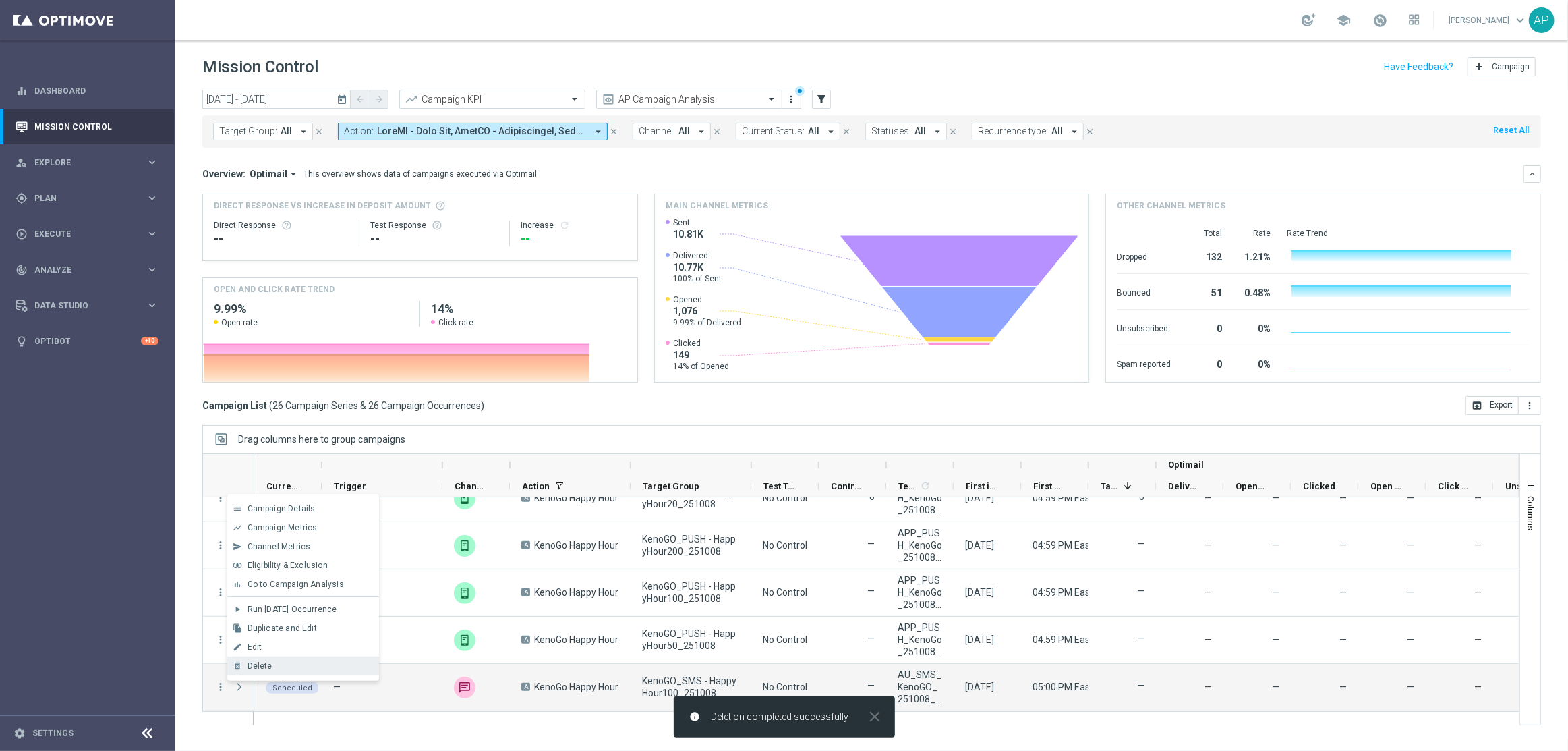
click at [280, 666] on div "Delete" at bounding box center [310, 666] width 125 height 10
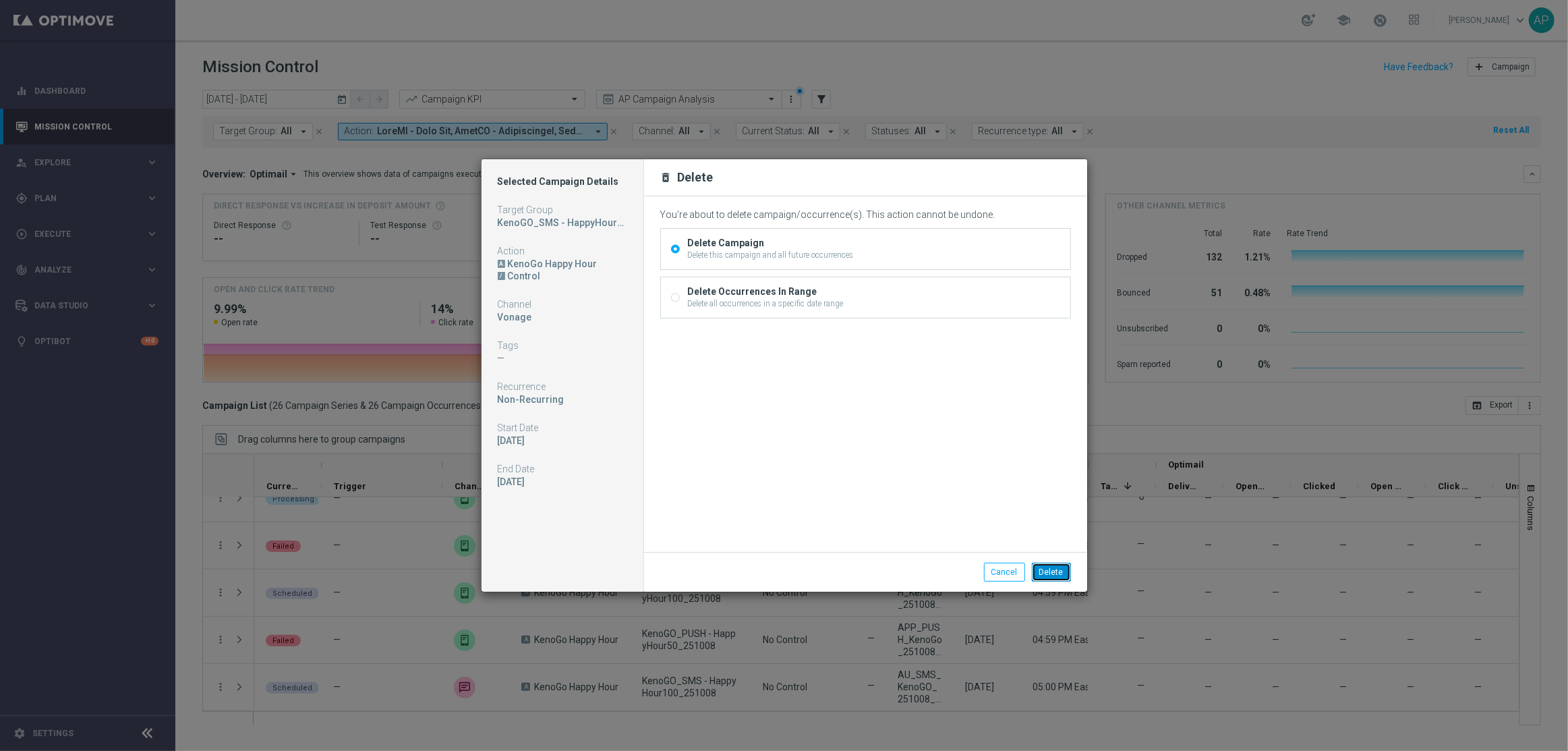
click at [1059, 563] on button "Delete" at bounding box center [1051, 572] width 39 height 19
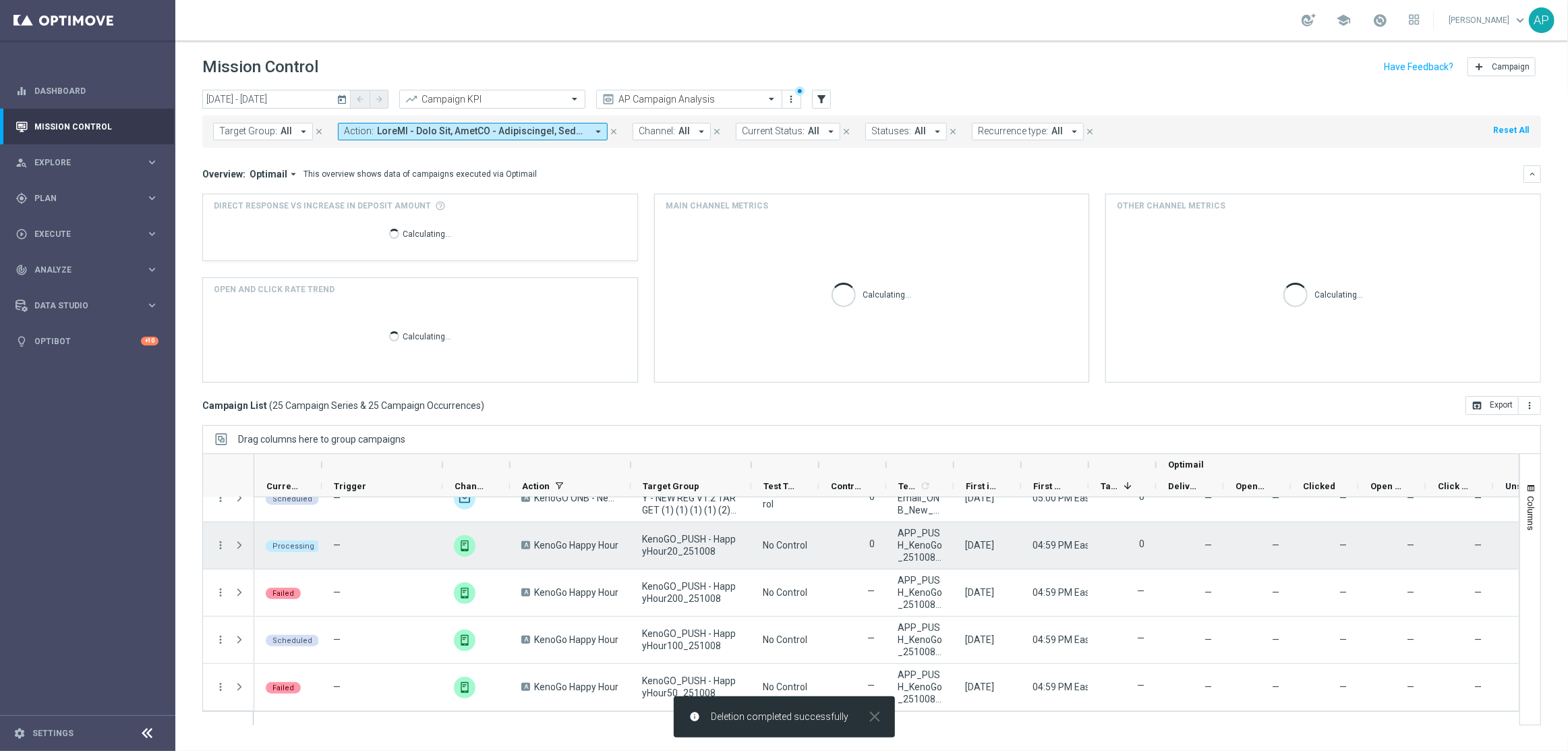
scroll to position [968, 0]
